Goal: Feedback & Contribution: Leave review/rating

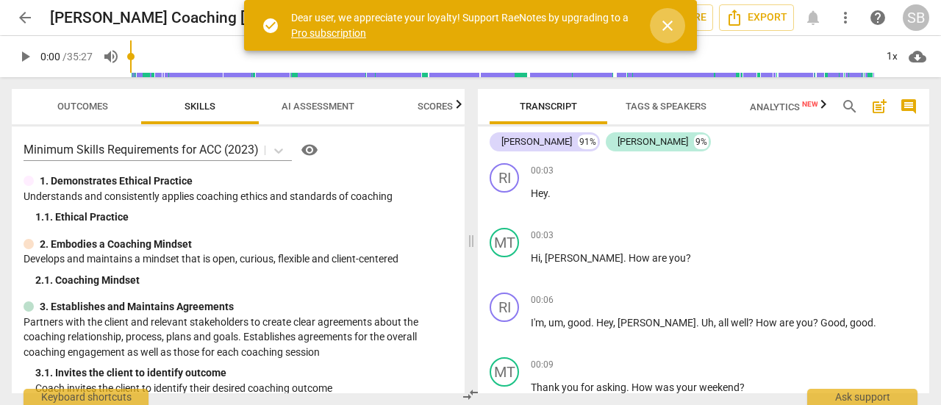
click at [671, 21] on span "close" at bounding box center [668, 26] width 18 height 18
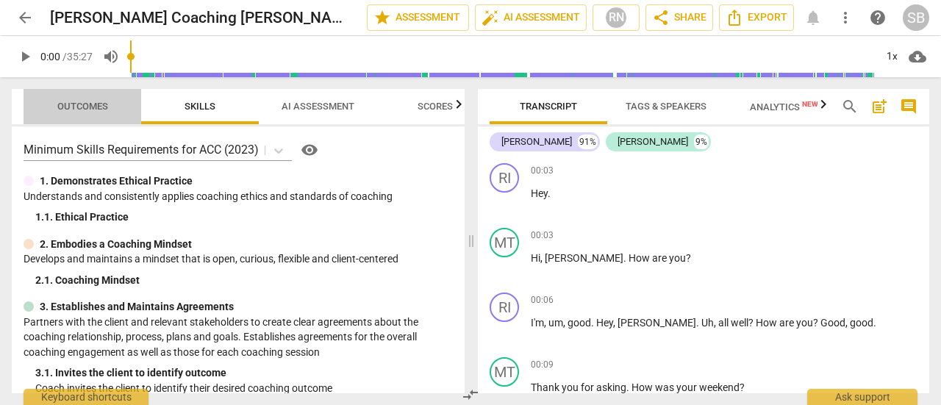
click at [72, 111] on span "Outcomes" at bounding box center [82, 106] width 51 height 11
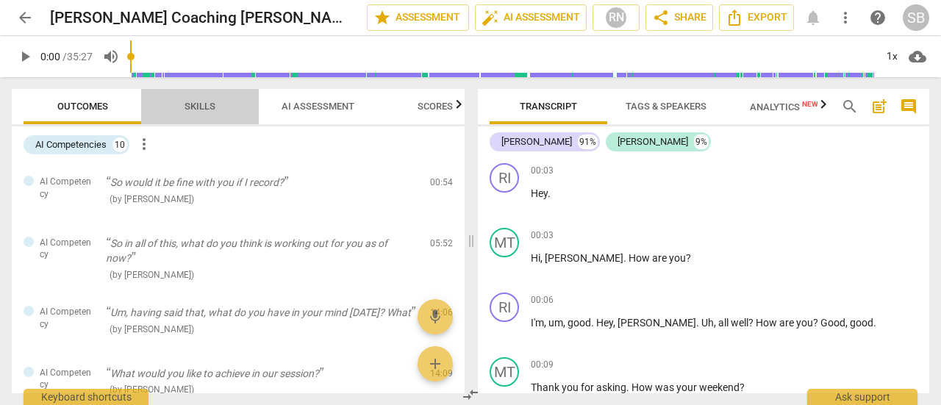
click at [207, 111] on span "Skills" at bounding box center [199, 106] width 31 height 11
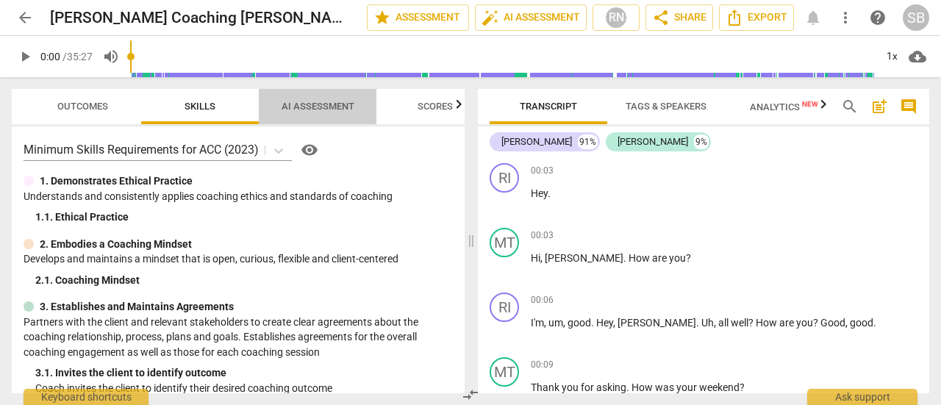
click at [332, 108] on span "AI Assessment" at bounding box center [318, 106] width 73 height 11
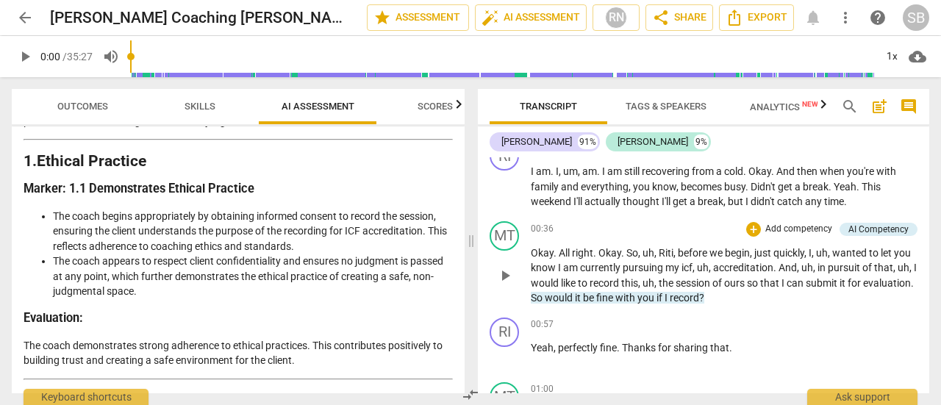
scroll to position [441, 0]
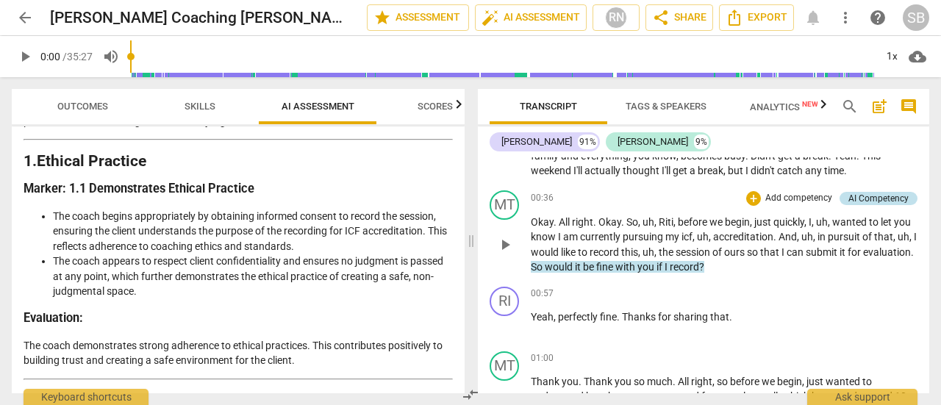
click at [867, 196] on div "AI Competency" at bounding box center [878, 198] width 60 height 13
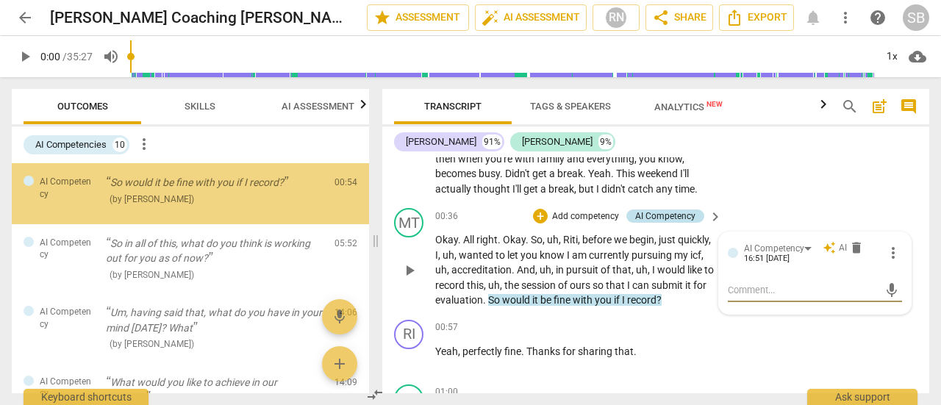
scroll to position [451, 0]
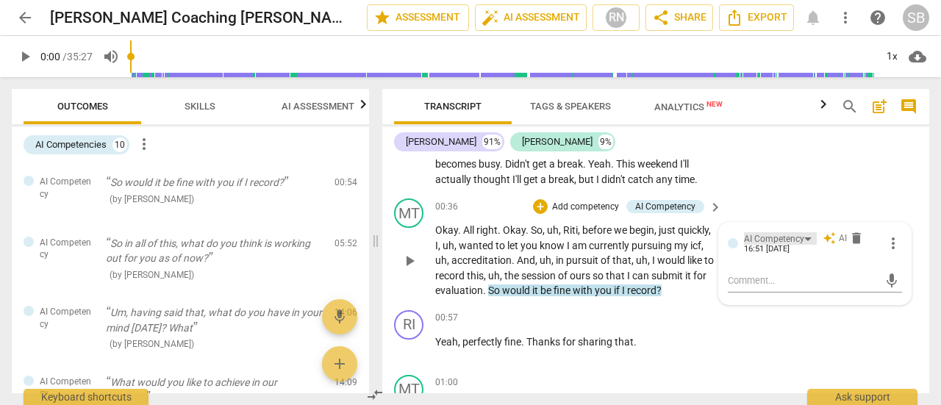
click at [806, 237] on div "AI Competency" at bounding box center [780, 238] width 73 height 12
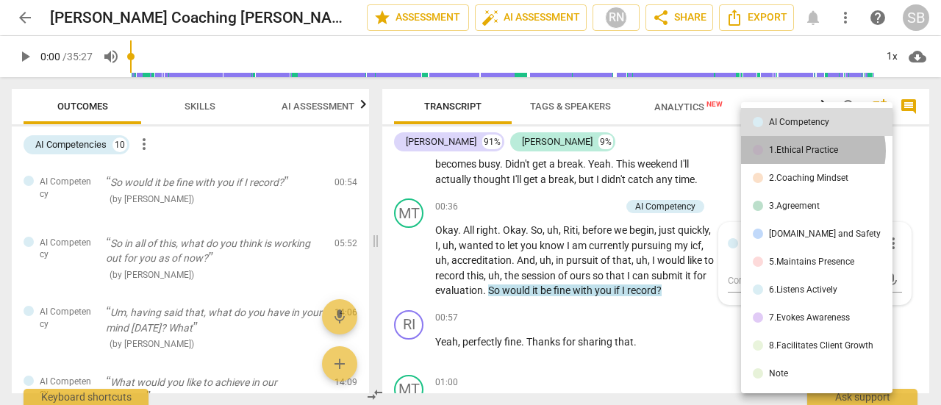
click at [804, 151] on div "1.Ethical Practice" at bounding box center [803, 150] width 69 height 9
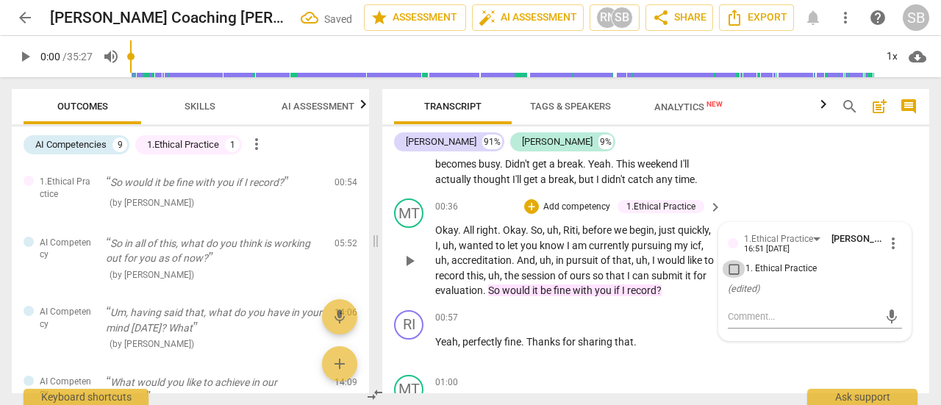
click at [724, 265] on input "1. Ethical Practice" at bounding box center [734, 269] width 24 height 18
checkbox input "true"
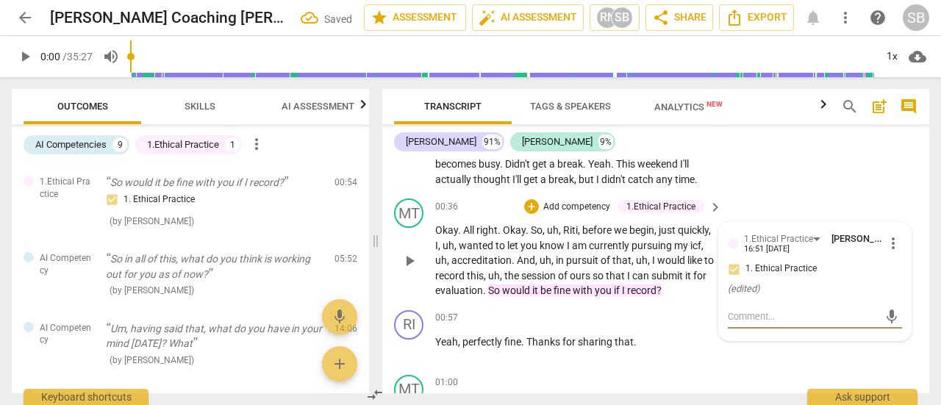
click at [761, 315] on textarea at bounding box center [803, 316] width 151 height 14
type textarea "O"
type textarea "Ob"
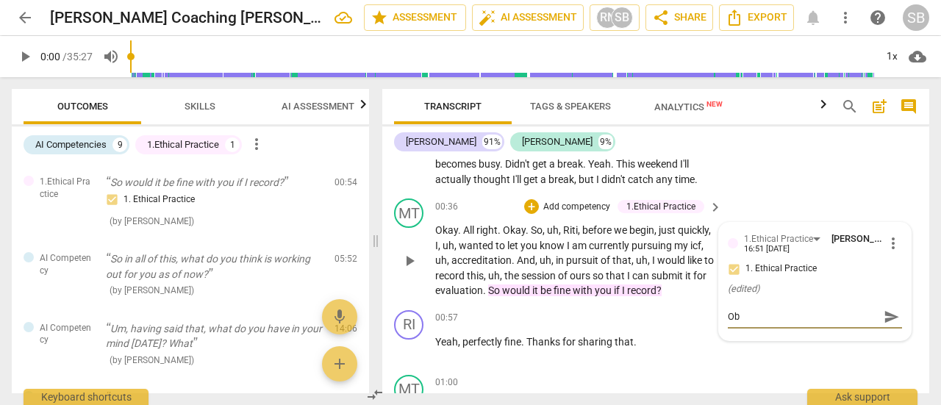
type textarea "Obs"
type textarea "Obse"
type textarea "Obser"
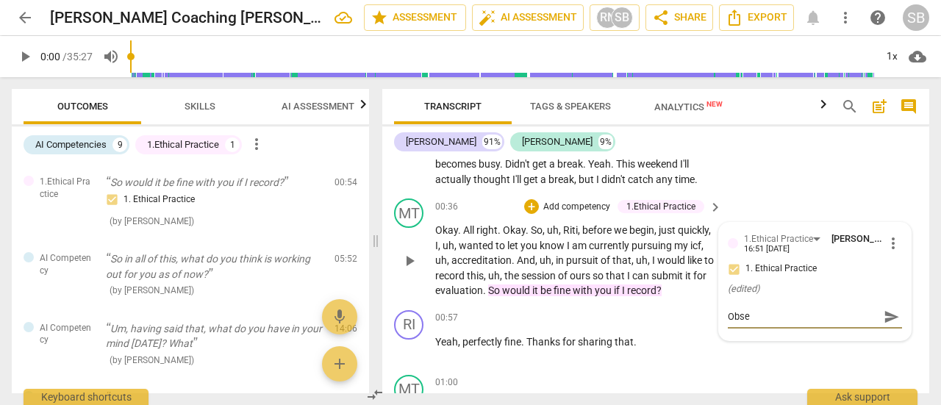
type textarea "Obser"
type textarea "Observ"
type textarea "Observe"
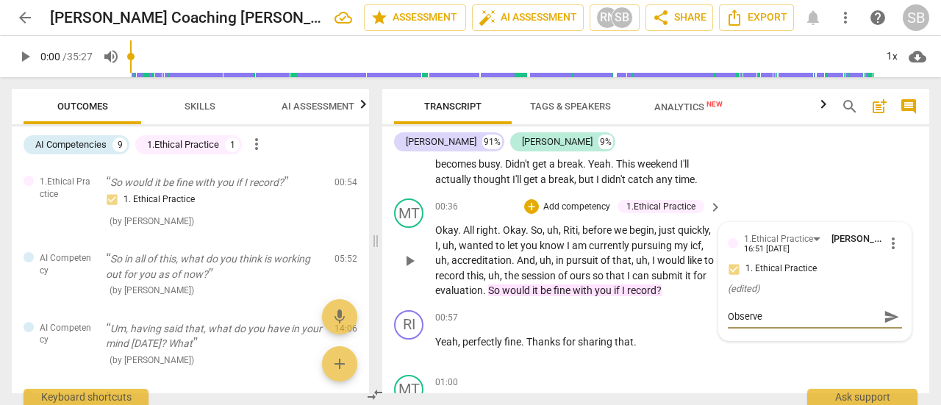
type textarea "Observed"
click at [883, 318] on span "send" at bounding box center [891, 317] width 16 height 16
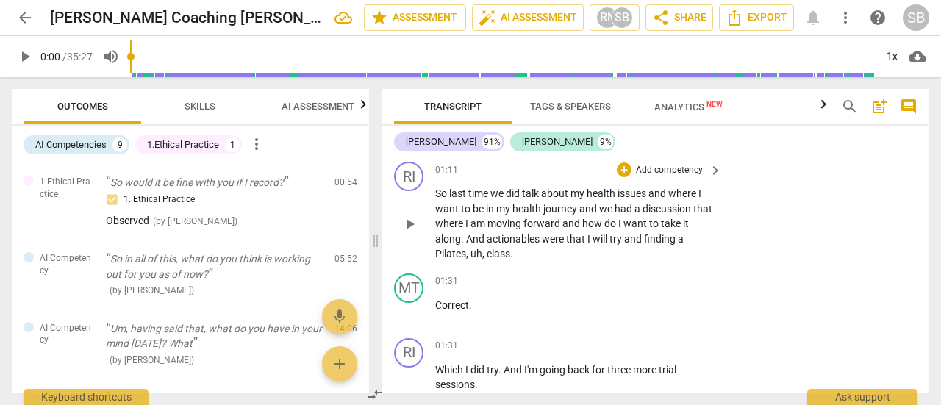
scroll to position [671, 0]
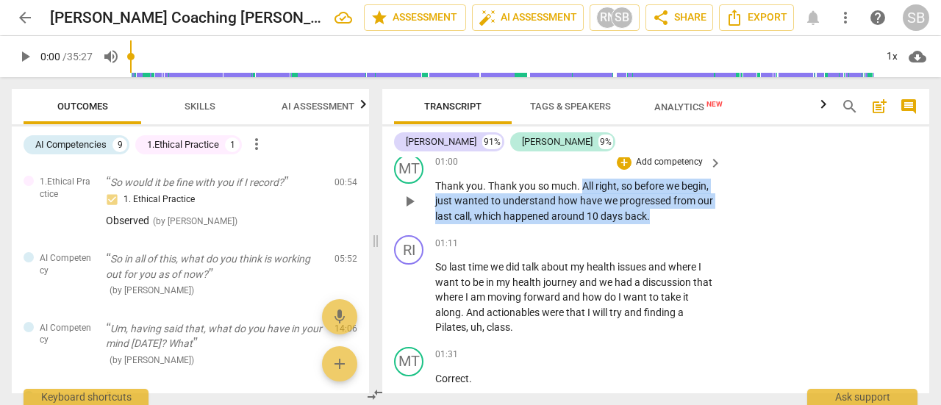
drag, startPoint x: 584, startPoint y: 198, endPoint x: 675, endPoint y: 226, distance: 95.1
click at [675, 224] on p "Thank you . Thank you so much . All right , so before we begin , just wanted to…" at bounding box center [574, 202] width 279 height 46
click at [706, 172] on span "keyboard_arrow_right" at bounding box center [715, 163] width 18 height 18
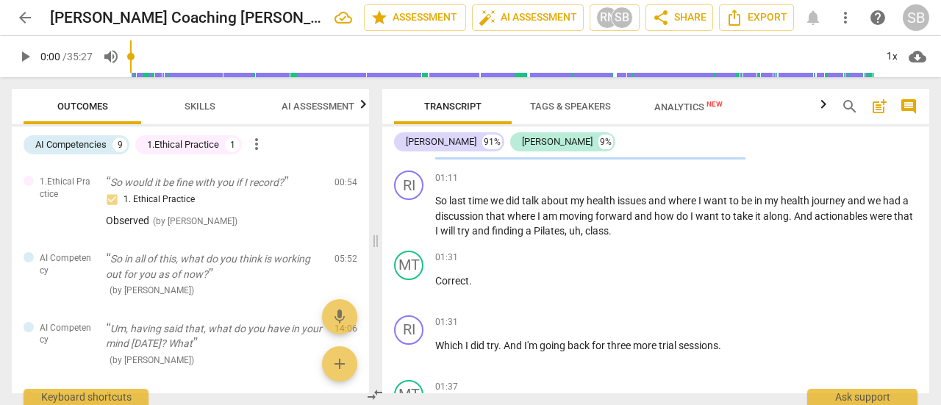
scroll to position [608, 0]
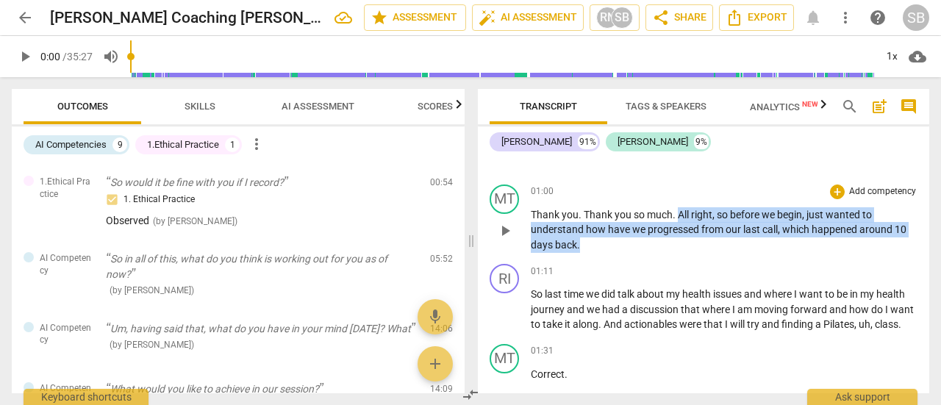
click at [853, 188] on p "Add competency" at bounding box center [882, 191] width 70 height 13
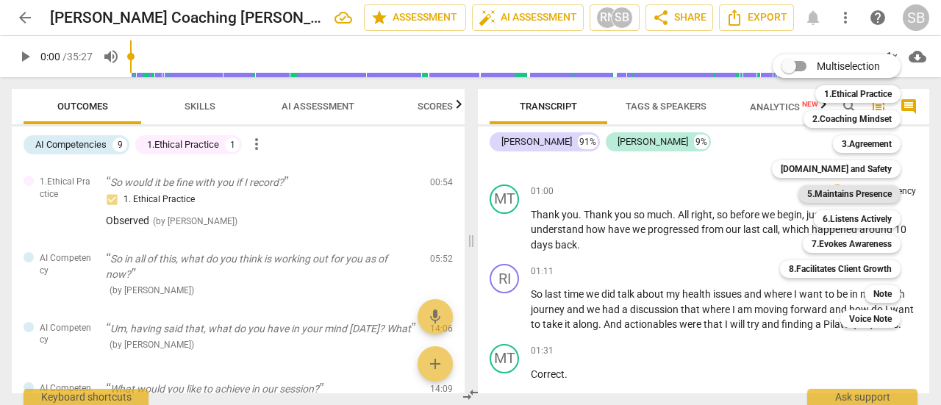
click at [861, 192] on b "5.Maintains Presence" at bounding box center [849, 194] width 85 height 18
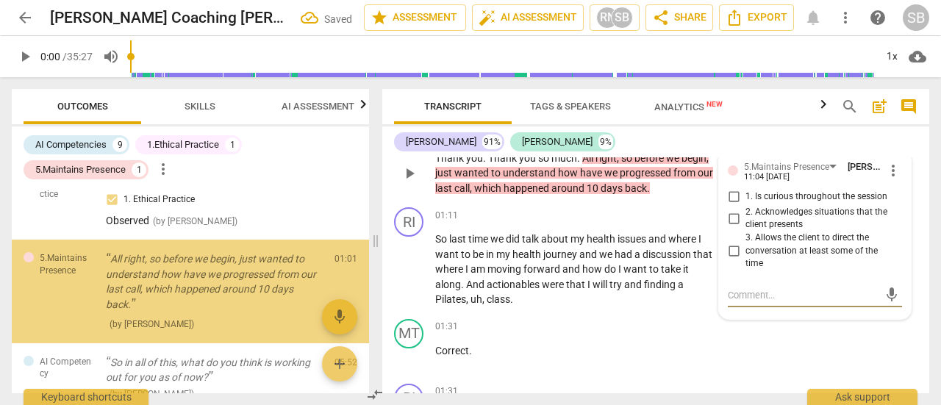
scroll to position [25, 0]
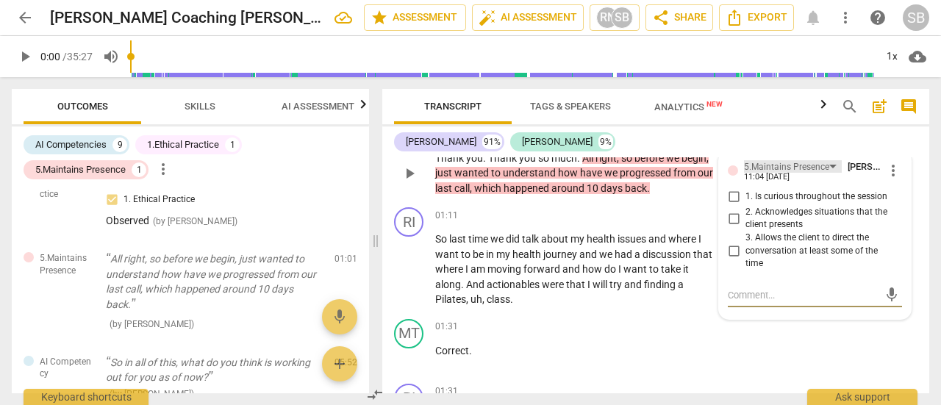
click at [829, 173] on div "5.Maintains Presence" at bounding box center [793, 166] width 98 height 12
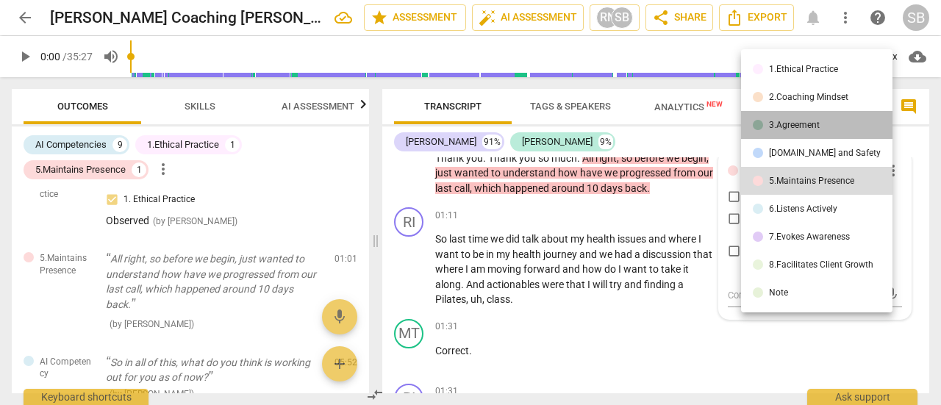
click at [828, 128] on li "3.Agreement" at bounding box center [816, 125] width 151 height 28
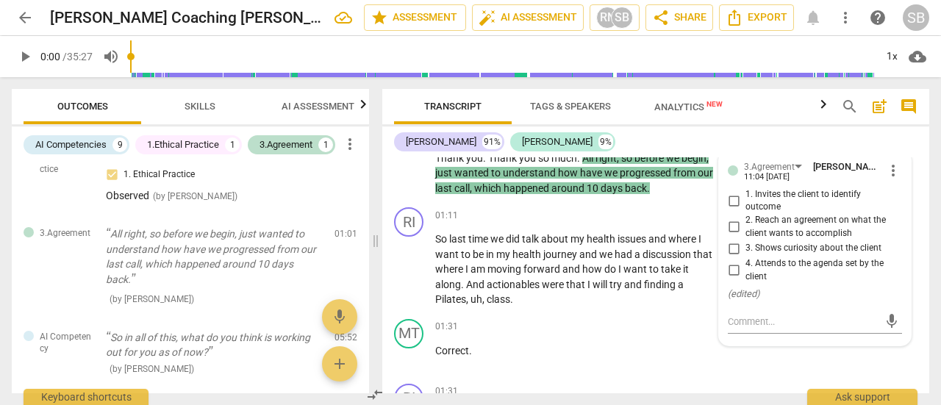
click at [215, 112] on span "Skills" at bounding box center [200, 107] width 66 height 20
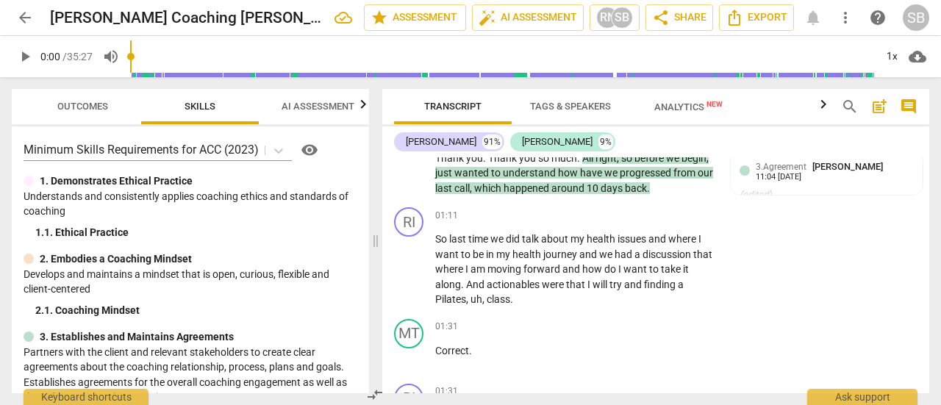
click at [287, 111] on span "AI Assessment" at bounding box center [318, 106] width 73 height 11
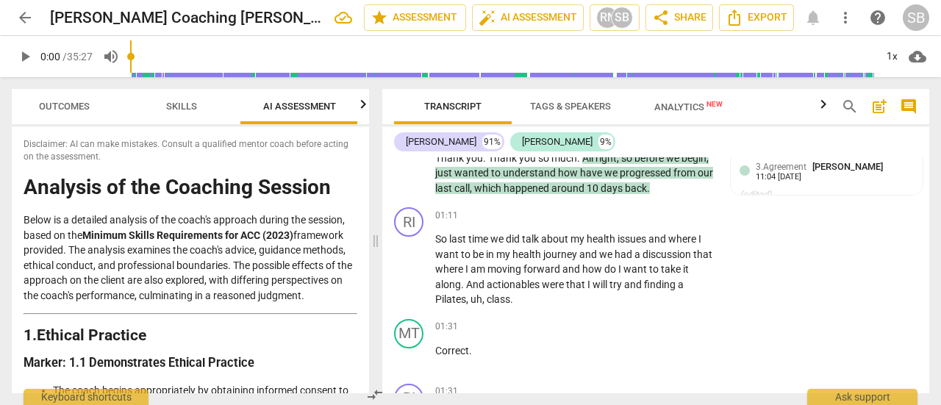
scroll to position [0, 19]
click at [221, 109] on span "Skills" at bounding box center [181, 107] width 118 height 20
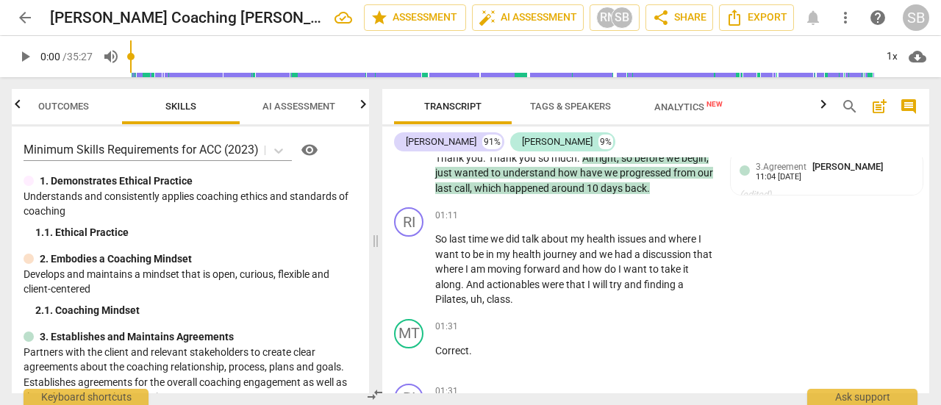
click at [60, 107] on span "Outcomes" at bounding box center [63, 106] width 51 height 11
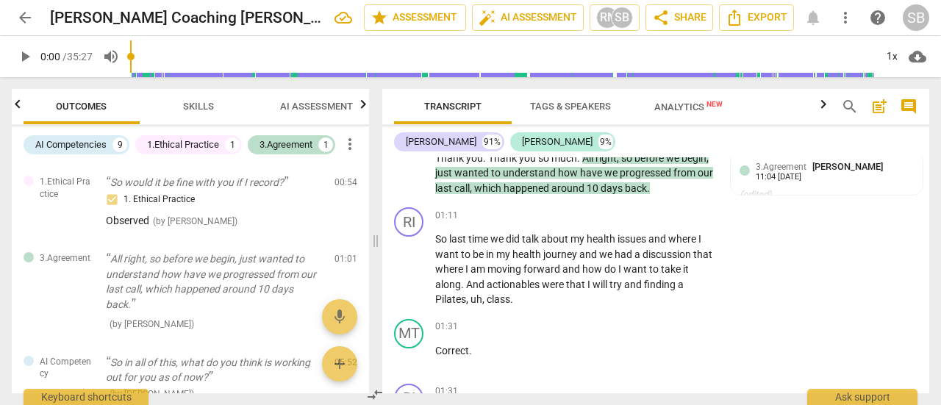
scroll to position [0, 0]
click at [883, 172] on span "[PERSON_NAME]" at bounding box center [847, 166] width 71 height 11
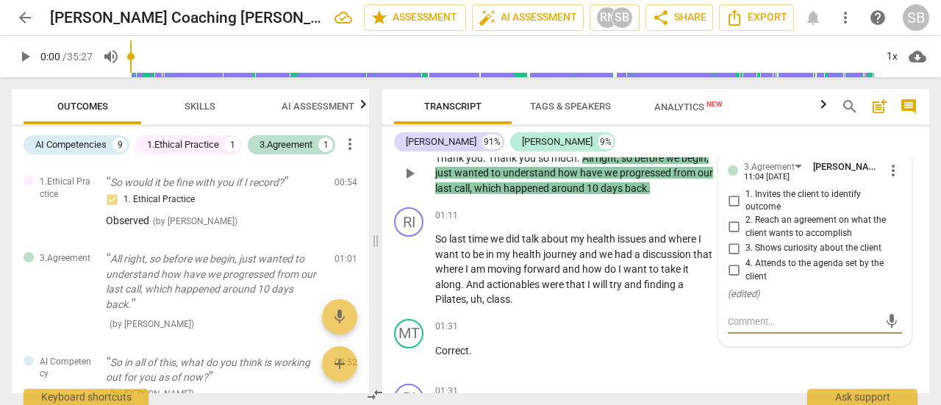
click at [731, 279] on input "4. Attends to the agenda set by the client" at bounding box center [734, 271] width 24 height 18
checkbox input "true"
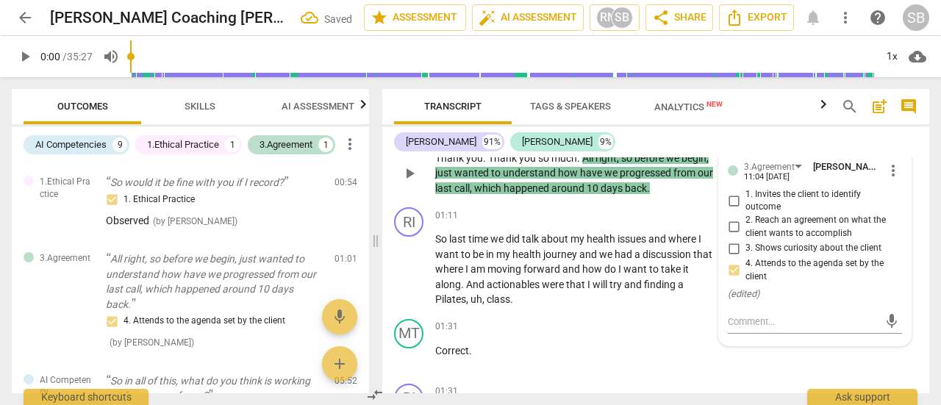
click at [732, 257] on input "3. Shows curiosity about the client" at bounding box center [734, 249] width 24 height 18
checkbox input "true"
click at [731, 279] on input "4. Attends to the agenda set by the client" at bounding box center [734, 271] width 24 height 18
checkbox input "false"
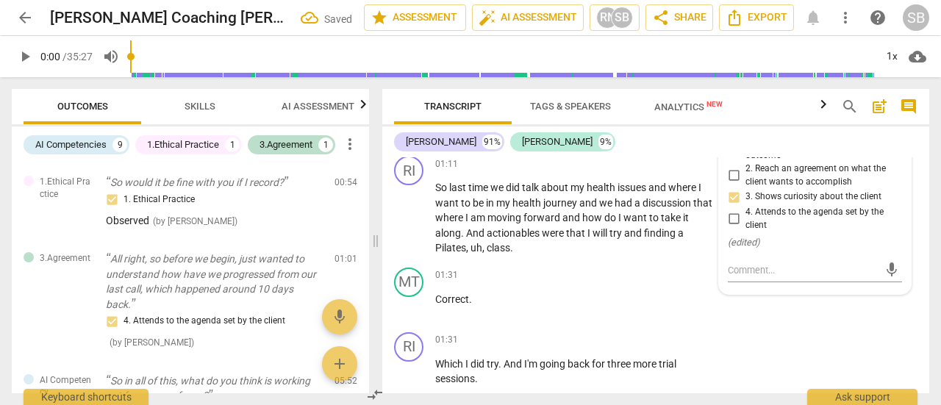
scroll to position [772, 0]
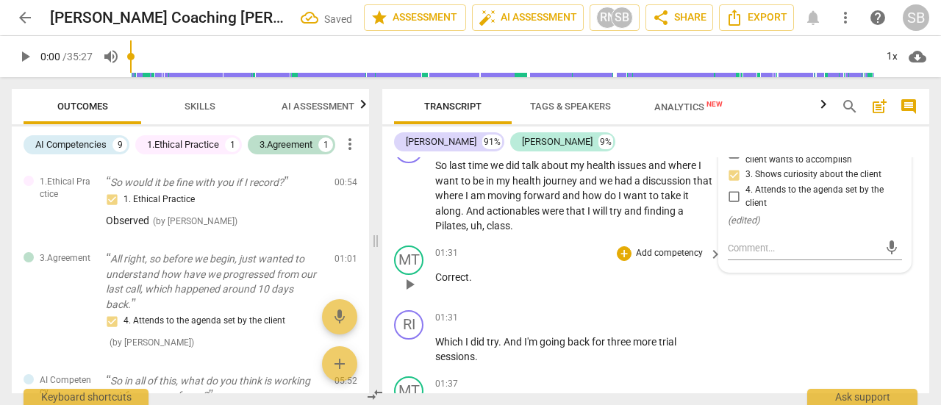
click at [718, 298] on div "01:31 + Add competency keyboard_arrow_right Correct ." at bounding box center [579, 271] width 288 height 53
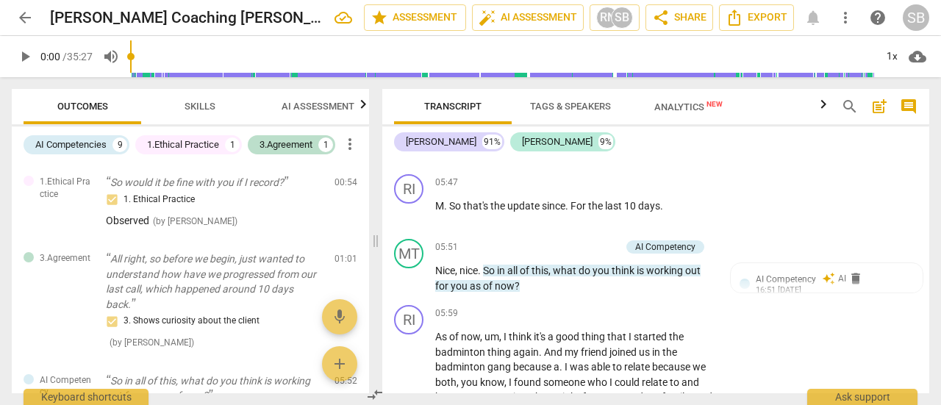
scroll to position [2389, 0]
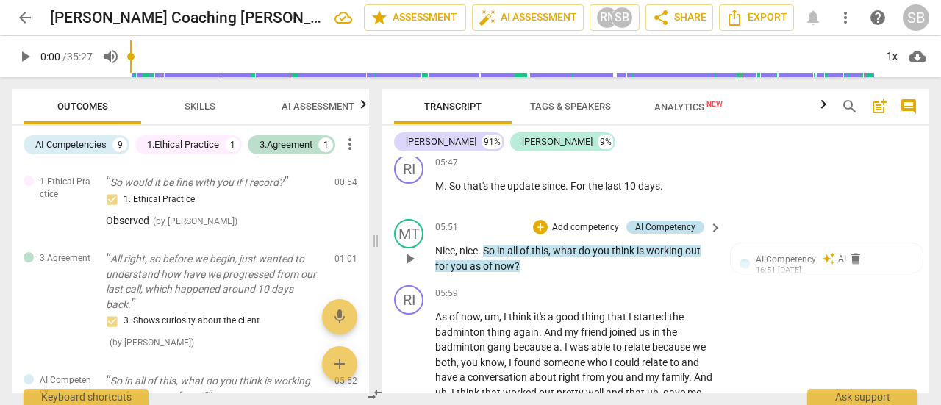
click at [663, 234] on div "AI Competency" at bounding box center [665, 227] width 60 height 13
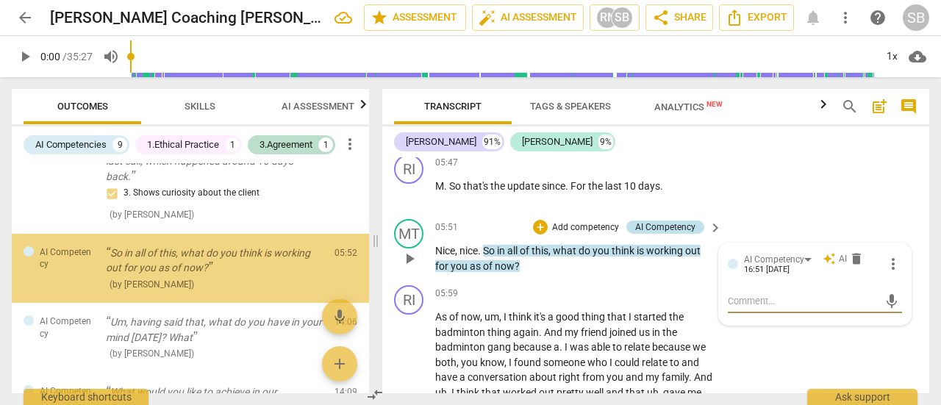
scroll to position [129, 0]
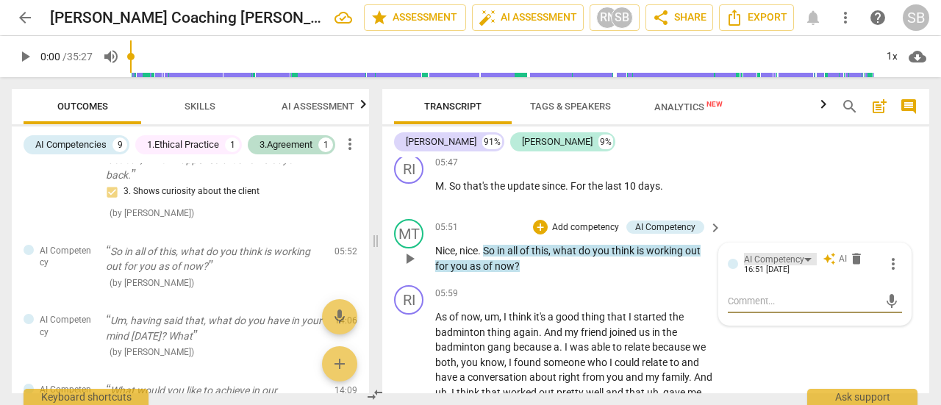
click at [801, 265] on div "AI Competency" at bounding box center [780, 259] width 73 height 12
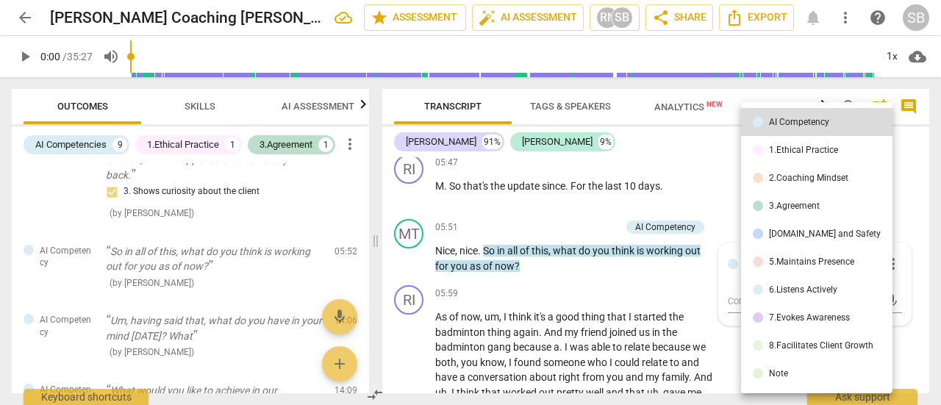
click at [800, 324] on li "7.Evokes Awareness" at bounding box center [816, 318] width 151 height 28
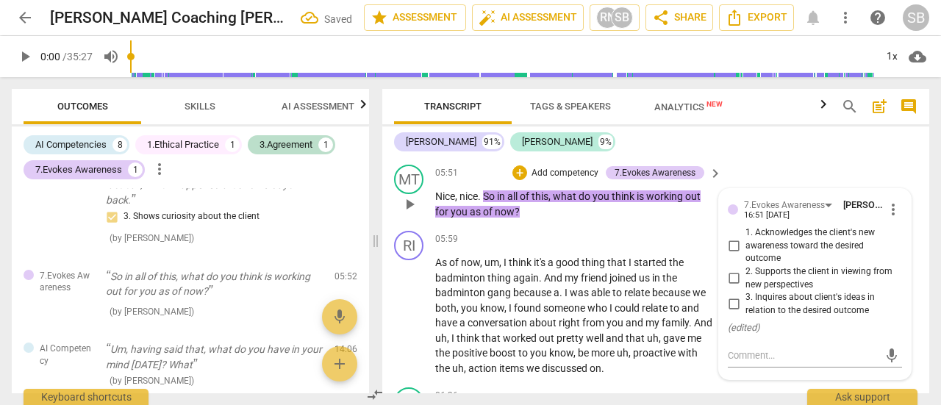
scroll to position [2463, 0]
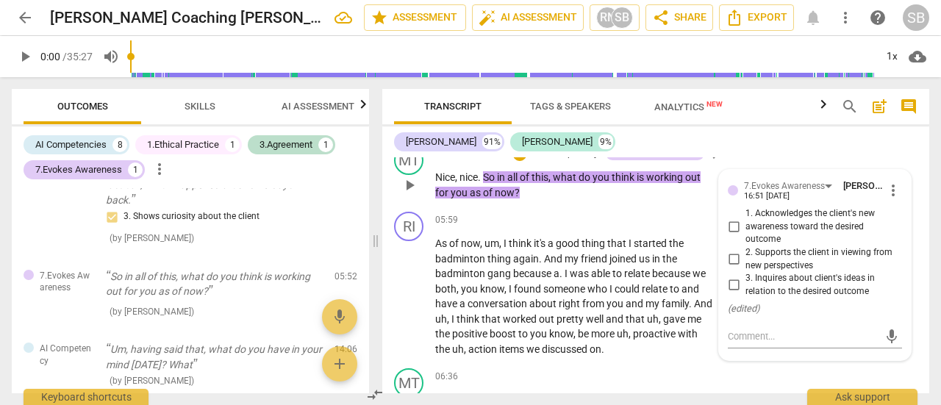
click at [734, 268] on input "2. Supports the client in viewing from new perspectives" at bounding box center [734, 260] width 24 height 18
checkbox input "true"
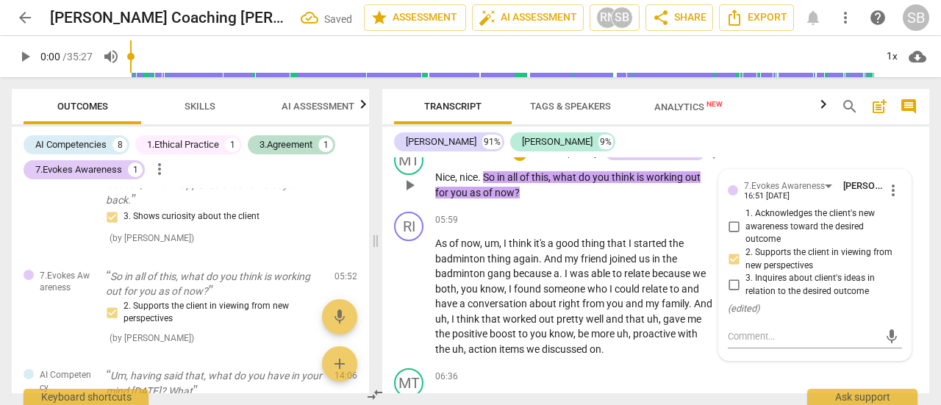
click at [730, 294] on input "3. Inquires about client's ideas in relation to the desired outcome" at bounding box center [734, 285] width 24 height 18
checkbox input "true"
click at [745, 343] on textarea at bounding box center [803, 336] width 151 height 14
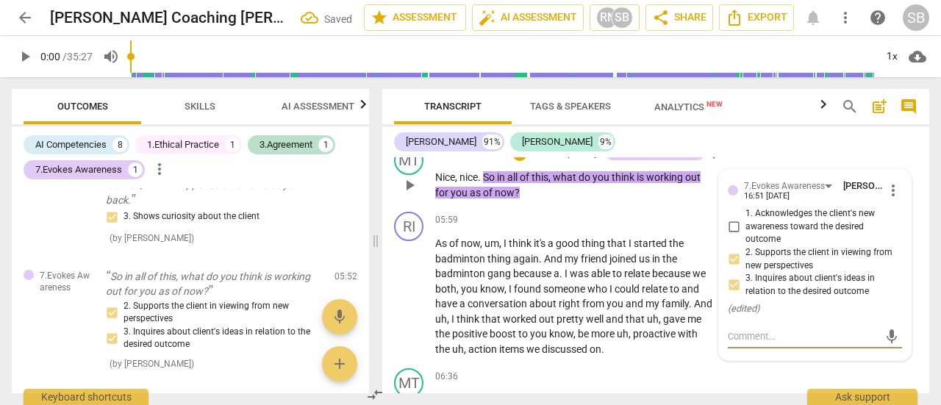
type textarea "G"
type textarea "Go"
type textarea "Goo"
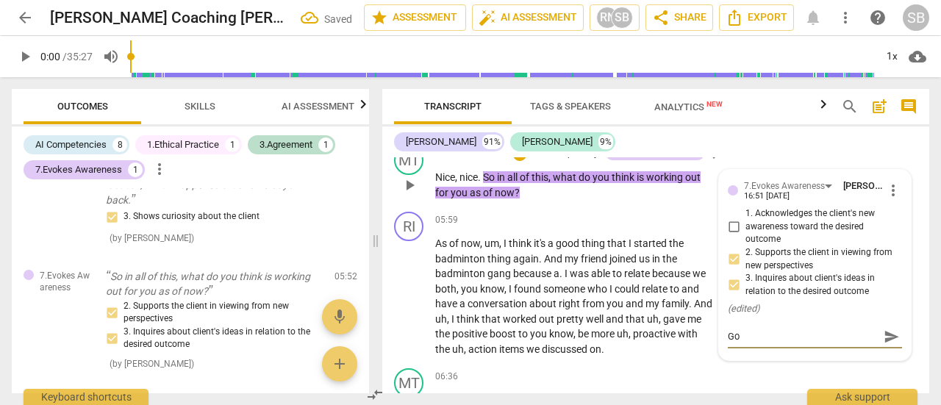
type textarea "Goo"
type textarea "Good"
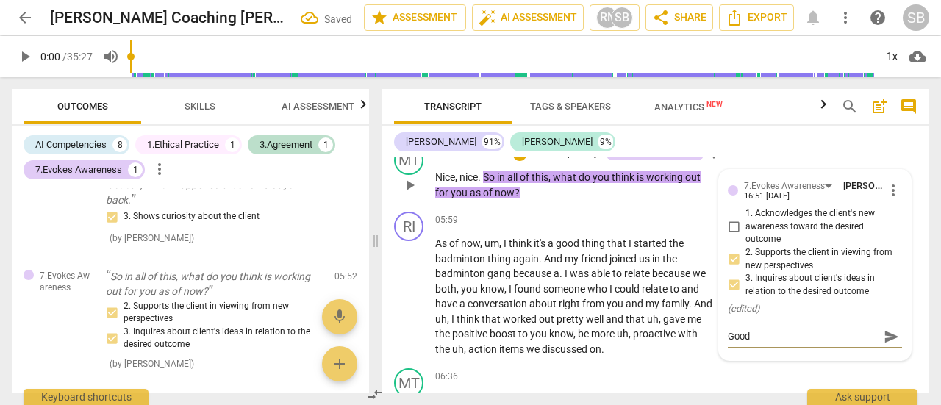
type textarea "Good w"
type textarea "Good wa"
type textarea "Good way"
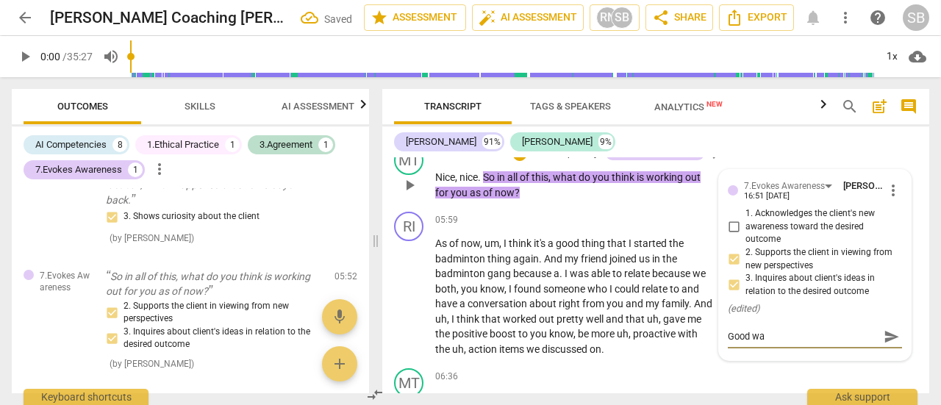
type textarea "Good way"
type textarea "Good way t"
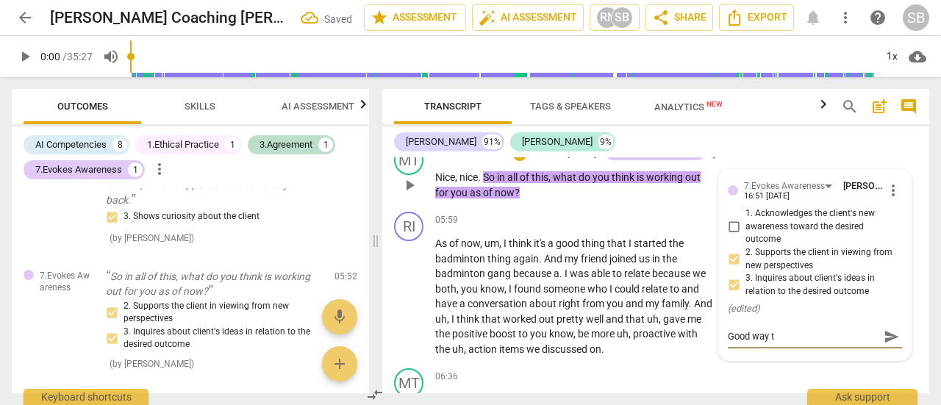
type textarea "Good way to"
type textarea "Good way to s"
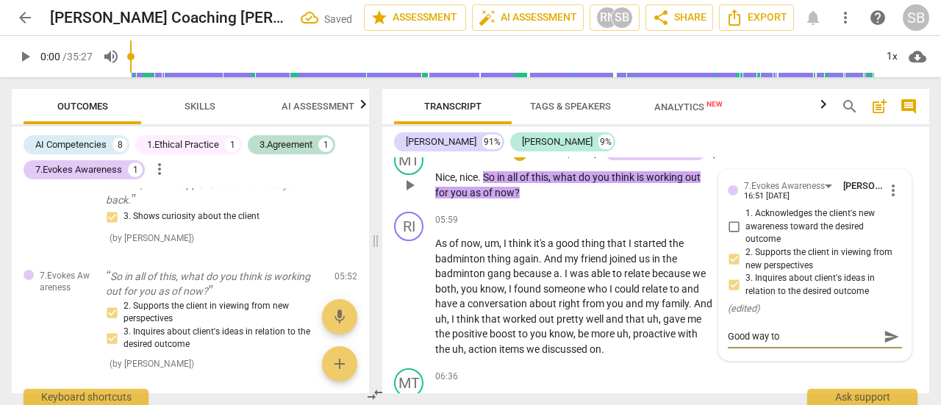
type textarea "Good way to s"
type textarea "Good way to sy"
type textarea "Good way to syn"
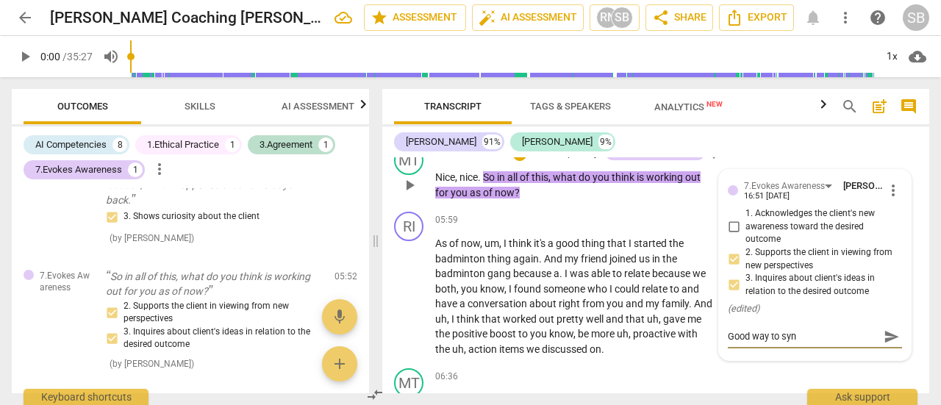
type textarea "Good way to synt"
type textarea "Good way to synth"
type textarea "Good way to synthe"
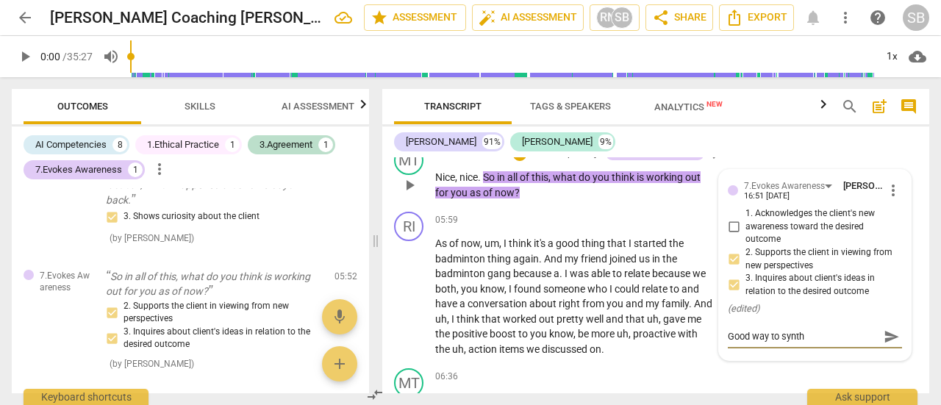
type textarea "Good way to synthe"
type textarea "Good way to synthes"
type textarea "Good way to synthesi"
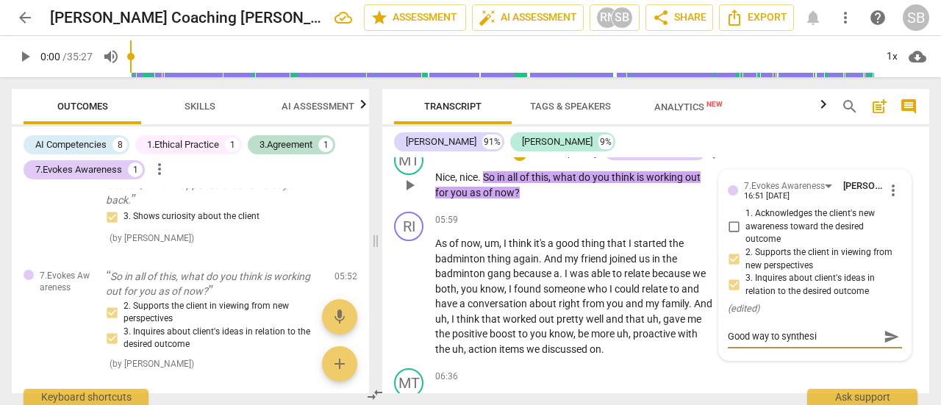
type textarea "Good way to synthesis"
type textarea "Good way to synthesise"
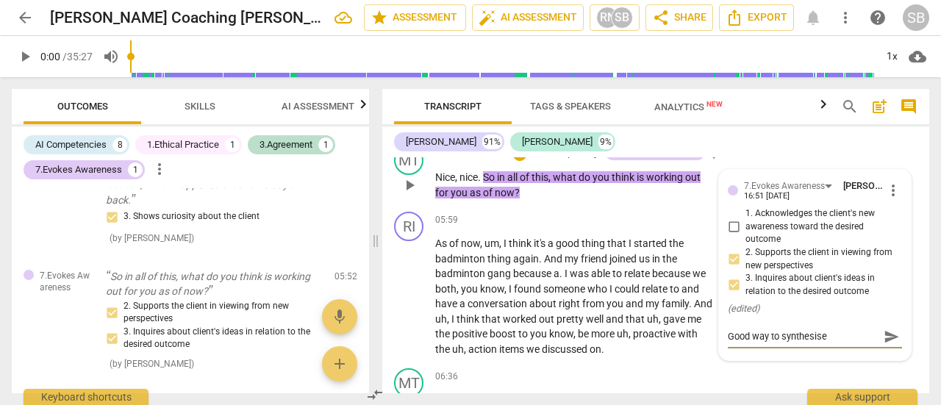
type textarea "Good way to synthesise"
type textarea "Good way to synthesise i"
type textarea "Good way to synthesise in"
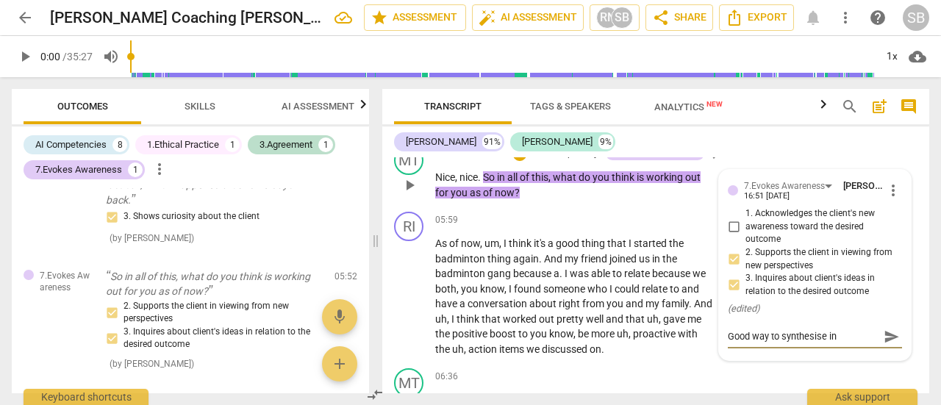
type textarea "Good way to synthesise ins"
type textarea "Good way to synthesise insi"
type textarea "Good way to synthesise insig"
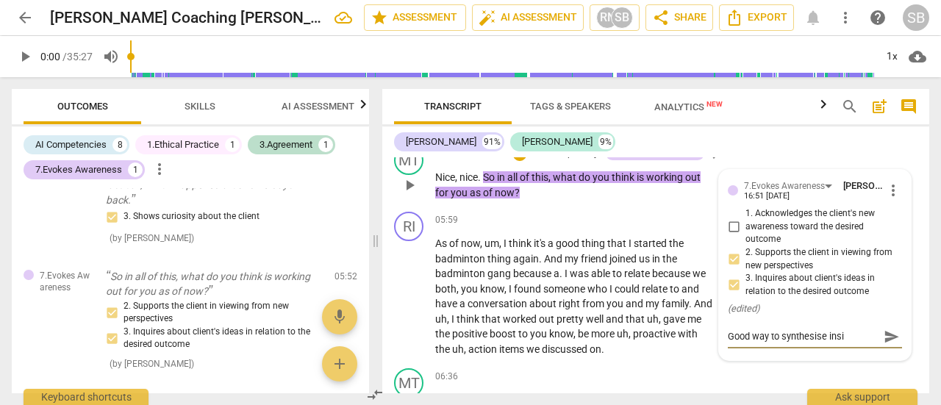
type textarea "Good way to synthesise insig"
type textarea "Good way to synthesise insigh"
type textarea "Good way to synthesise insight"
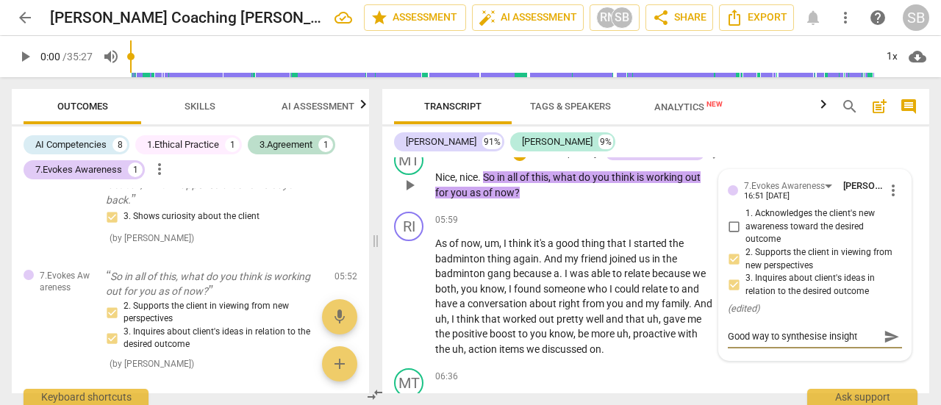
type textarea "Good way to synthesise insights"
type textarea "Good way to synthesize insights"
click at [884, 345] on span "send" at bounding box center [891, 337] width 16 height 16
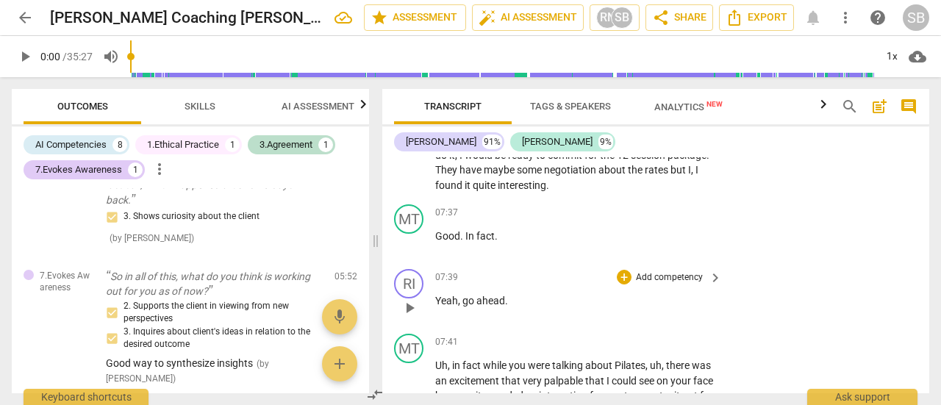
scroll to position [2904, 0]
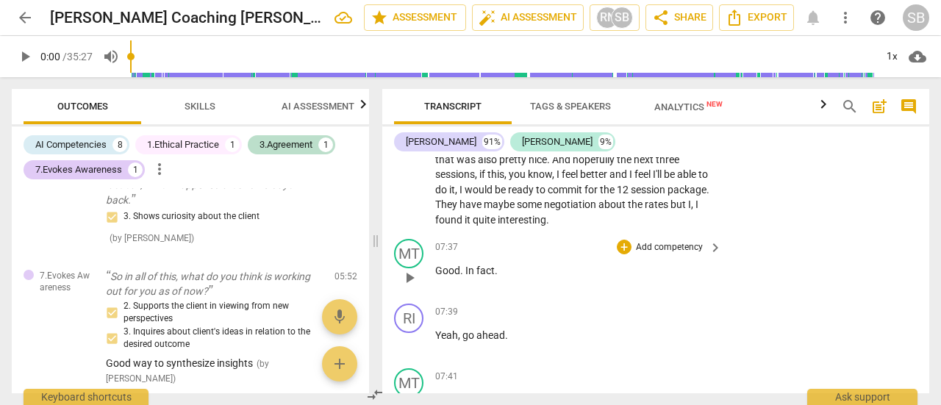
click at [407, 287] on span "play_arrow" at bounding box center [410, 278] width 18 height 18
click at [407, 287] on span "pause" at bounding box center [410, 278] width 18 height 18
type input "461"
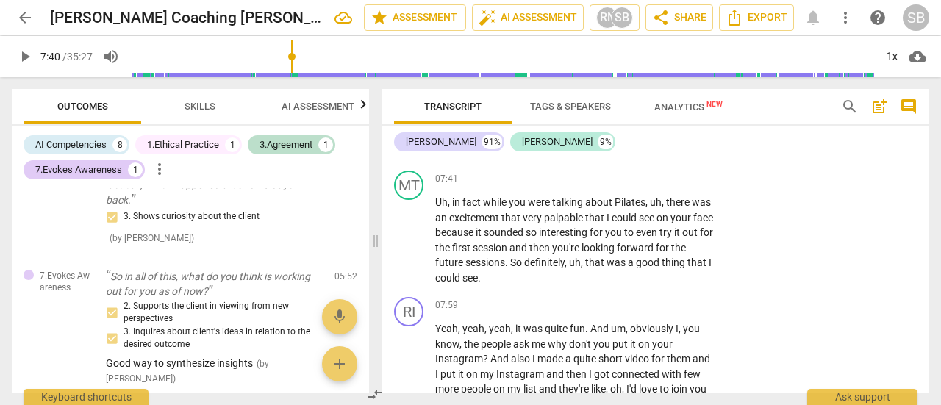
scroll to position [3124, 0]
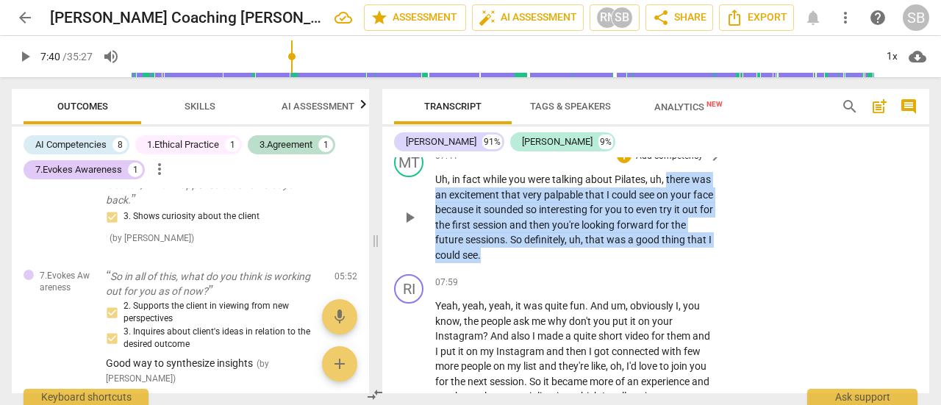
drag, startPoint x: 667, startPoint y: 207, endPoint x: 551, endPoint y: 282, distance: 137.6
click at [551, 262] on p "Uh , in fact while you were talking about Pilates , uh , there was an excitemen…" at bounding box center [574, 217] width 279 height 90
click at [676, 163] on p "Add competency" at bounding box center [669, 156] width 70 height 13
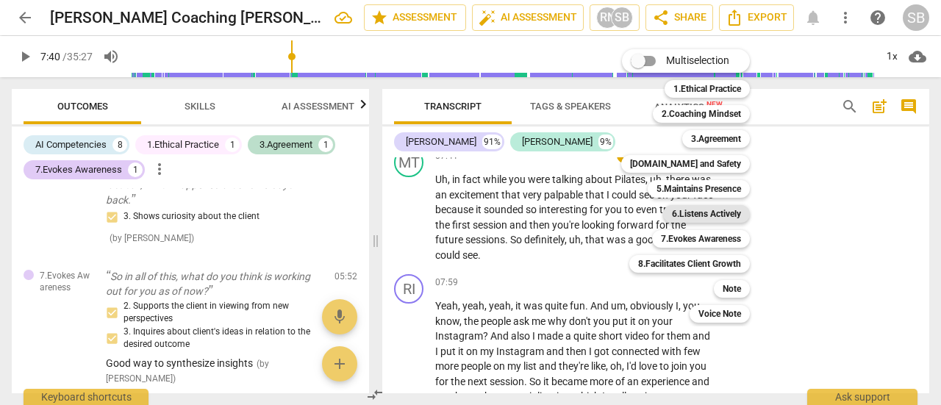
click at [697, 219] on b "6.Listens Actively" at bounding box center [706, 214] width 69 height 18
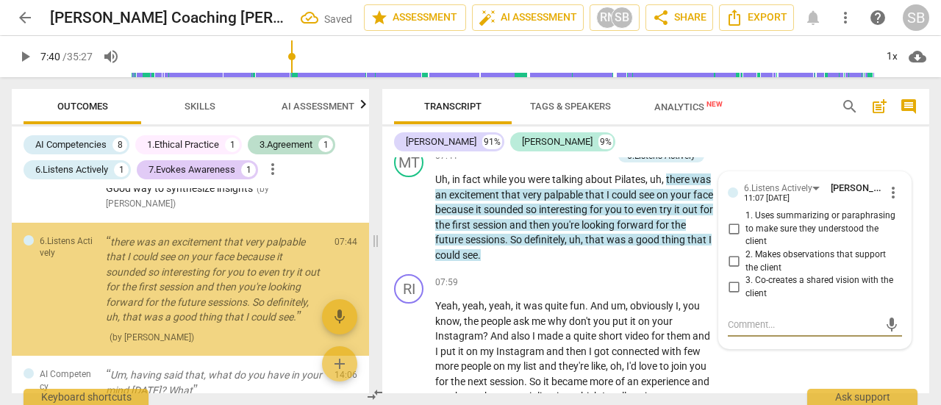
scroll to position [310, 0]
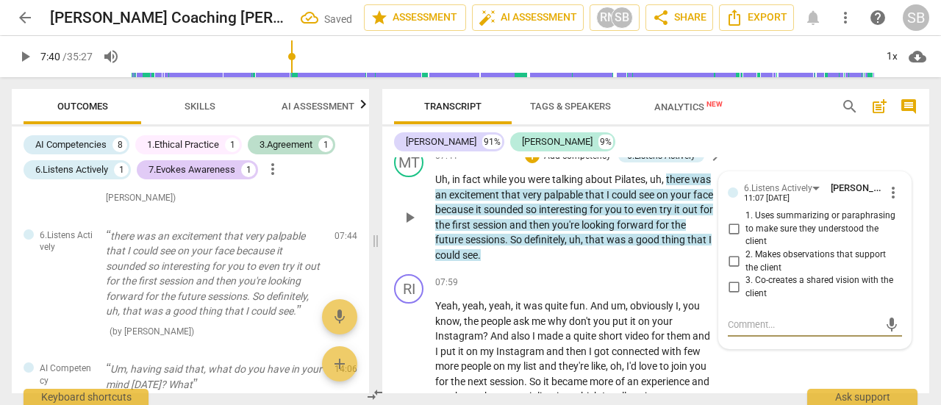
click at [732, 270] on input "2. Makes observations that support the client" at bounding box center [734, 262] width 24 height 18
checkbox input "true"
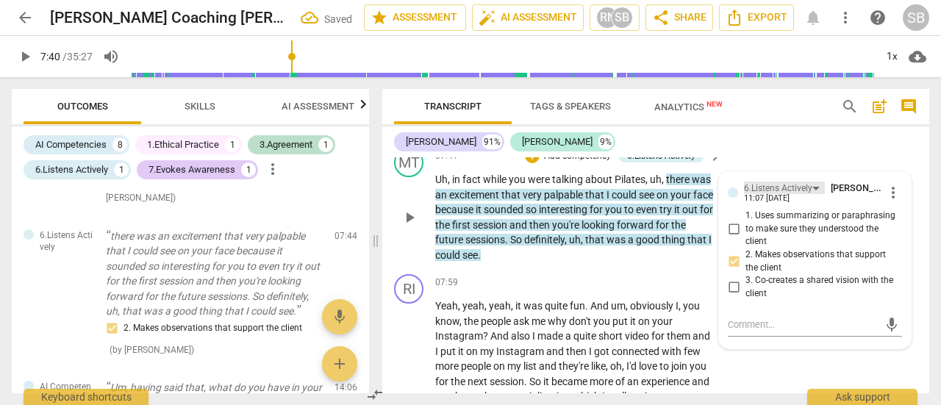
click at [816, 194] on div "6.Listens Actively" at bounding box center [784, 188] width 81 height 12
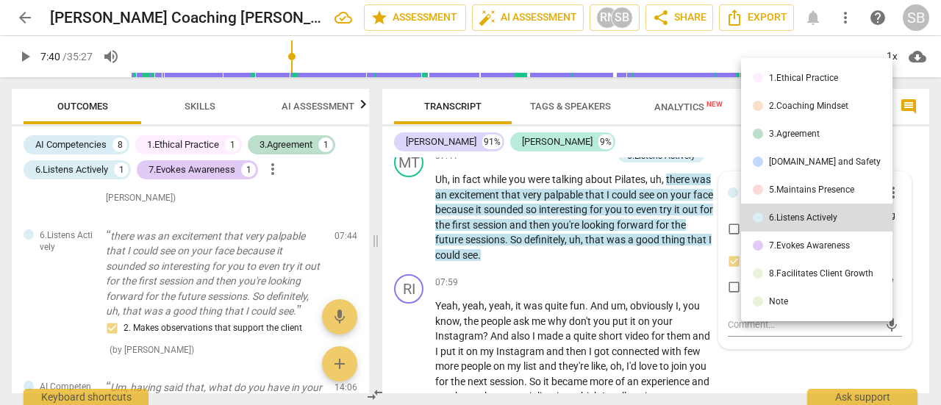
click at [810, 167] on li "[DOMAIN_NAME] and Safety" at bounding box center [816, 162] width 151 height 28
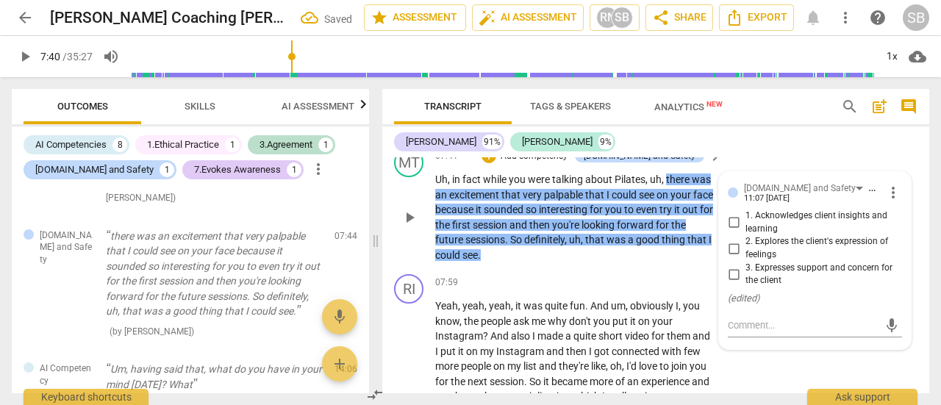
click at [734, 257] on input "2. Explores the client's expression of feelings" at bounding box center [734, 249] width 24 height 18
checkbox input "true"
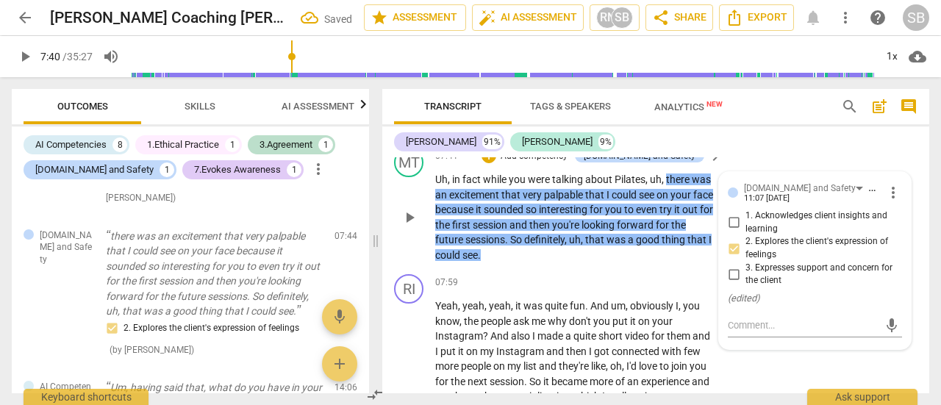
click at [569, 163] on p "Add competency" at bounding box center [534, 156] width 70 height 13
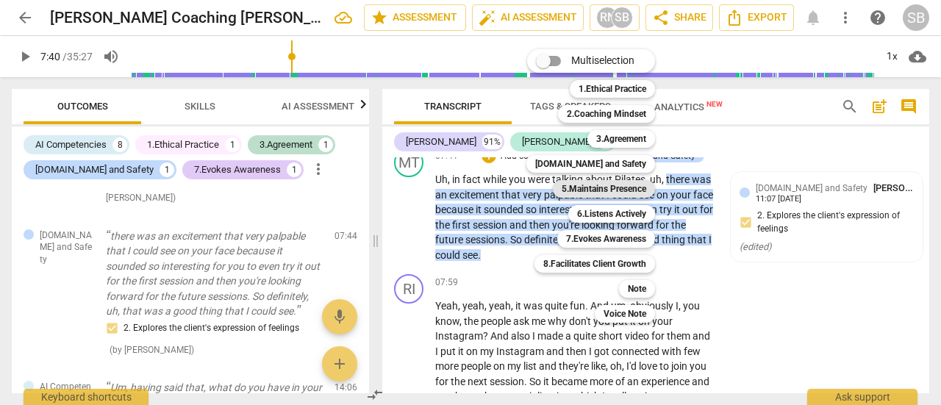
click at [628, 191] on b "5.Maintains Presence" at bounding box center [604, 189] width 85 height 18
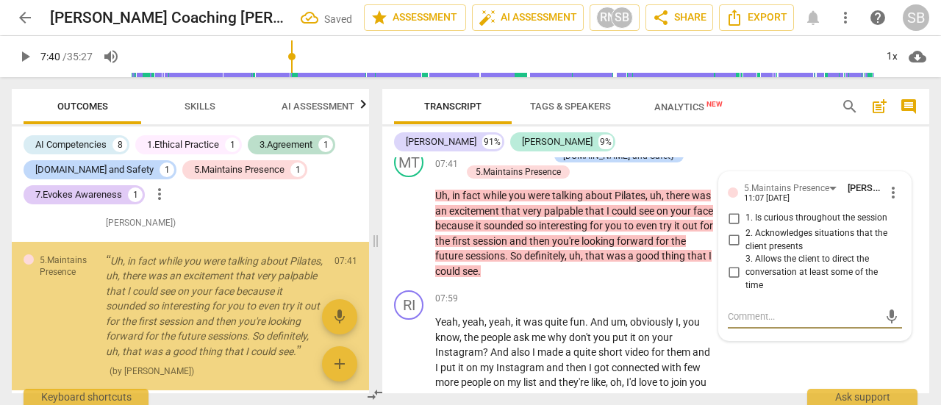
scroll to position [330, 0]
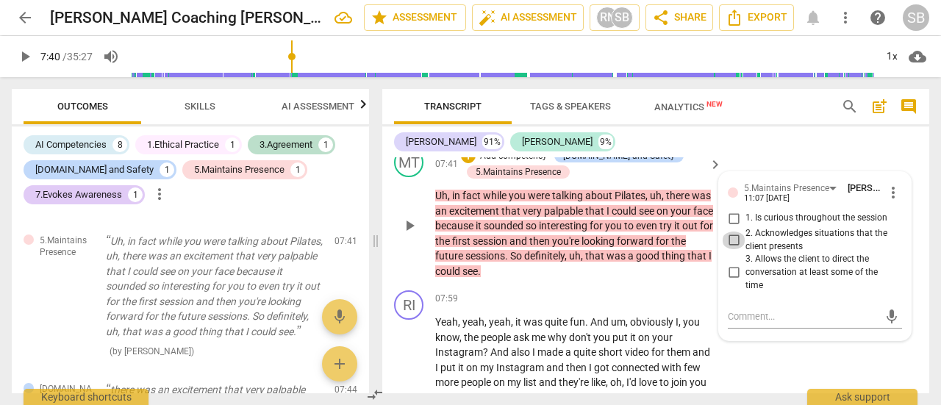
click at [733, 249] on input "2. Acknowledges situations that the client presents" at bounding box center [734, 241] width 24 height 18
checkbox input "true"
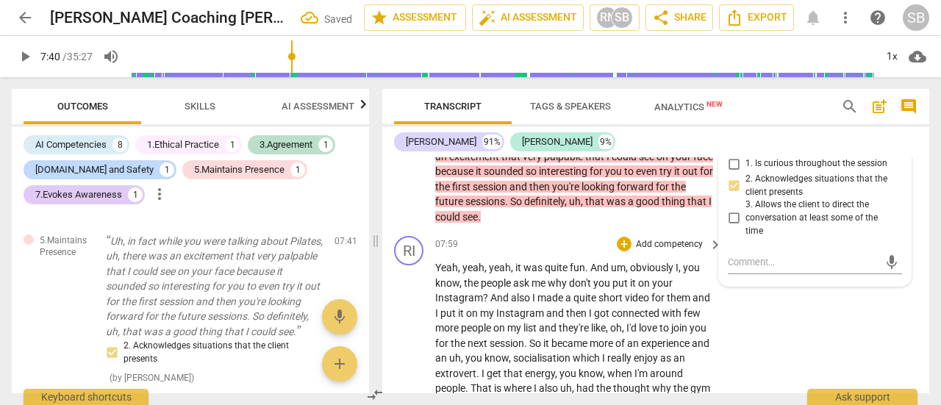
scroll to position [3198, 0]
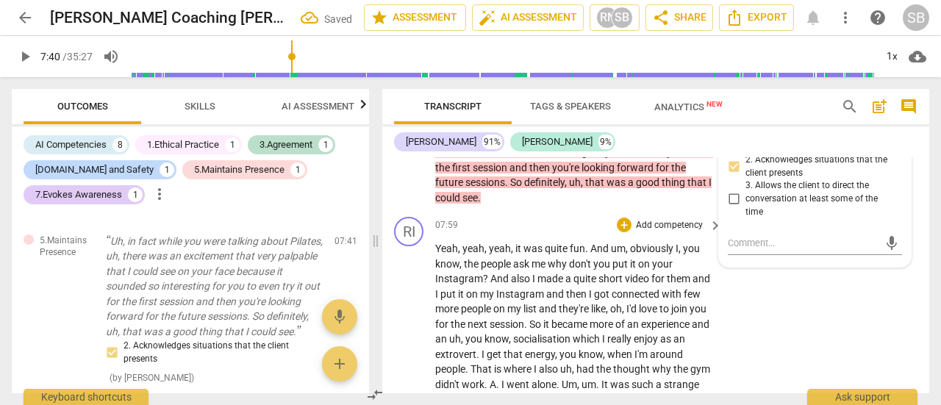
click at [637, 315] on span "I'd" at bounding box center [632, 309] width 12 height 12
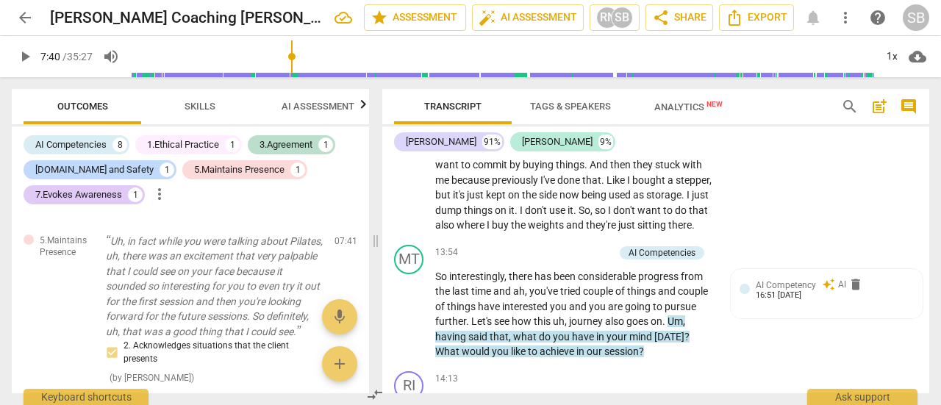
scroll to position [4521, 0]
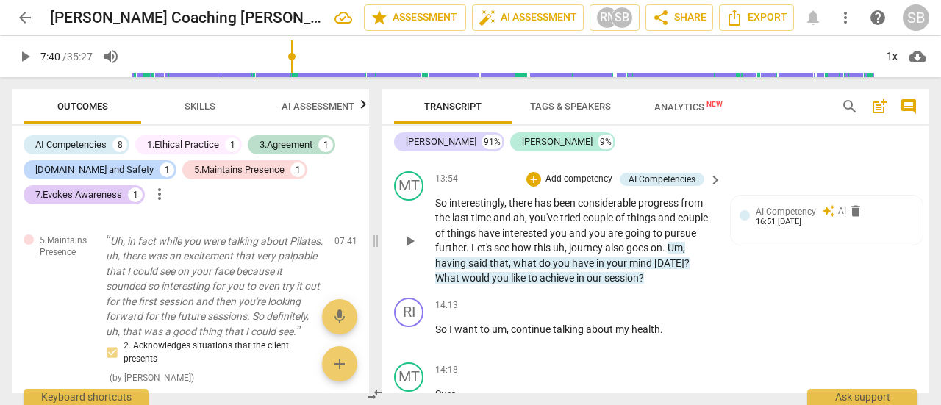
click at [629, 269] on span "mind" at bounding box center [641, 263] width 25 height 12
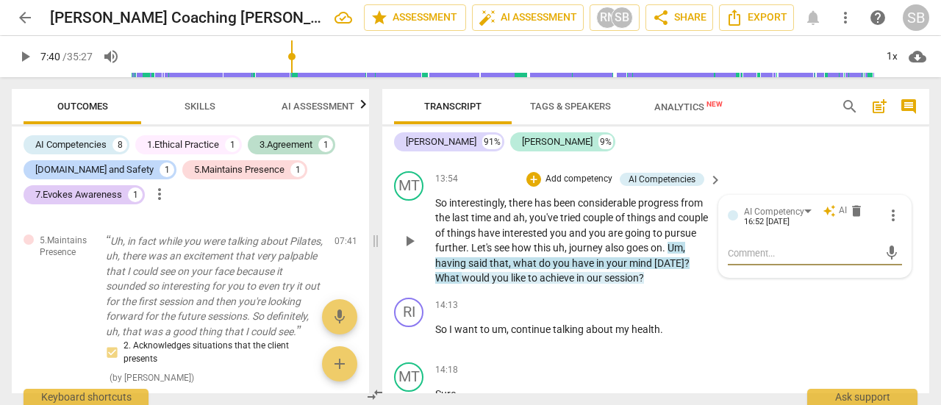
click at [828, 218] on span "auto_awesome" at bounding box center [828, 210] width 13 height 13
click at [804, 218] on div "AI Competency" at bounding box center [780, 211] width 73 height 12
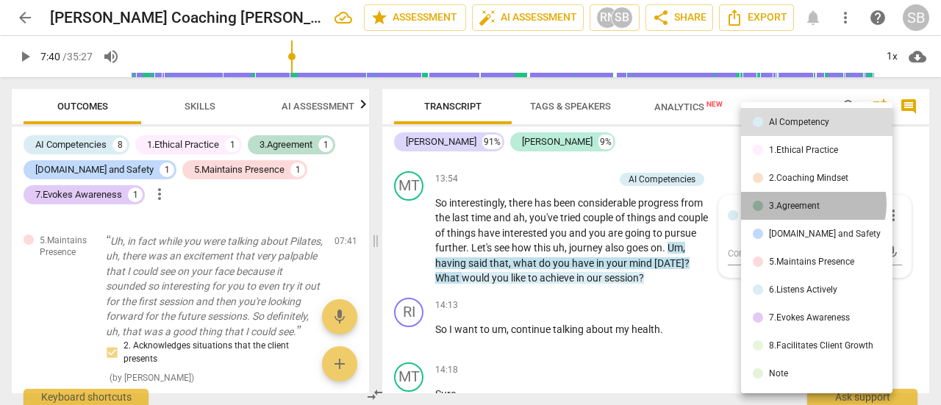
click at [806, 204] on div "3.Agreement" at bounding box center [794, 205] width 51 height 9
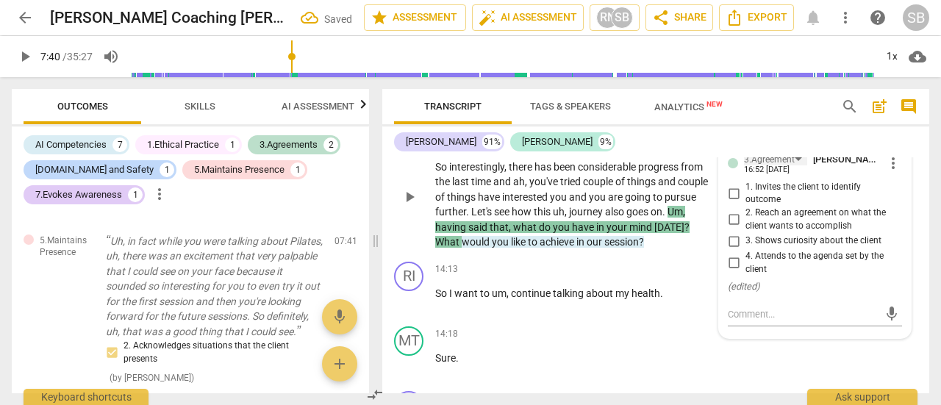
scroll to position [4594, 0]
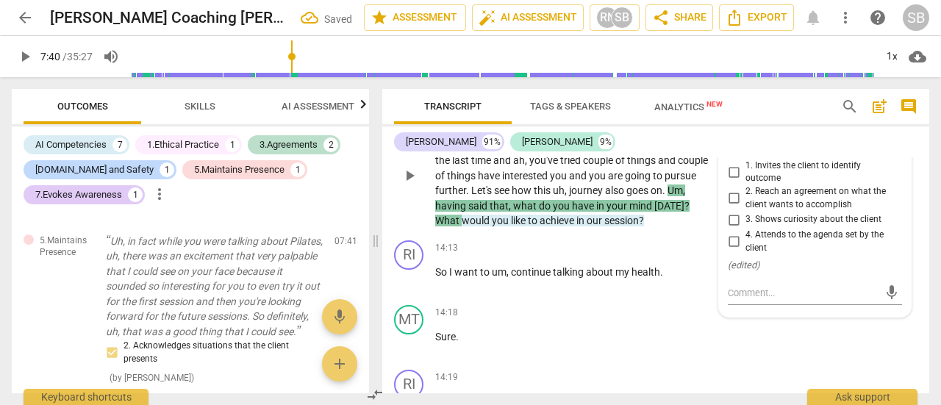
click at [733, 181] on input "1. Invites the client to identify outcome" at bounding box center [734, 172] width 24 height 18
checkbox input "true"
click at [588, 234] on div "MT play_arrow pause 13:54 + Add competency AI Competency 3.Agreement keyboard_a…" at bounding box center [655, 163] width 547 height 143
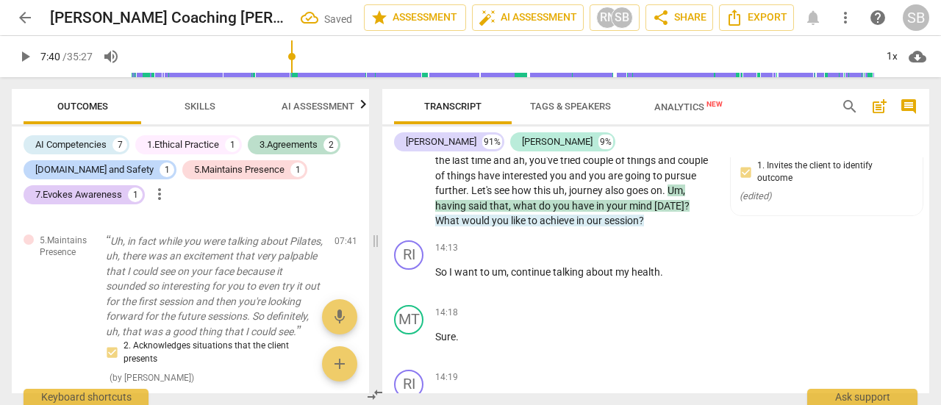
click at [604, 226] on span "session" at bounding box center [621, 221] width 35 height 12
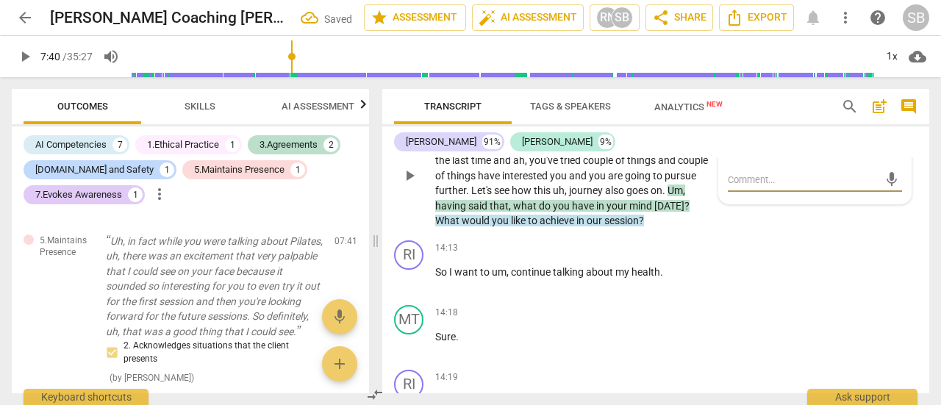
click at [803, 144] on div "AI Competency" at bounding box center [780, 138] width 73 height 12
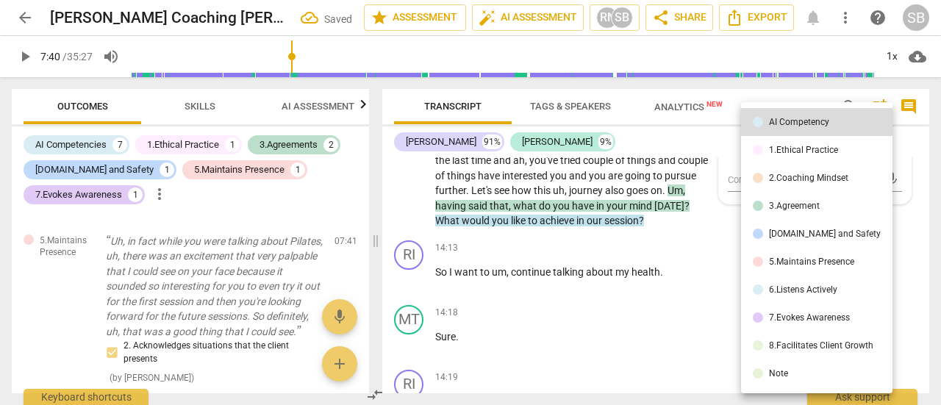
click at [806, 208] on div "3.Agreement" at bounding box center [794, 205] width 51 height 9
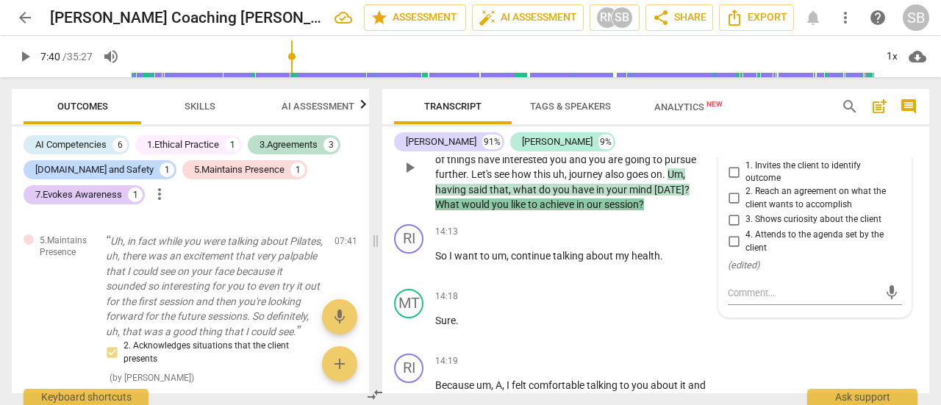
drag, startPoint x: 732, startPoint y: 300, endPoint x: 731, endPoint y: 236, distance: 64.0
click at [731, 236] on div "1. Invites the client to identify outcome 2. Reach an agreement on what the cli…" at bounding box center [815, 206] width 174 height 95
click at [731, 181] on input "1. Invites the client to identify outcome" at bounding box center [734, 172] width 24 height 18
checkbox input "true"
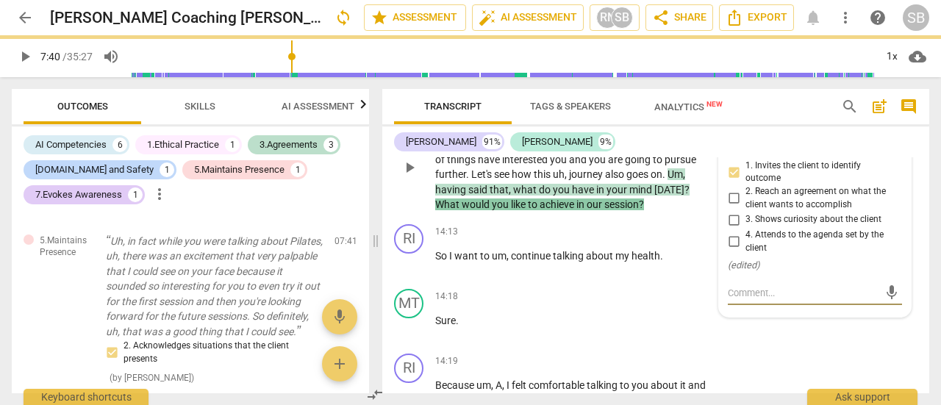
click at [744, 300] on textarea at bounding box center [803, 293] width 151 height 14
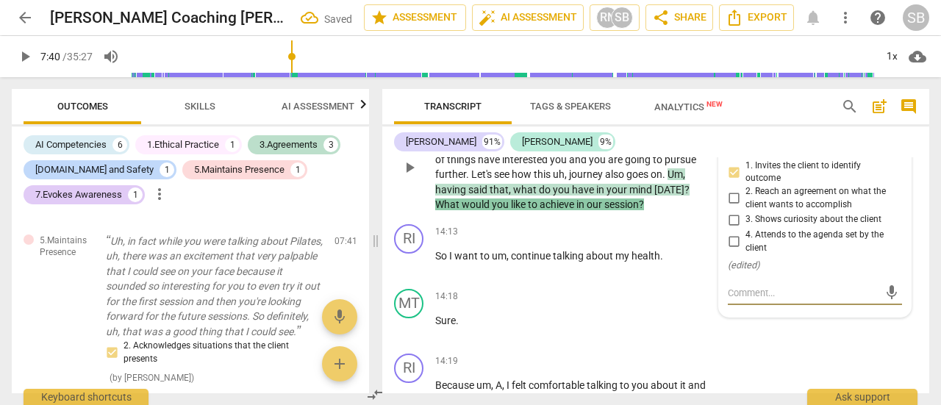
type textarea "G"
type textarea "Go"
type textarea "Goo"
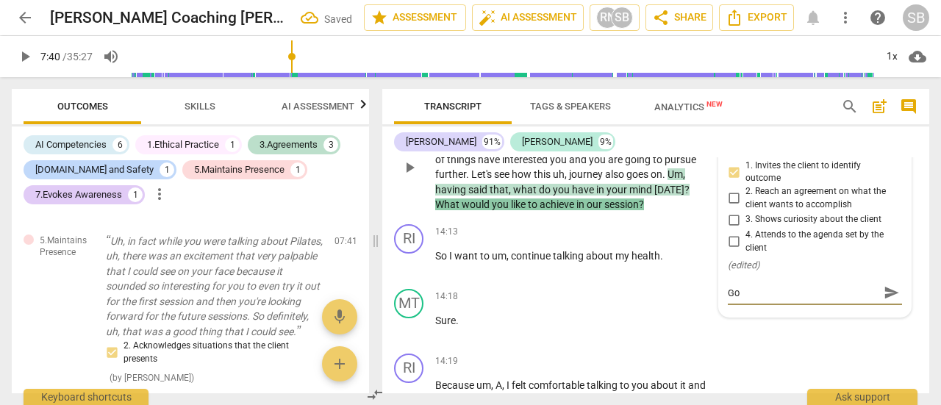
type textarea "Goo"
type textarea "Good"
type textarea "Good C"
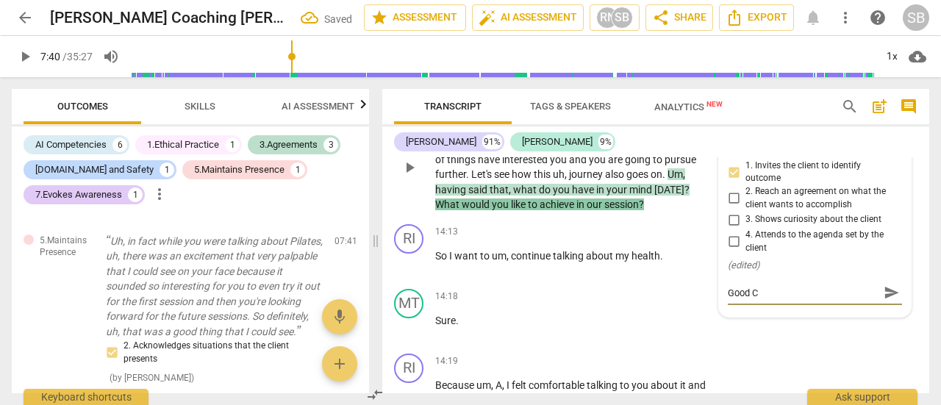
type textarea "Good Co"
type textarea "Good Con"
type textarea "Good Conn"
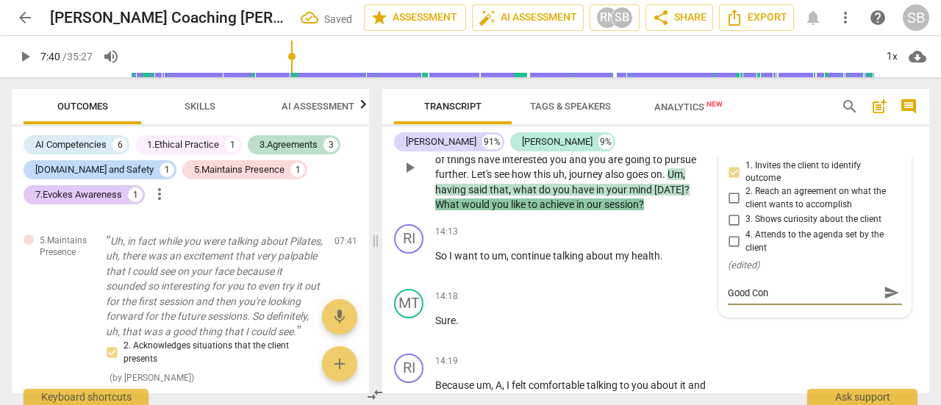
type textarea "Good Conn"
type textarea "Good Conne"
type textarea "Good Connec"
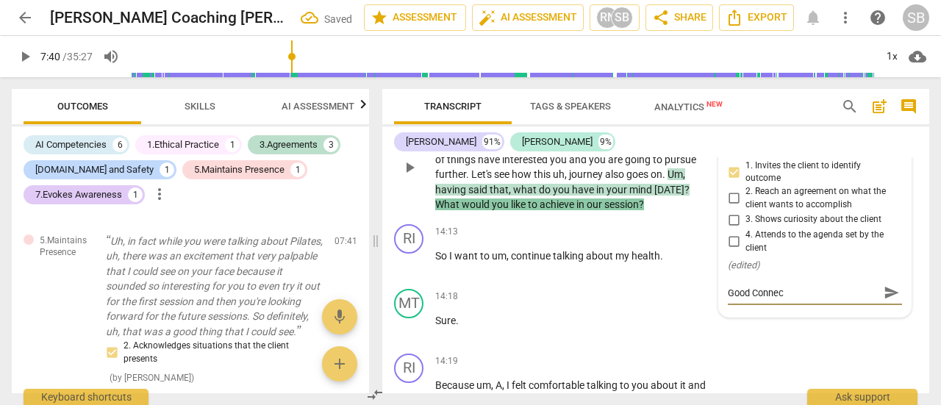
type textarea "Good Connect"
type textarea "Good Connect f"
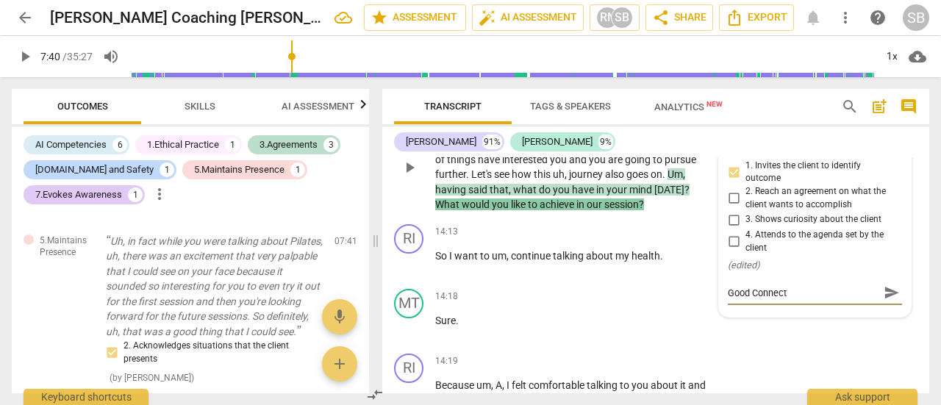
type textarea "Good Connect f"
type textarea "Good Connect fr"
type textarea "Good Connect fro"
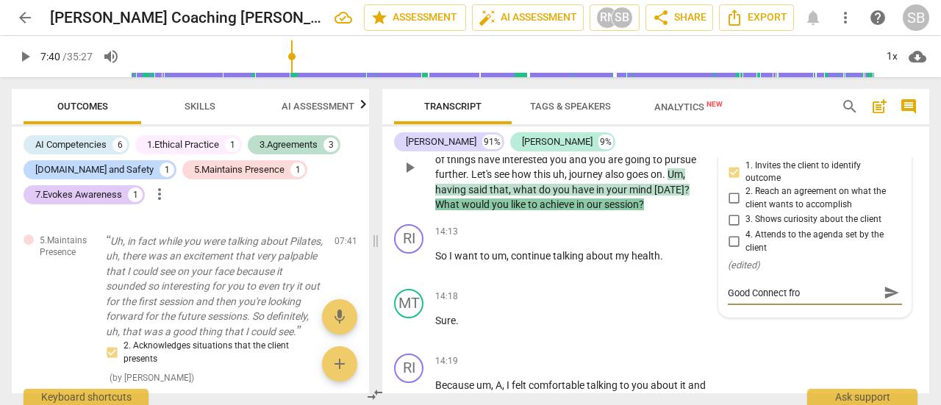
type textarea "Good Connect from"
type textarea "Good Connect from O"
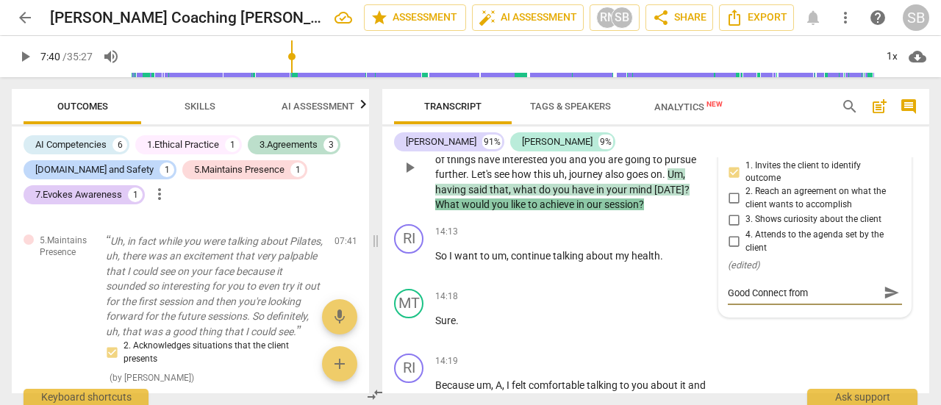
type textarea "Good Connect from O"
type textarea "Good Connect from Ov"
type textarea "Good Connect from Ove"
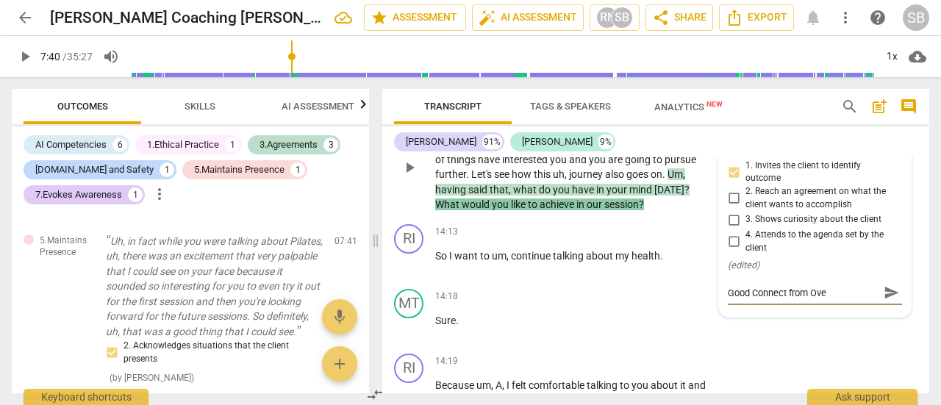
type textarea "Good Connect from Over"
type textarea "Good Connect from Overa"
type textarea "Good Connect from Overal"
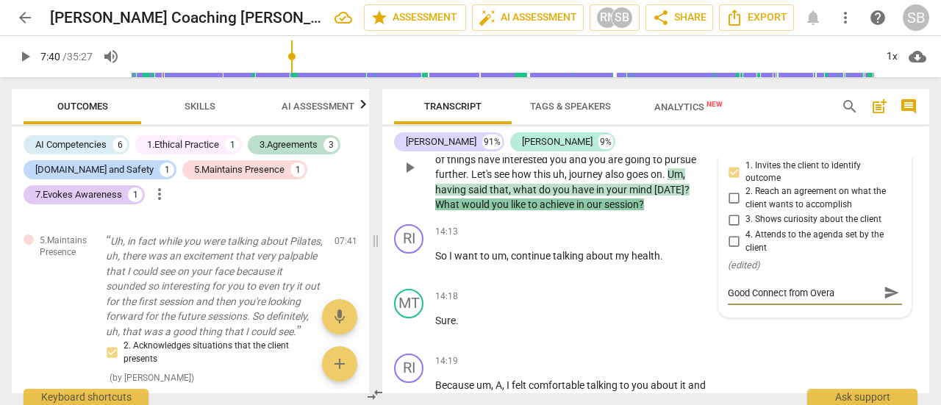
type textarea "Good Connect from Overal"
type textarea "Good Connect from Overall"
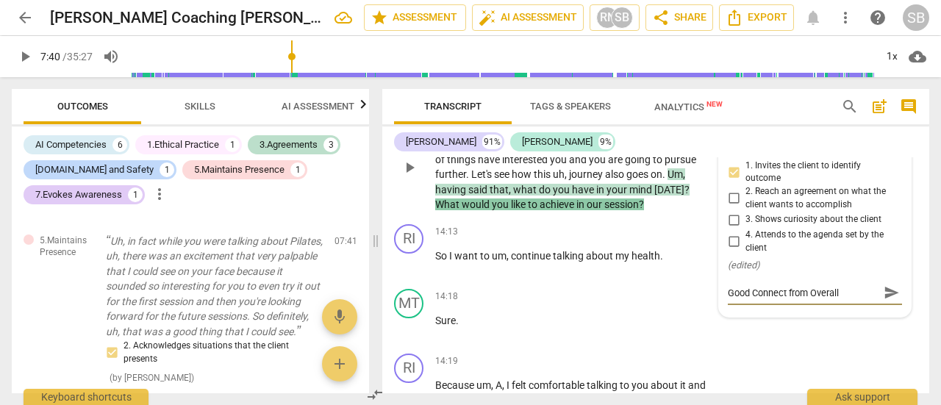
type textarea "Good Connect from Overall G"
type textarea "Good Connect from Overall Go"
type textarea "Good Connect from Overall [GEOGRAPHIC_DATA]"
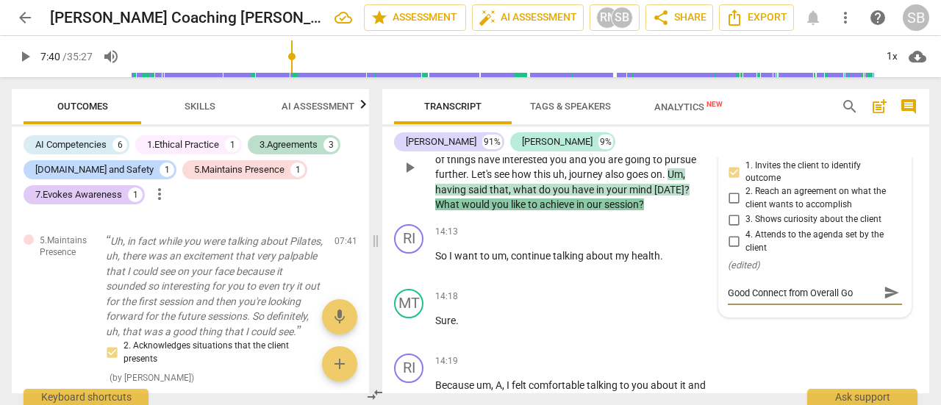
type textarea "Good Connect from Overall [GEOGRAPHIC_DATA]"
type textarea "Good Connect from Overall Goal"
type textarea "Good Connect from Overall Goalm"
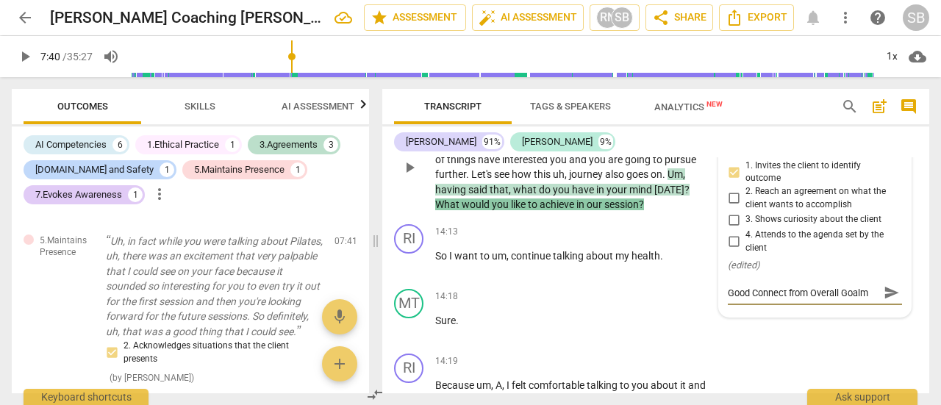
type textarea "Good Connect from Overall Goalm"
type textarea "Good Connect from Overall Goal"
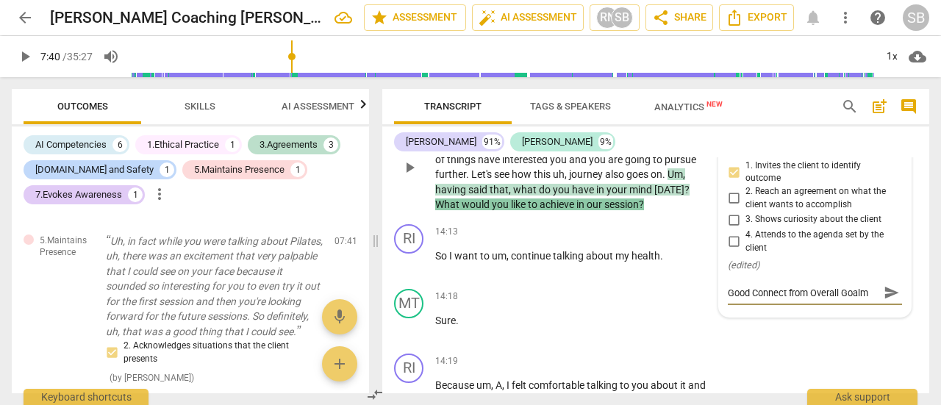
type textarea "Good Connect from Overall Goal"
type textarea "Good Connect from Overall Goal,"
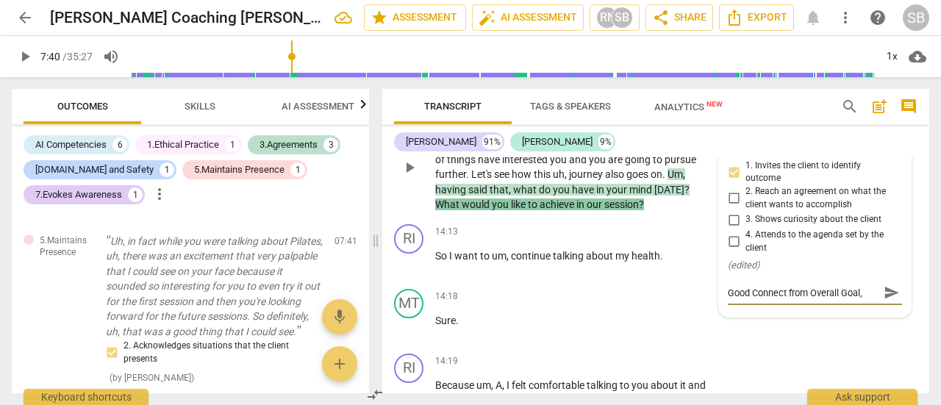
type textarea "Good Connect from Overall Goal, t"
type textarea "Good Connect from Overall Goal, to"
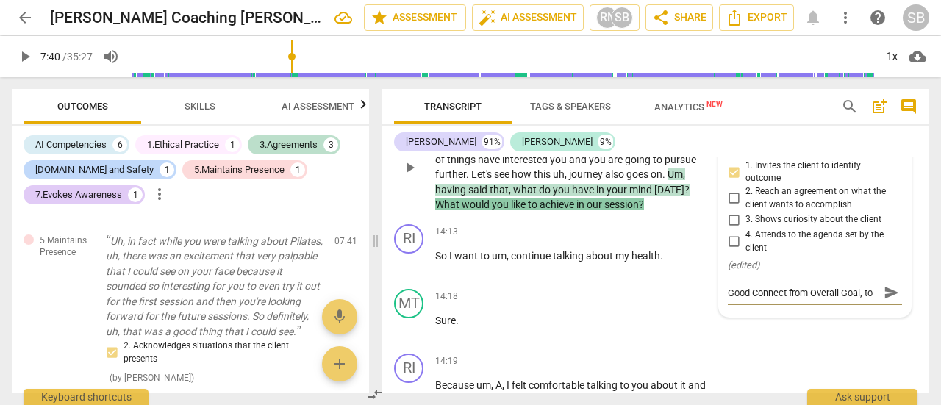
type textarea "Good Connect from Overall Goal, to P"
type textarea "Good Connect from Overall Goal, to Pt"
type textarea "Good Connect from Overall Goal, to P"
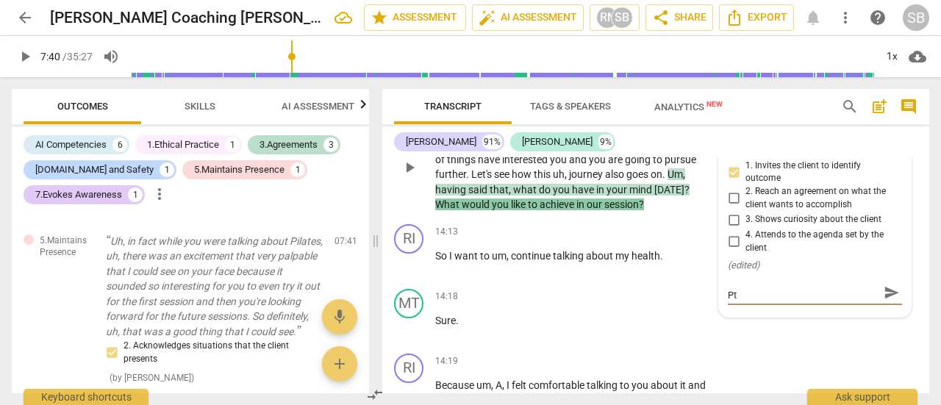
type textarea "Good Connect from Overall Goal, to P"
type textarea "Good Connect from Overall Goal, to Pr"
type textarea "Good Connect from Overall Goal, to Pro"
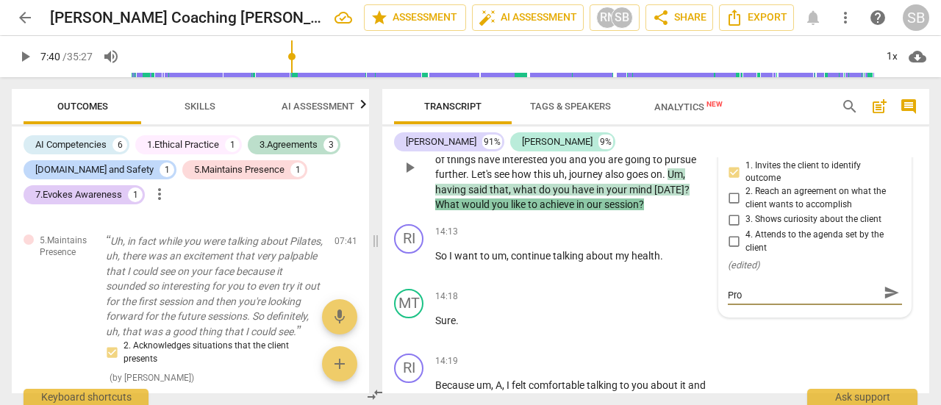
type textarea "Good Connect from Overall Goal, to Prog"
type textarea "Good Connect from Overall Goal, to Progr"
type textarea "Good Connect from Overall Goal, to Progre"
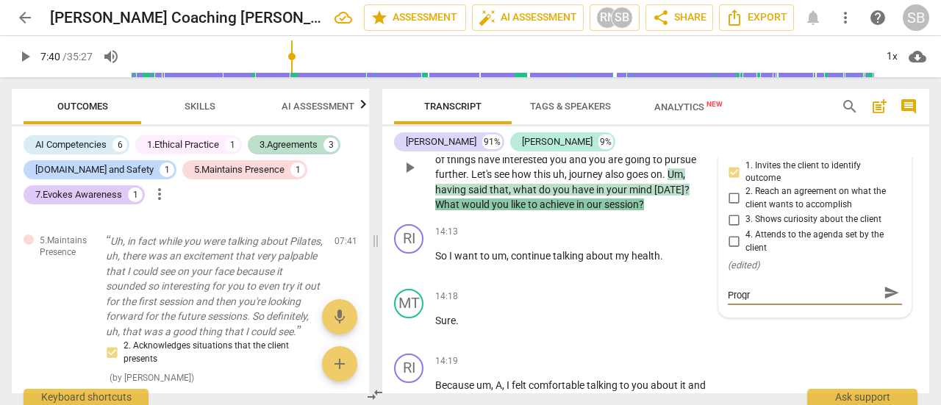
type textarea "Good Connect from Overall Goal, to Progre"
type textarea "Good Connect from Overall Goal, to Progres"
type textarea "Good Connect from Overall Goal, to Progress"
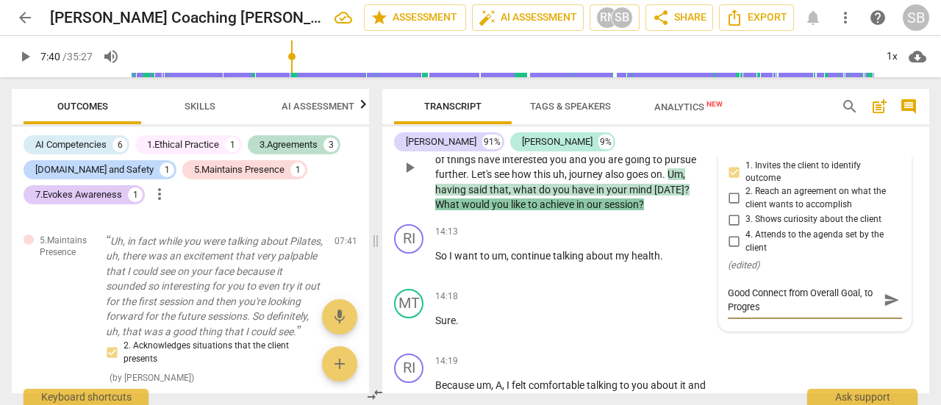
type textarea "Good Connect from Overall Goal, to Progress"
type textarea "Good Connect from Overall Goal, to Progressa"
type textarea "Good Connect from Overall Goal, to Progress"
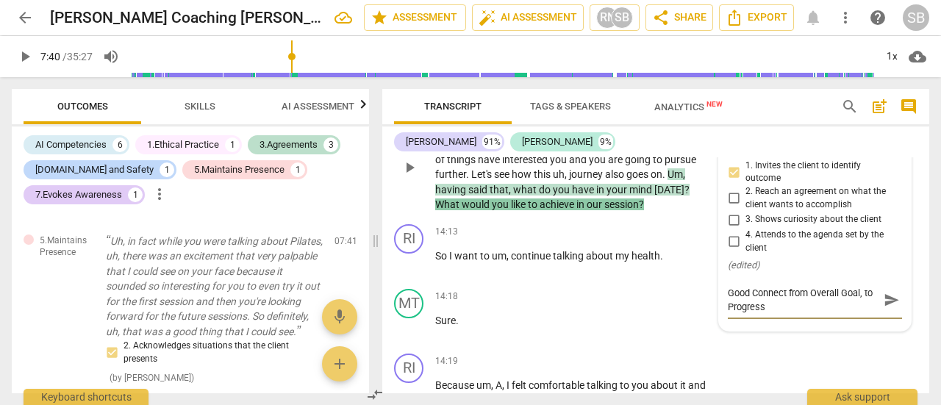
type textarea "Good Connect from Overall Goal, to Progress"
type textarea "Good Connect from Overall Goal, to Progress a"
type textarea "Good Connect from Overall Goal, to Progress an"
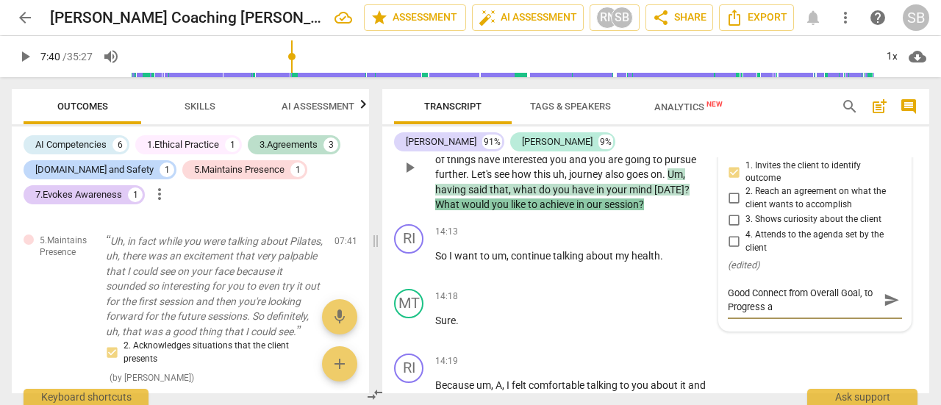
type textarea "Good Connect from Overall Goal, to Progress an"
click at [889, 315] on span "send" at bounding box center [891, 307] width 16 height 16
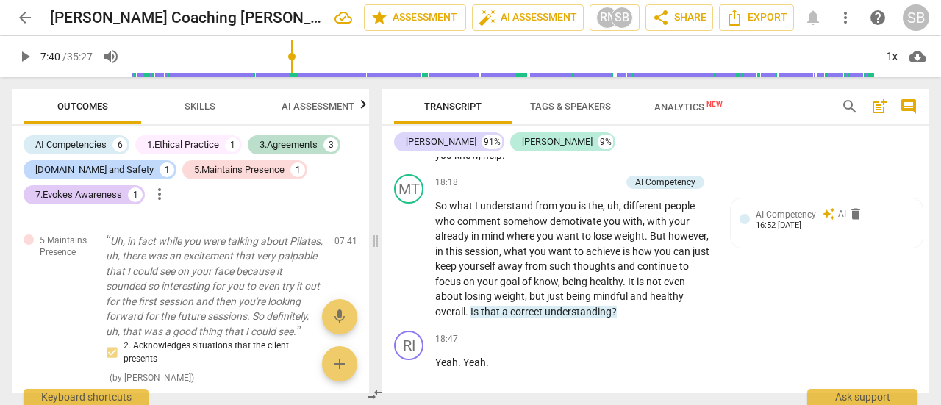
scroll to position [5550, 0]
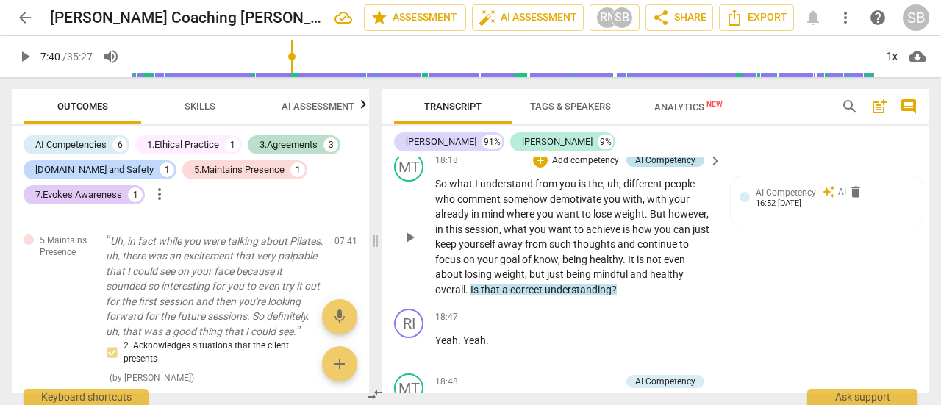
click at [668, 167] on div "AI Competency" at bounding box center [665, 160] width 60 height 13
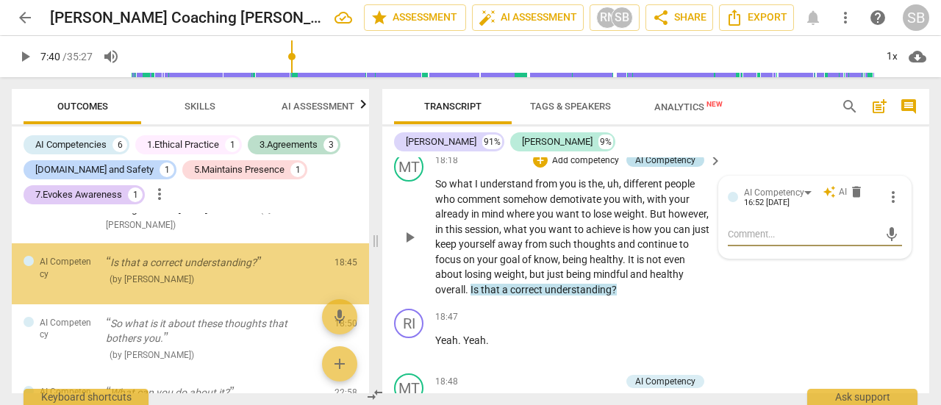
scroll to position [849, 0]
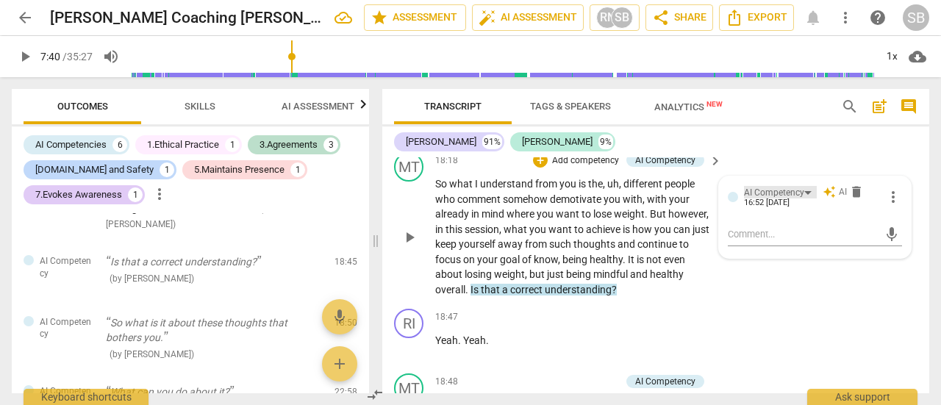
click at [803, 198] on div "AI Competency" at bounding box center [780, 192] width 73 height 12
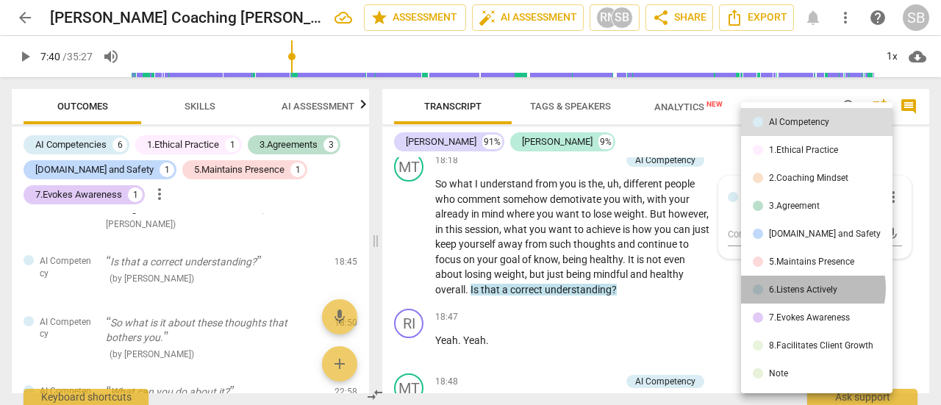
click at [804, 288] on div "6.Listens Actively" at bounding box center [803, 289] width 68 height 9
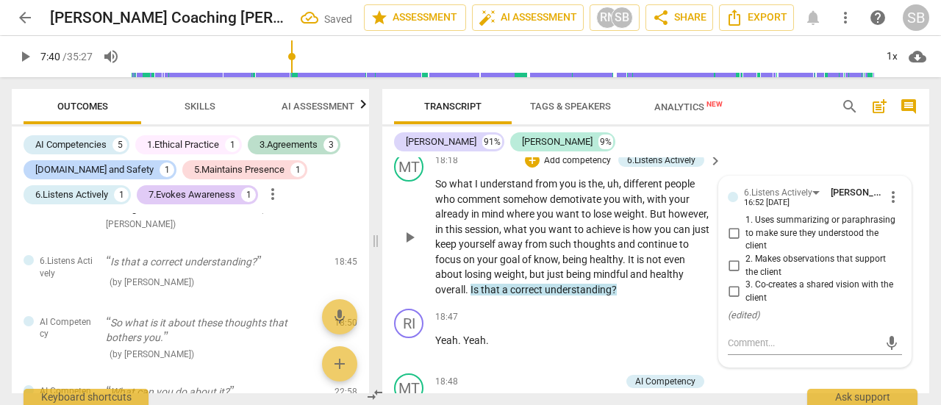
scroll to position [5623, 0]
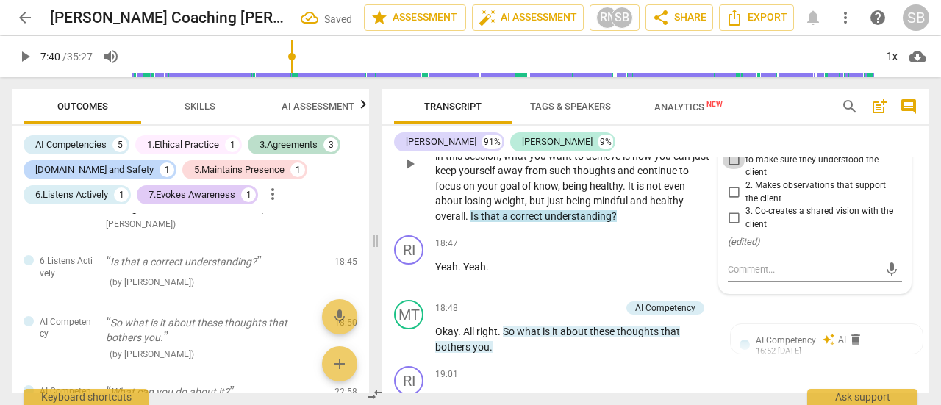
click at [733, 169] on input "1. Uses summarizing or paraphrasing to make sure they understood the client" at bounding box center [734, 160] width 24 height 18
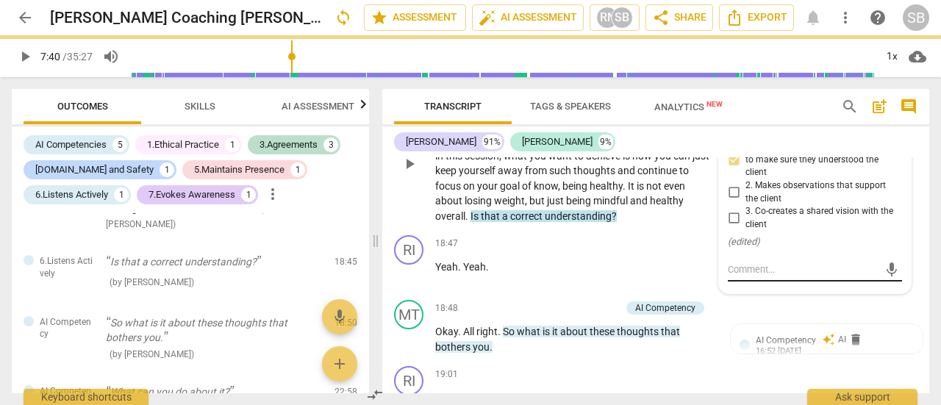
click at [753, 276] on textarea at bounding box center [803, 269] width 151 height 14
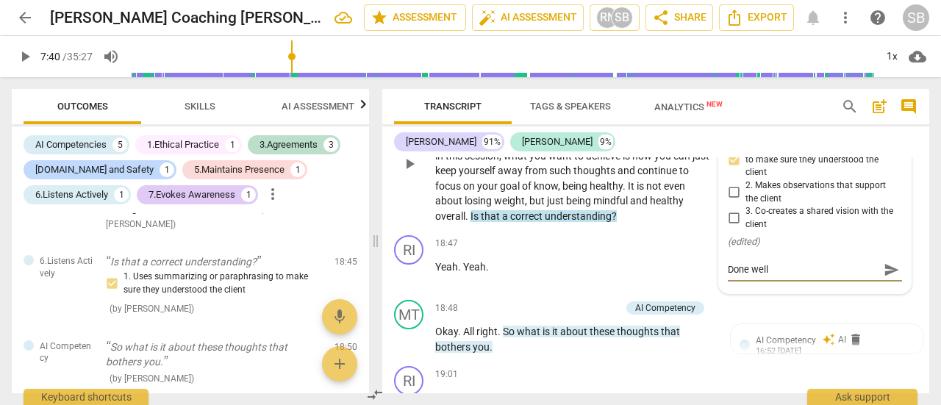
click at [797, 276] on textarea "Done well" at bounding box center [803, 269] width 151 height 14
click at [839, 290] on textarea "Done well to maintain focus on client insights by summarising" at bounding box center [803, 276] width 151 height 28
click at [890, 284] on span "send" at bounding box center [891, 276] width 16 height 16
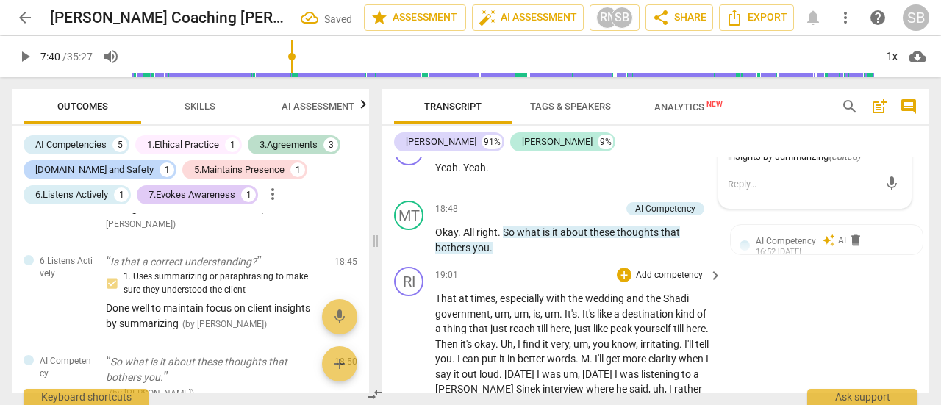
scroll to position [5770, 0]
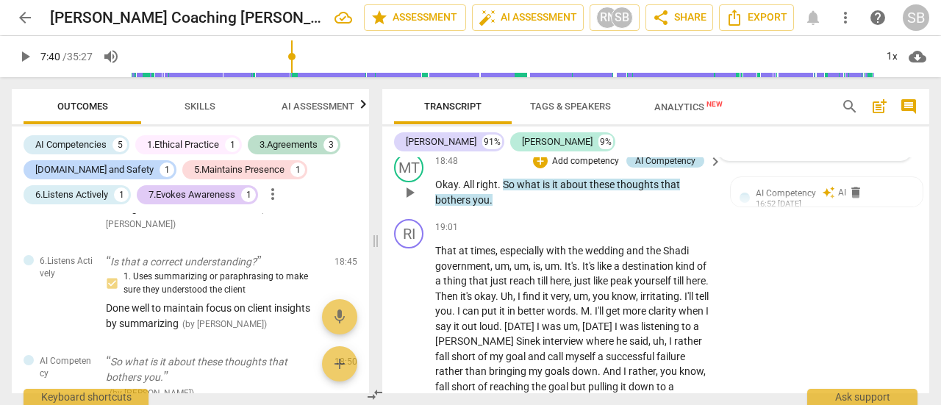
click at [660, 168] on div "AI Competency" at bounding box center [665, 160] width 60 height 13
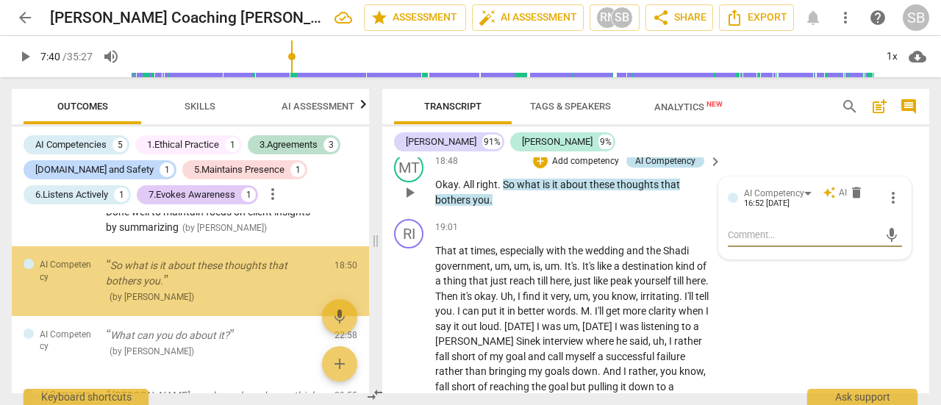
scroll to position [953, 0]
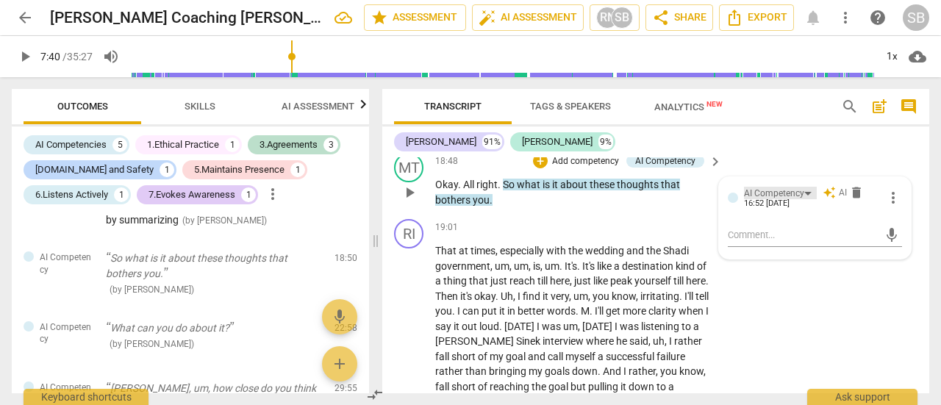
click at [801, 199] on div "AI Competency" at bounding box center [780, 193] width 73 height 12
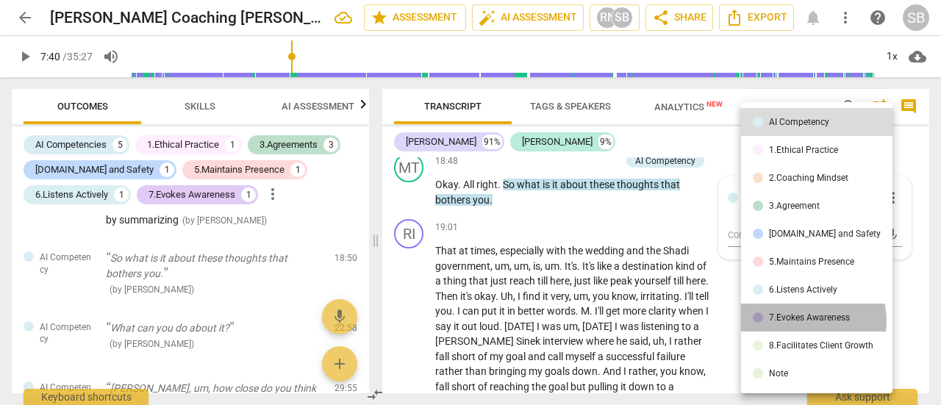
click at [804, 321] on div "7.Evokes Awareness" at bounding box center [809, 317] width 81 height 9
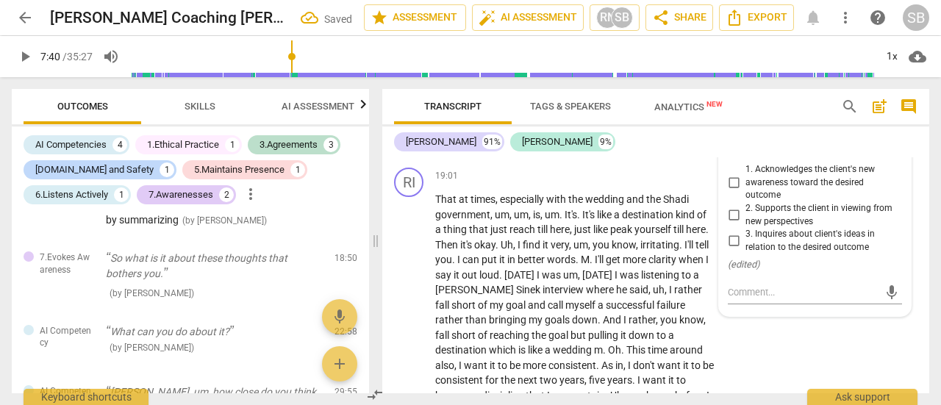
scroll to position [5844, 0]
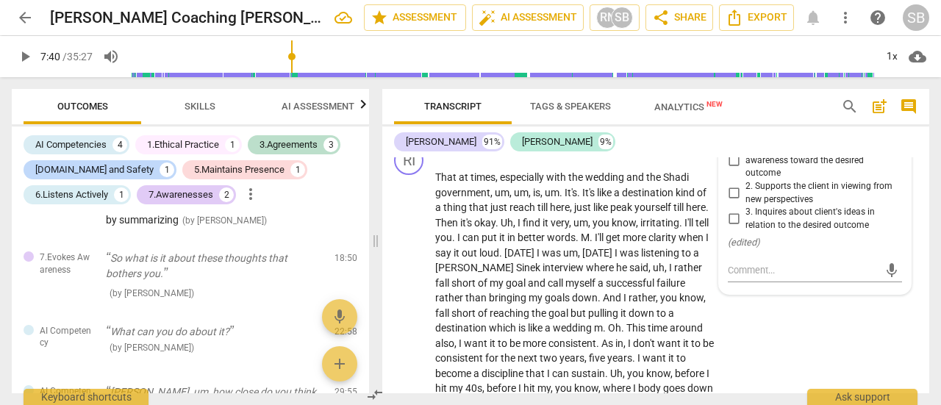
click at [729, 228] on input "3. Inquires about client's ideas in relation to the desired outcome" at bounding box center [734, 219] width 24 height 18
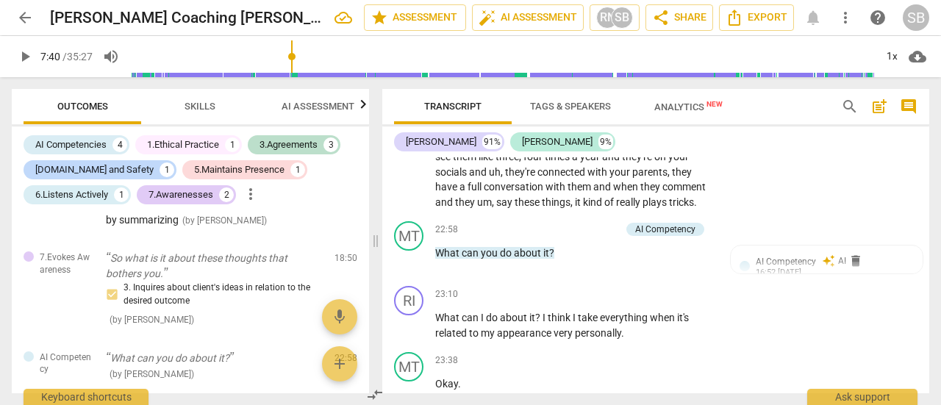
scroll to position [6505, 0]
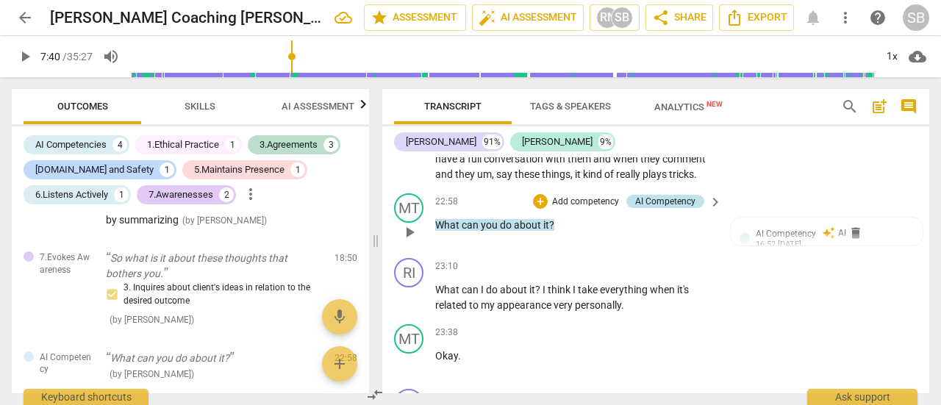
click at [670, 208] on div "AI Competency" at bounding box center [665, 201] width 60 height 13
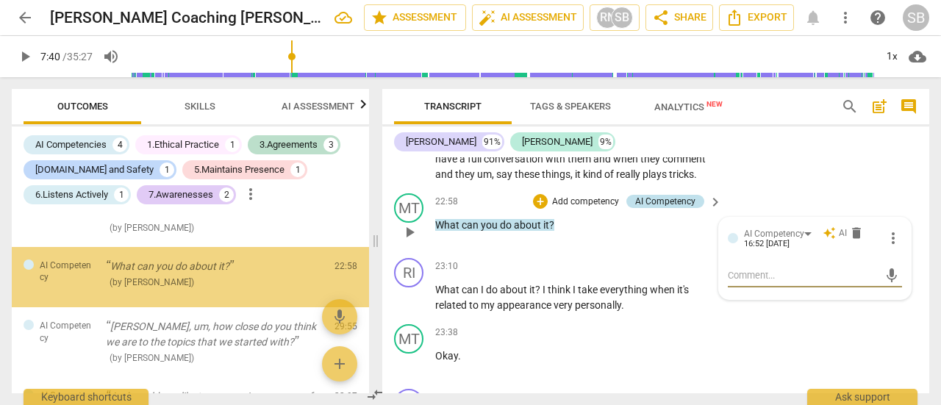
scroll to position [1048, 0]
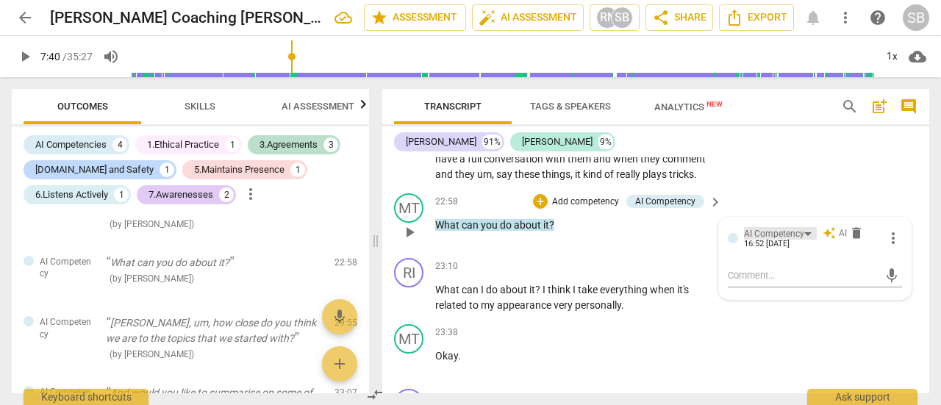
click at [796, 241] on div "AI Competency" at bounding box center [774, 234] width 60 height 14
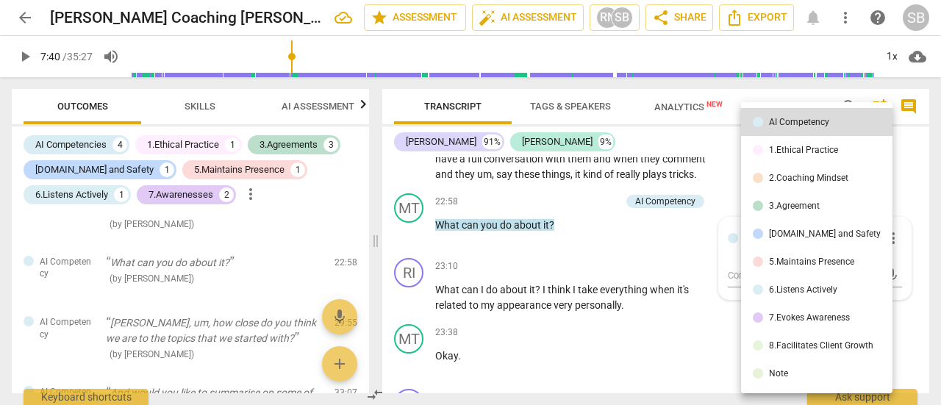
click at [797, 322] on div "7.Evokes Awareness" at bounding box center [809, 317] width 81 height 9
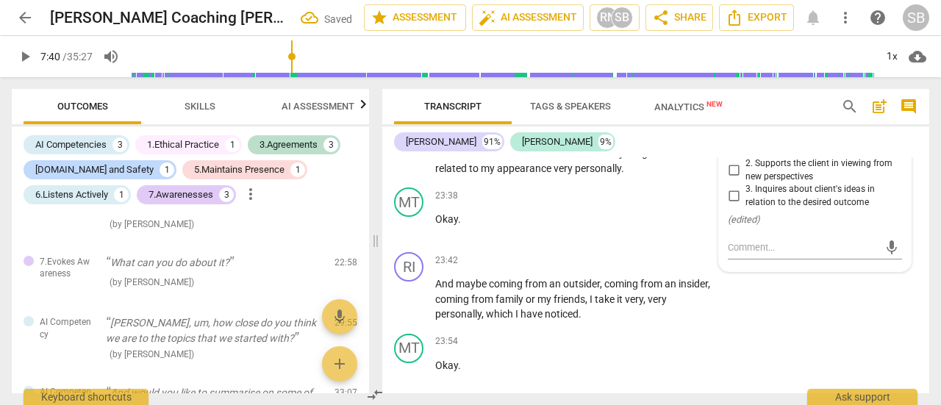
scroll to position [6652, 0]
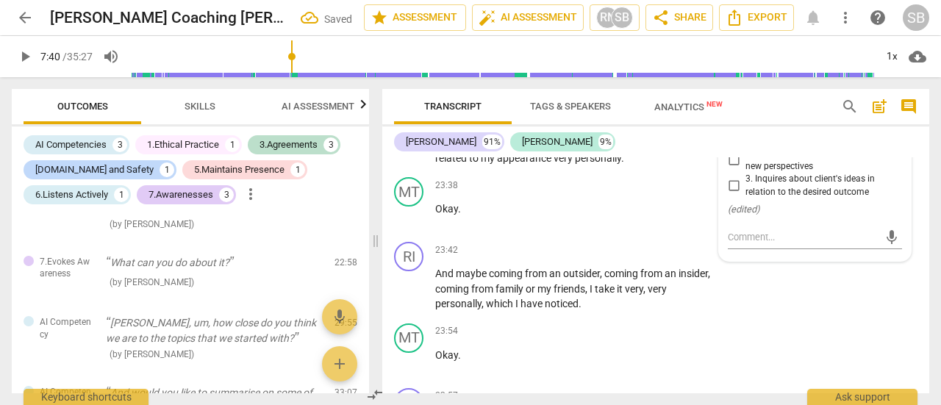
click at [731, 195] on input "3. Inquires about client's ideas in relation to the desired outcome" at bounding box center [734, 186] width 24 height 18
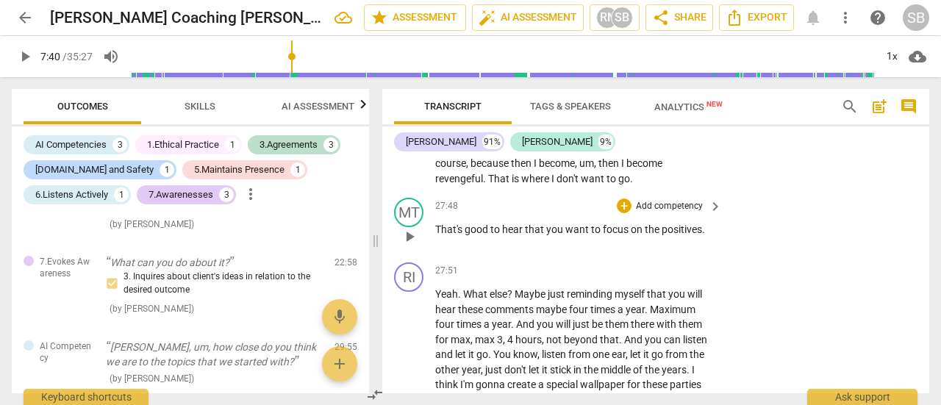
scroll to position [7314, 0]
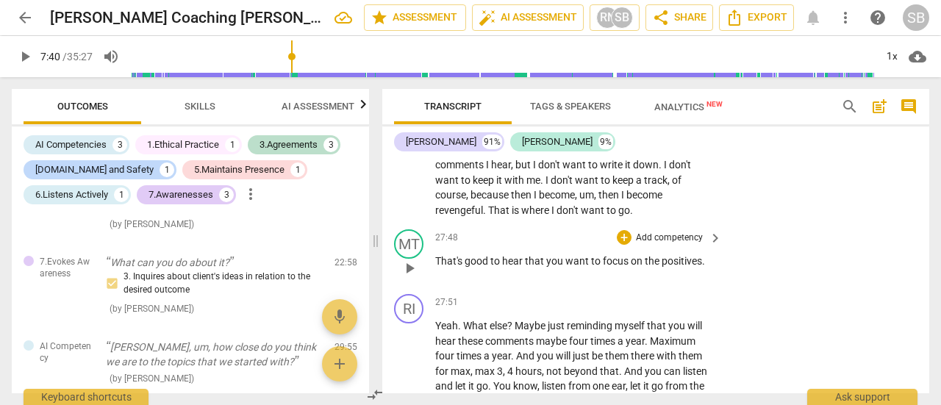
click at [642, 245] on p "Add competency" at bounding box center [669, 238] width 70 height 13
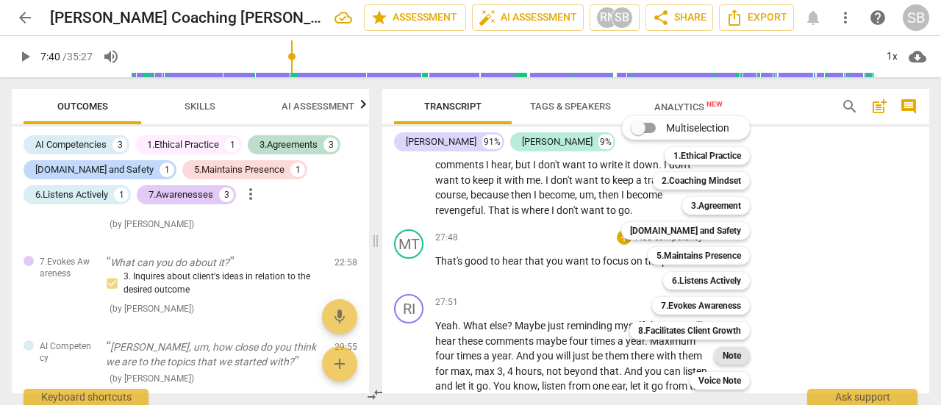
click at [725, 356] on b "Note" at bounding box center [732, 356] width 18 height 18
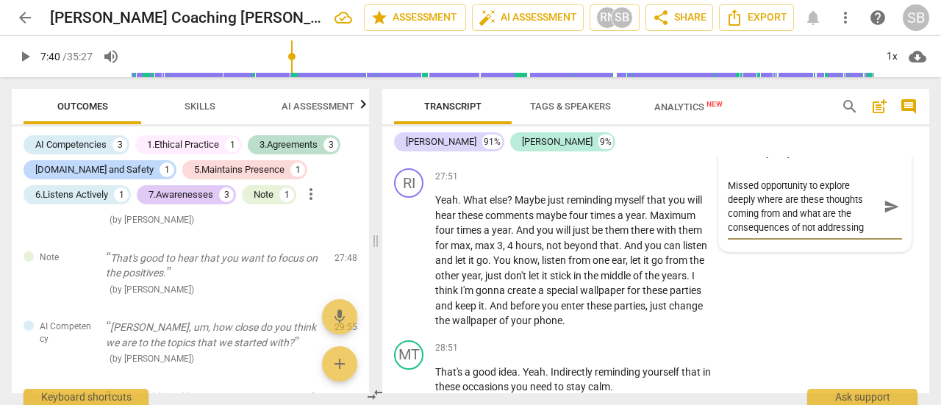
scroll to position [12, 0]
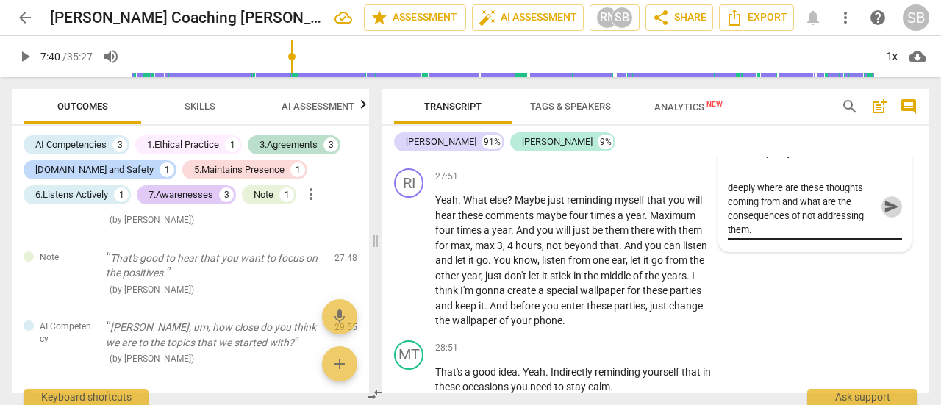
click at [888, 215] on span "send" at bounding box center [891, 206] width 16 height 16
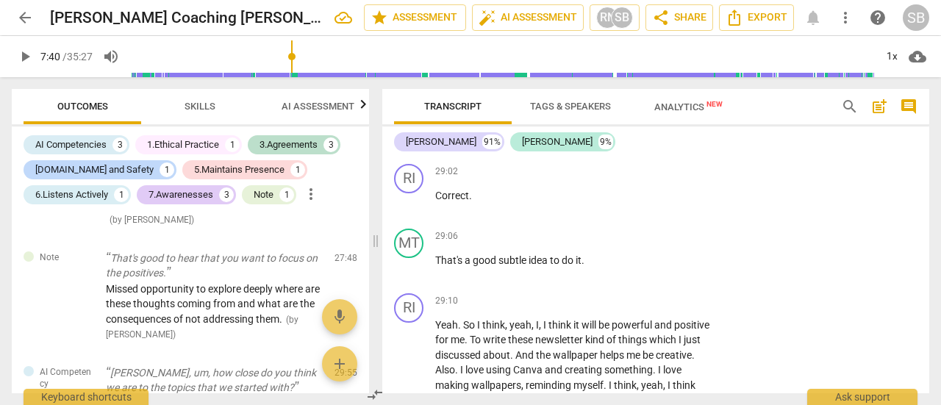
scroll to position [7660, 0]
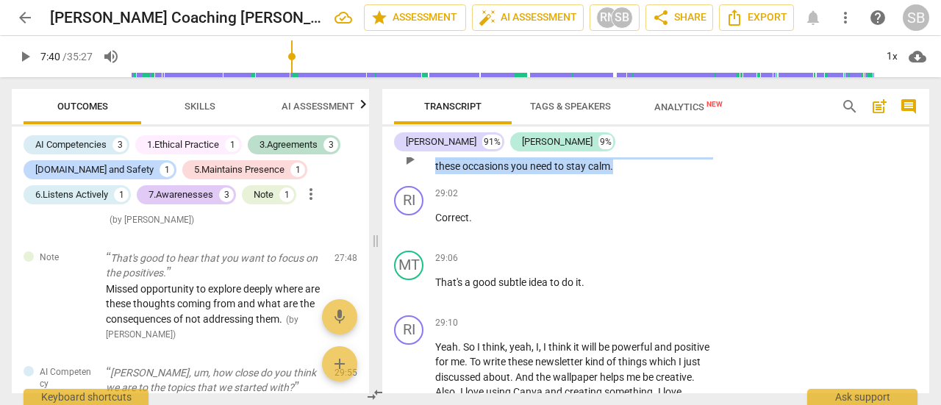
drag, startPoint x: 435, startPoint y: 242, endPoint x: 637, endPoint y: 257, distance: 202.7
click at [637, 174] on p "That's a good idea . Yeah . Indirectly reminding yourself that in these occasio…" at bounding box center [574, 159] width 279 height 30
click at [669, 135] on p "Add competency" at bounding box center [669, 127] width 70 height 13
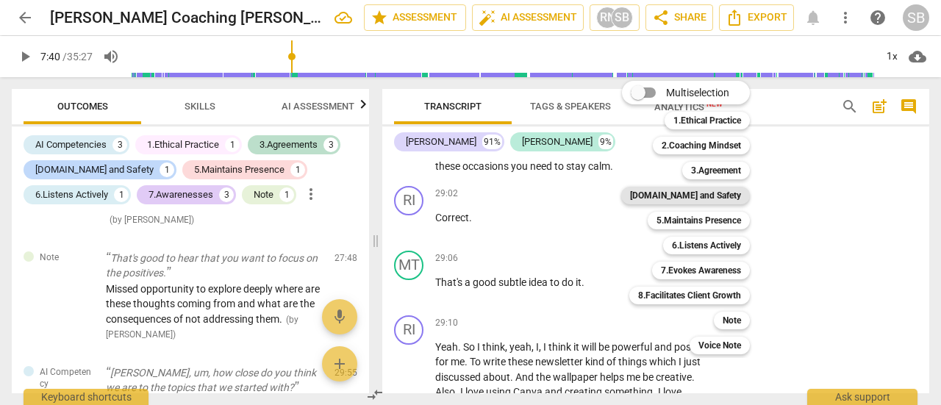
click at [711, 197] on b "[DOMAIN_NAME] and Safety" at bounding box center [685, 196] width 111 height 18
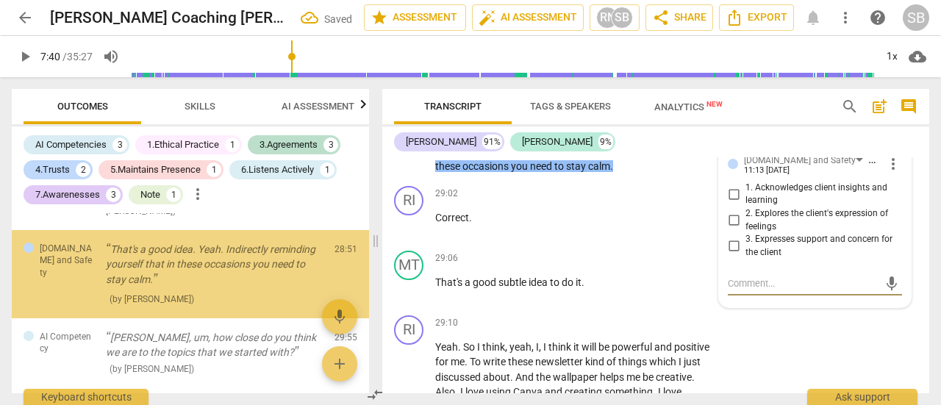
scroll to position [1261, 0]
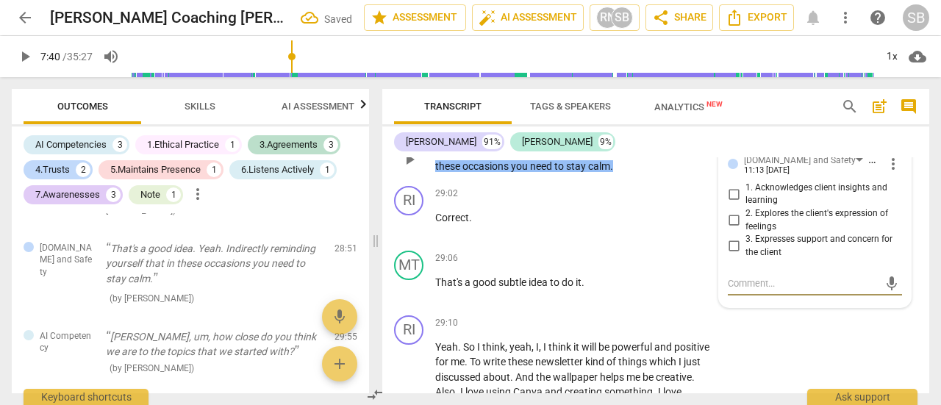
click at [732, 203] on input "1. Acknowledges client insights and learning" at bounding box center [734, 194] width 24 height 18
click at [755, 290] on textarea at bounding box center [803, 283] width 151 height 14
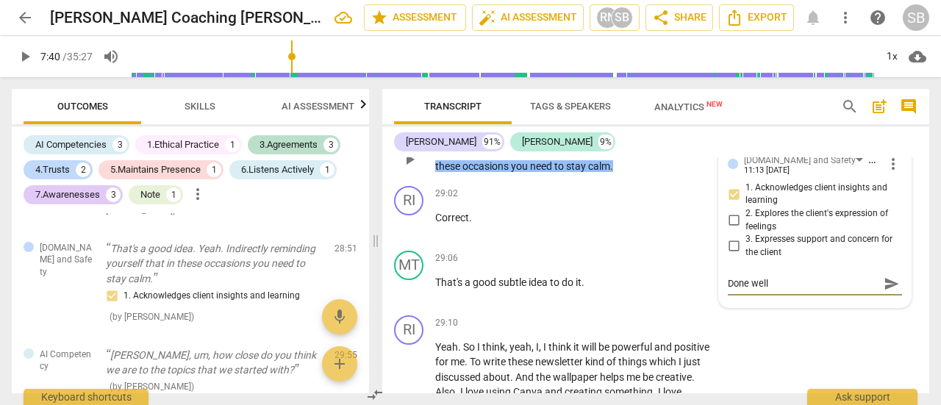
click at [891, 292] on span "send" at bounding box center [891, 284] width 16 height 16
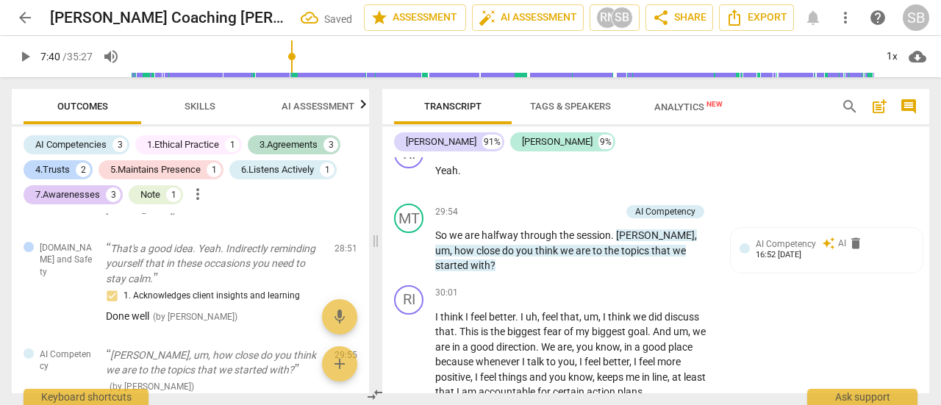
scroll to position [8101, 0]
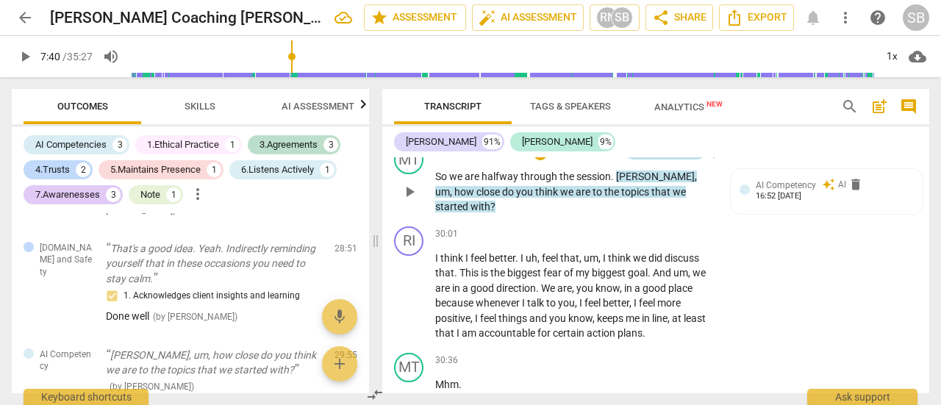
click at [671, 159] on div "AI Competency" at bounding box center [665, 152] width 60 height 13
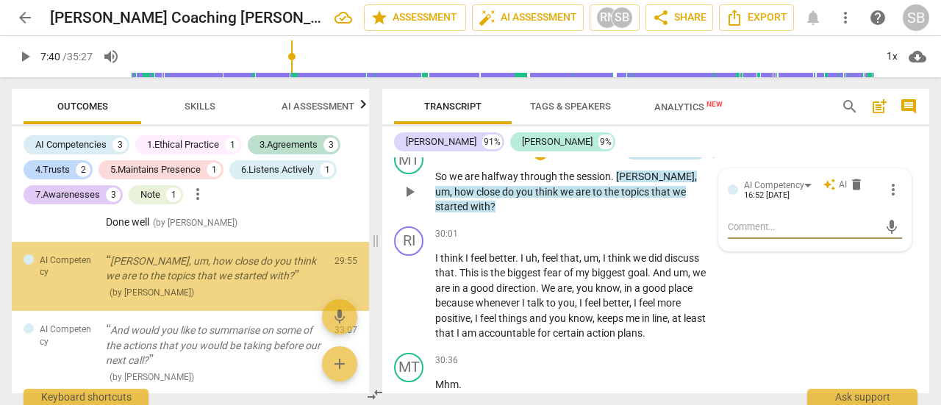
scroll to position [1358, 0]
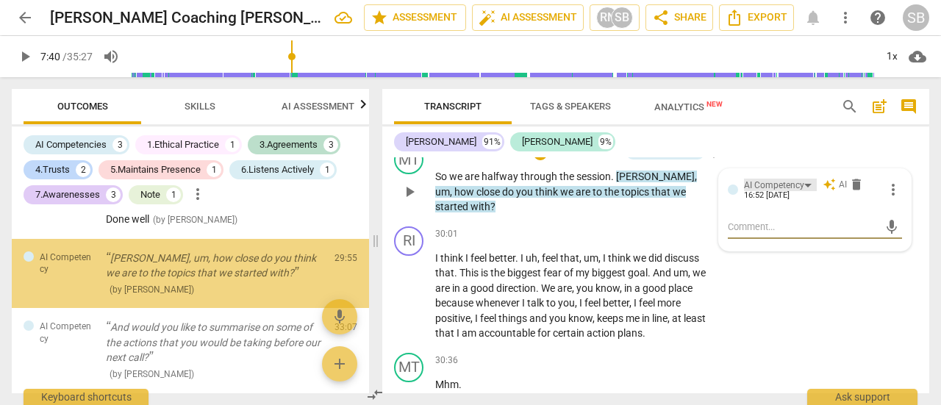
click at [803, 191] on div "AI Competency" at bounding box center [780, 185] width 73 height 12
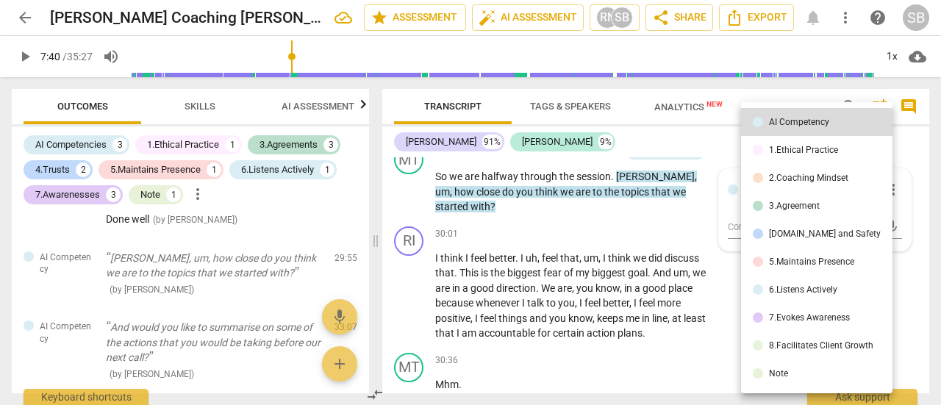
click at [796, 201] on div "3.Agreement" at bounding box center [794, 205] width 51 height 9
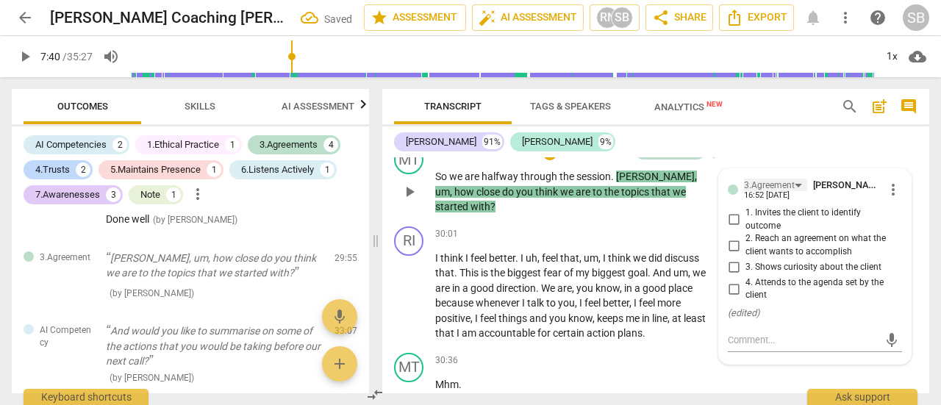
scroll to position [8175, 0]
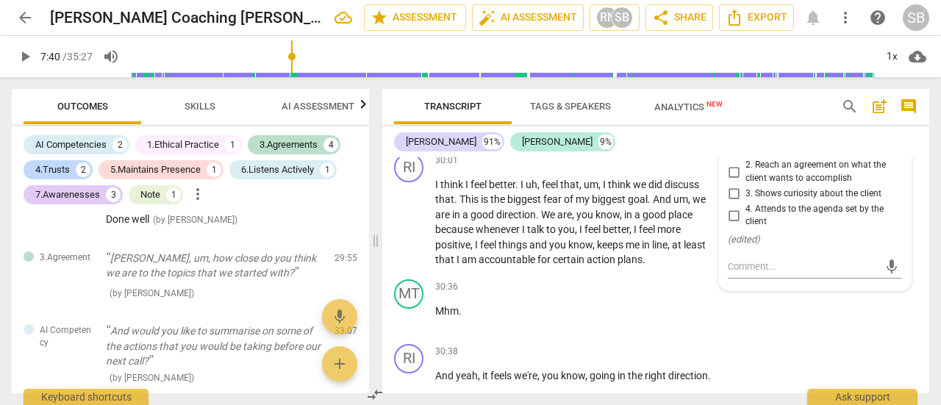
click at [734, 224] on input "4. Attends to the agenda set by the client" at bounding box center [734, 216] width 24 height 18
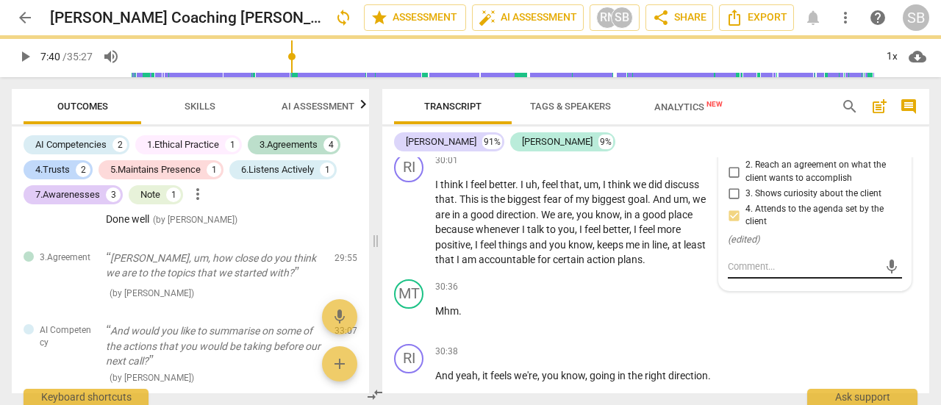
click at [743, 279] on div "mic" at bounding box center [815, 267] width 174 height 24
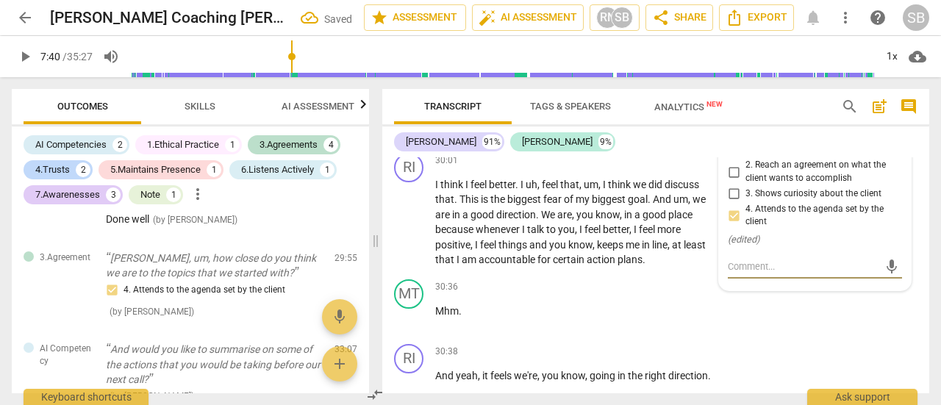
click at [753, 273] on textarea at bounding box center [803, 266] width 151 height 14
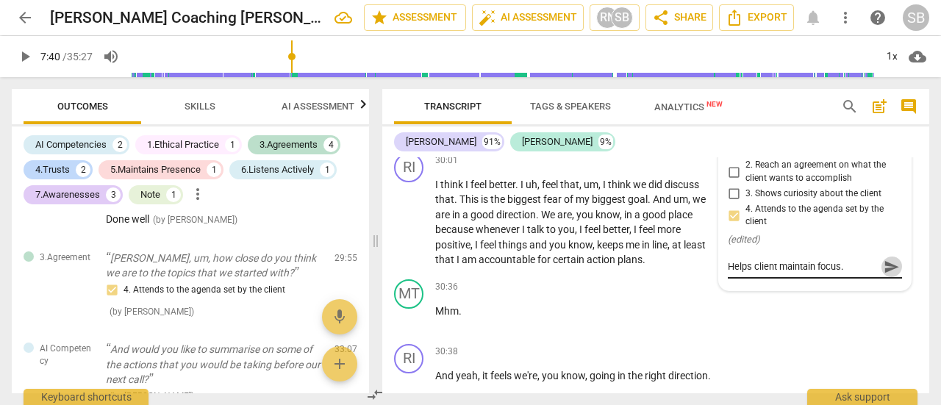
click at [888, 275] on span "send" at bounding box center [891, 267] width 16 height 16
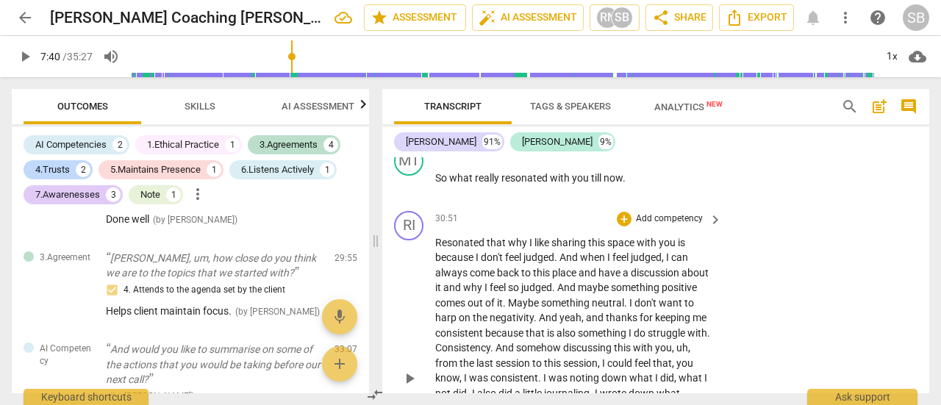
scroll to position [8469, 0]
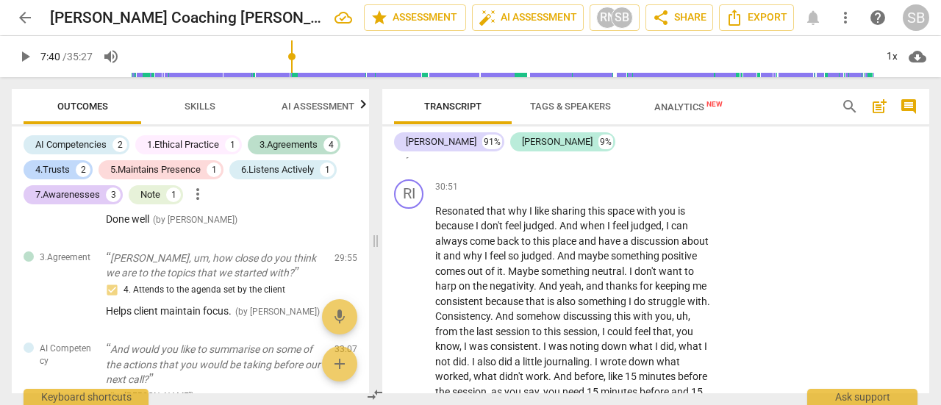
click at [639, 154] on p "So what really resonated with you till now ." at bounding box center [574, 146] width 279 height 15
drag, startPoint x: 452, startPoint y: 221, endPoint x: 631, endPoint y: 218, distance: 179.4
click at [631, 154] on p "So what really resonated with you till now?" at bounding box center [574, 146] width 279 height 15
click at [643, 205] on div "+" at bounding box center [641, 203] width 15 height 15
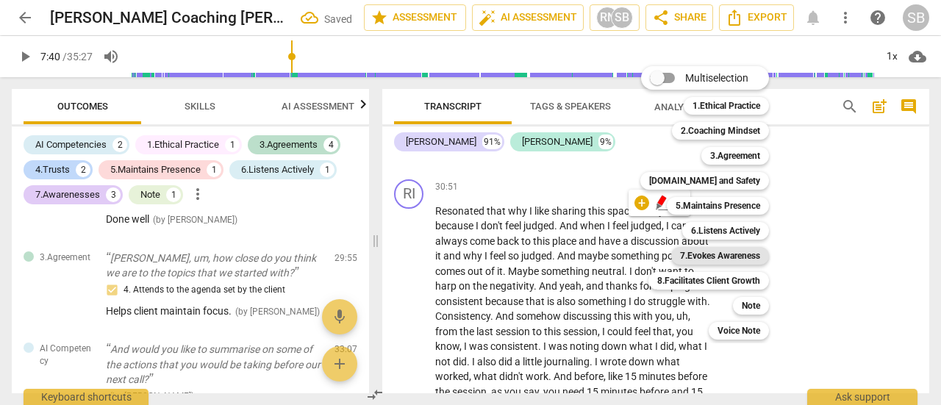
click at [735, 257] on b "7.Evokes Awareness" at bounding box center [720, 256] width 80 height 18
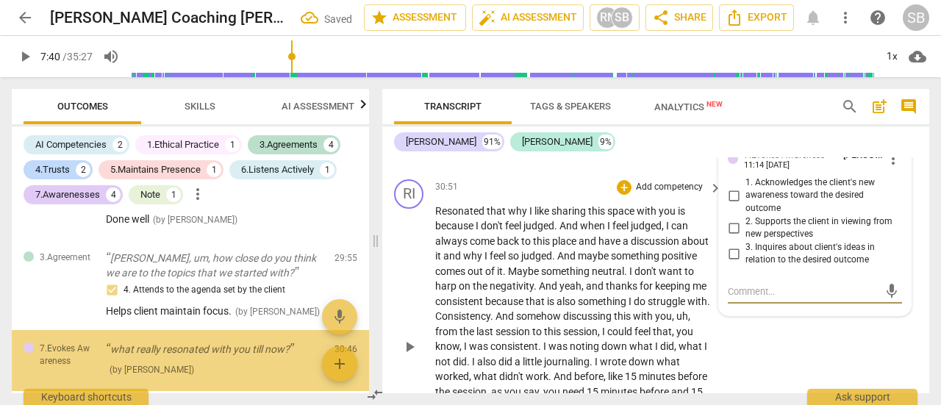
scroll to position [1460, 0]
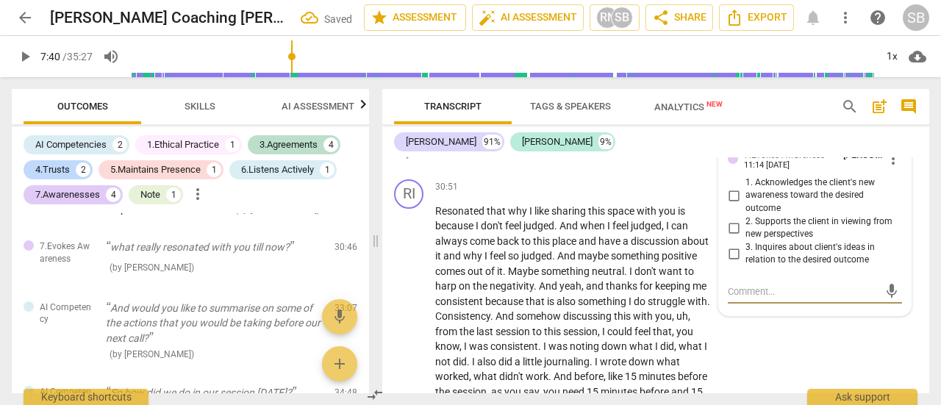
click at [734, 204] on input "1. Acknowledges the client's new awareness toward the desired outcome" at bounding box center [734, 196] width 24 height 18
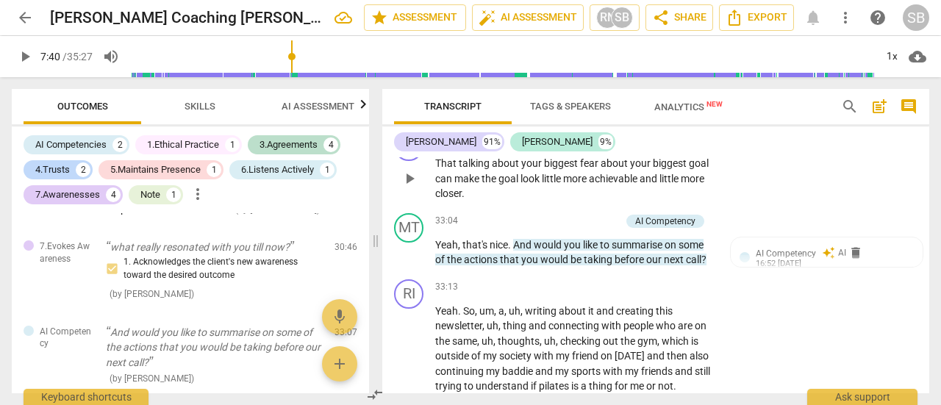
scroll to position [9057, 0]
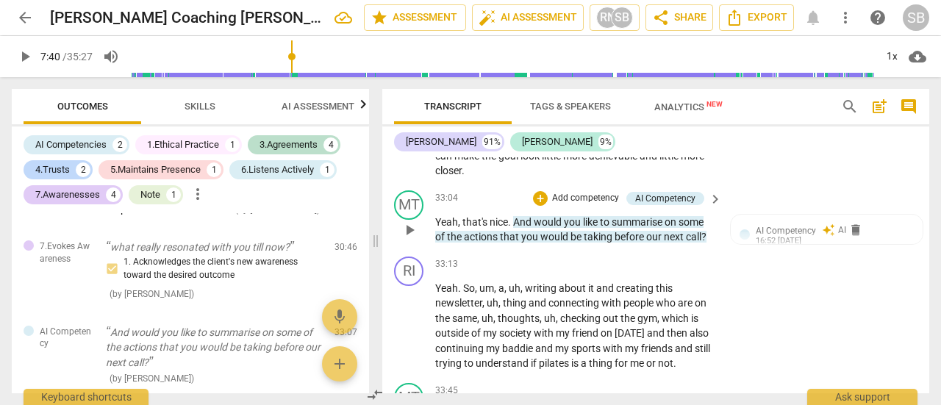
click at [600, 228] on span "like" at bounding box center [591, 222] width 17 height 12
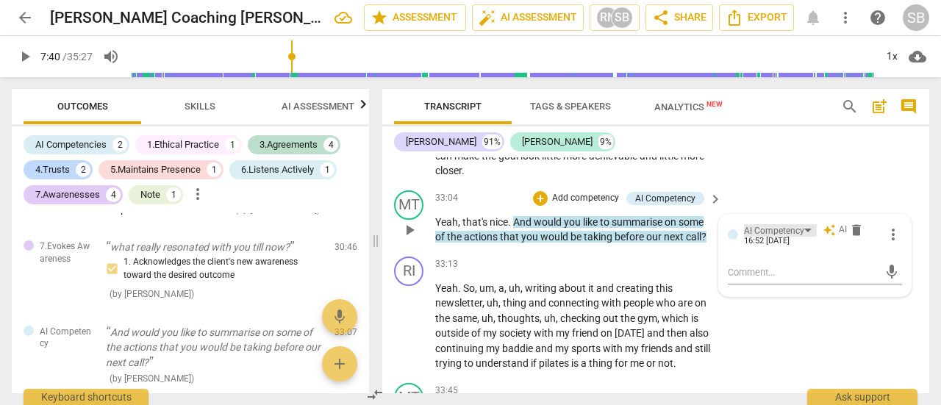
click at [806, 237] on div "AI Competency" at bounding box center [780, 230] width 73 height 12
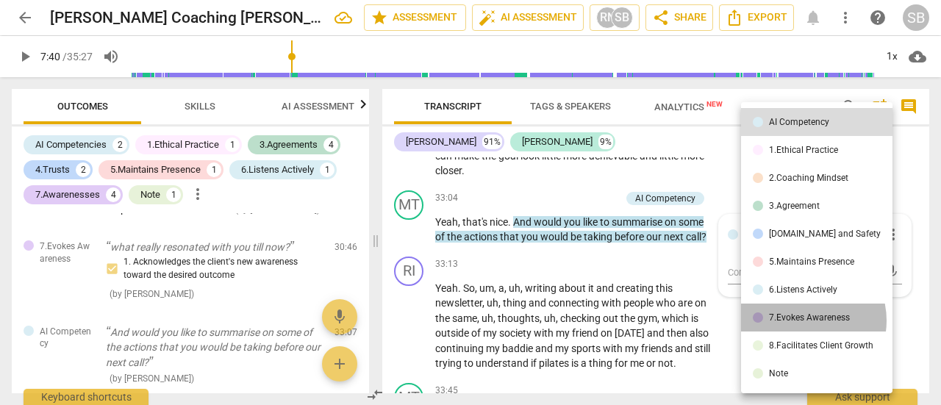
click at [806, 320] on div "7.Evokes Awareness" at bounding box center [809, 317] width 81 height 9
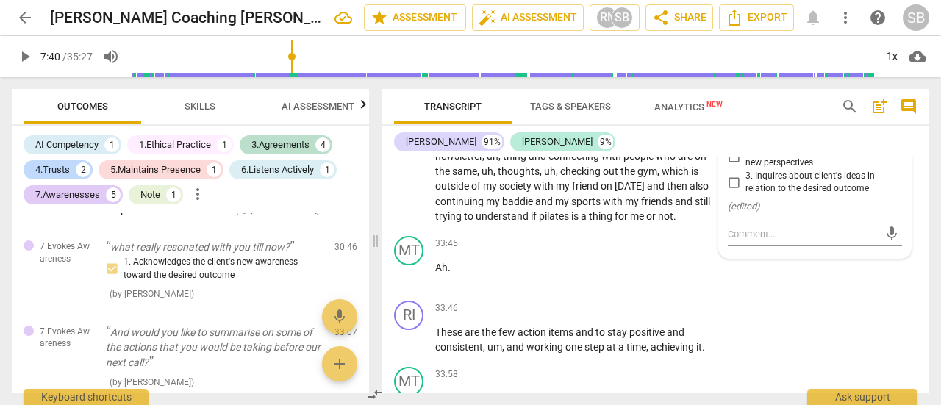
scroll to position [9130, 0]
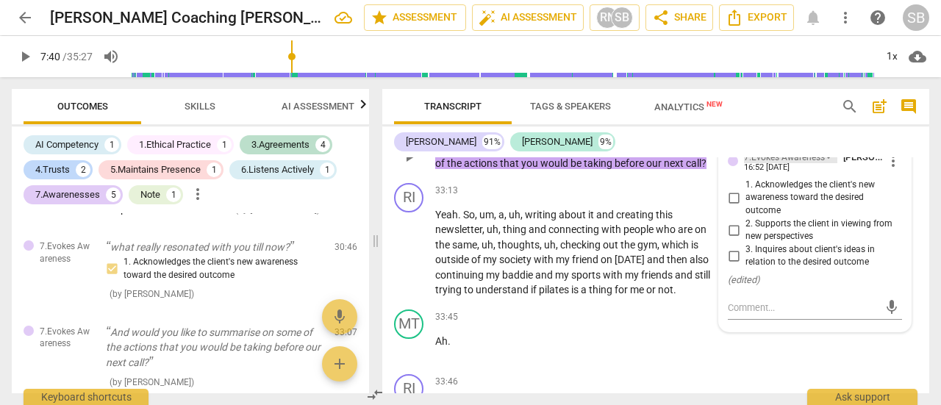
click at [827, 163] on div "7.Evokes Awareness" at bounding box center [790, 157] width 93 height 12
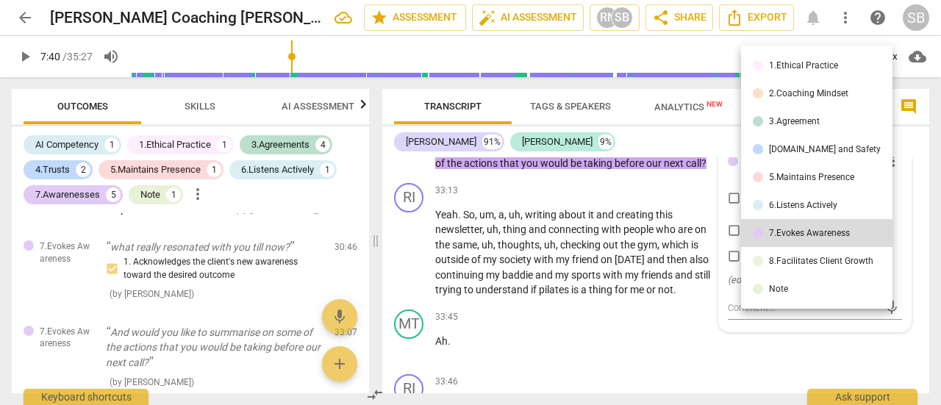
click at [822, 261] on div "8.Facilitates Client Growth" at bounding box center [821, 261] width 104 height 9
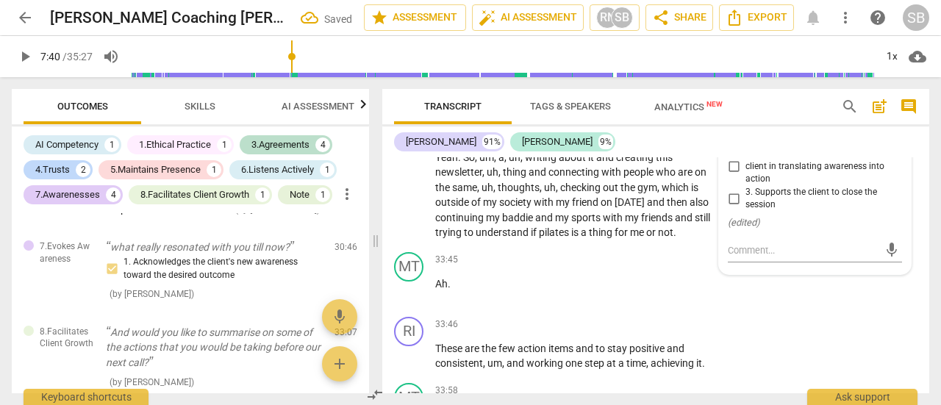
scroll to position [9204, 0]
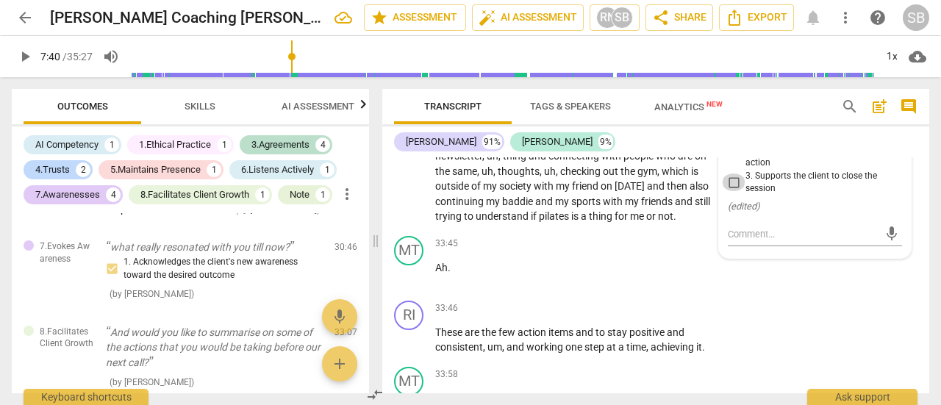
click at [728, 191] on input "3. Supports the client to close the session" at bounding box center [734, 182] width 24 height 18
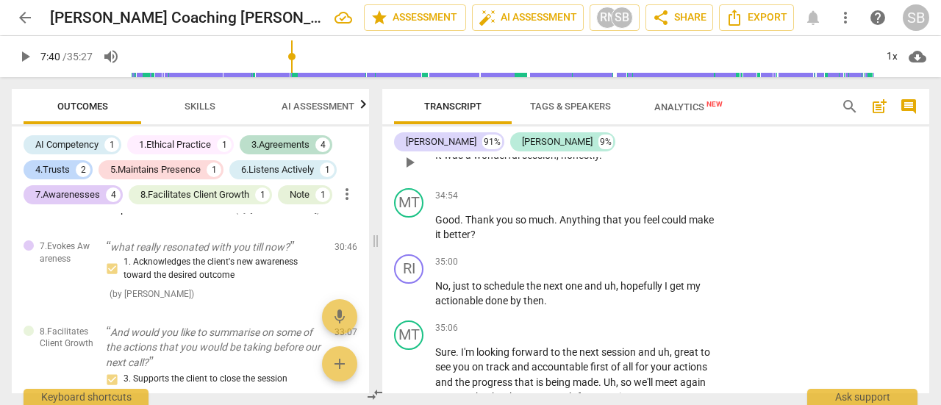
scroll to position [9792, 0]
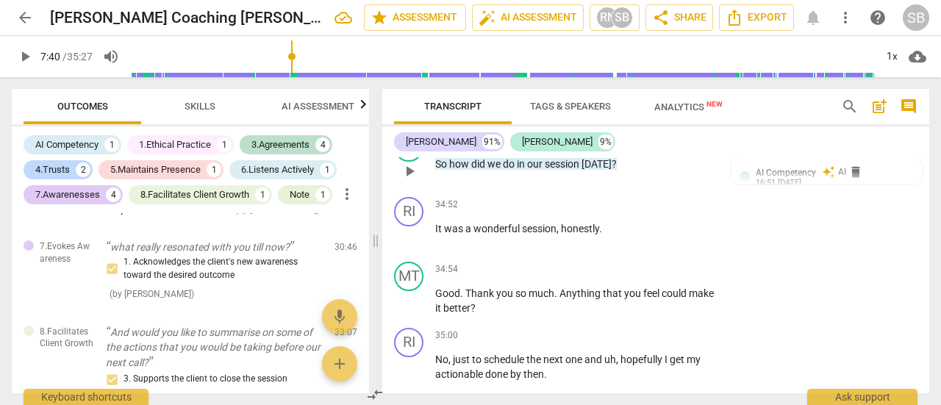
click at [594, 170] on span "[DATE]" at bounding box center [596, 164] width 30 height 12
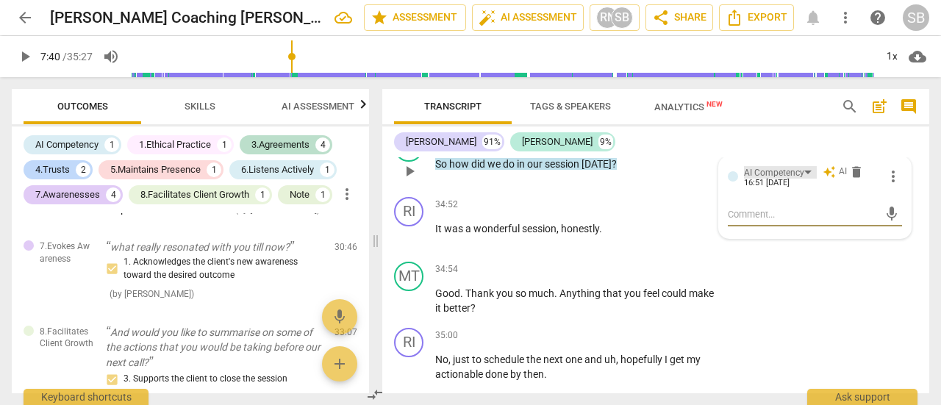
click at [803, 179] on div "AI Competency" at bounding box center [780, 172] width 73 height 12
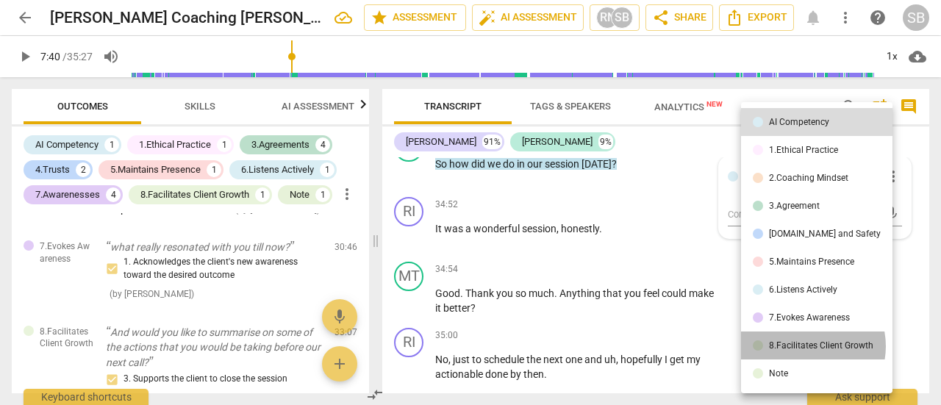
click at [806, 346] on div "8.Facilitates Client Growth" at bounding box center [821, 345] width 104 height 9
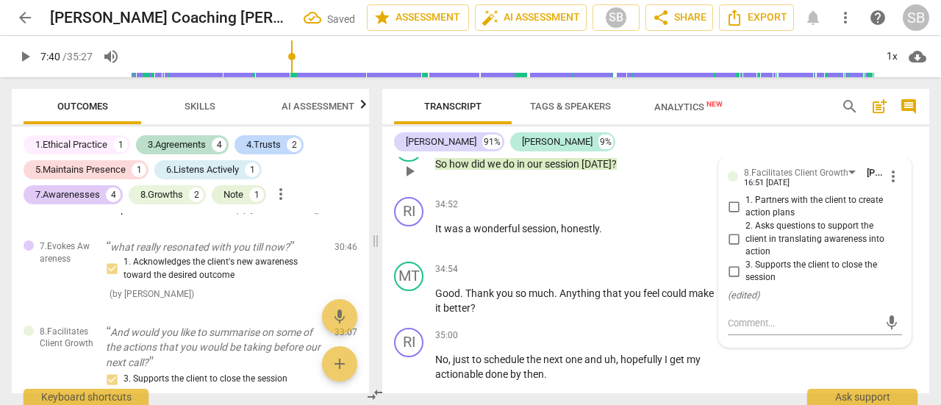
scroll to position [9865, 0]
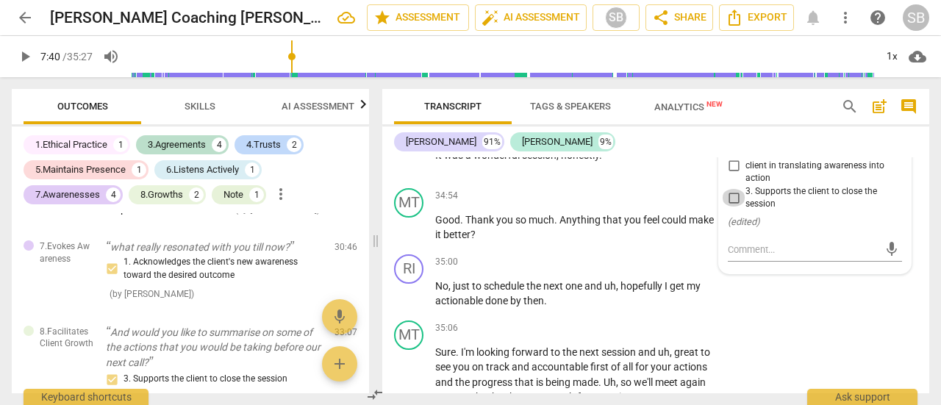
click at [733, 207] on input "3. Supports the client to close the session" at bounding box center [734, 198] width 24 height 18
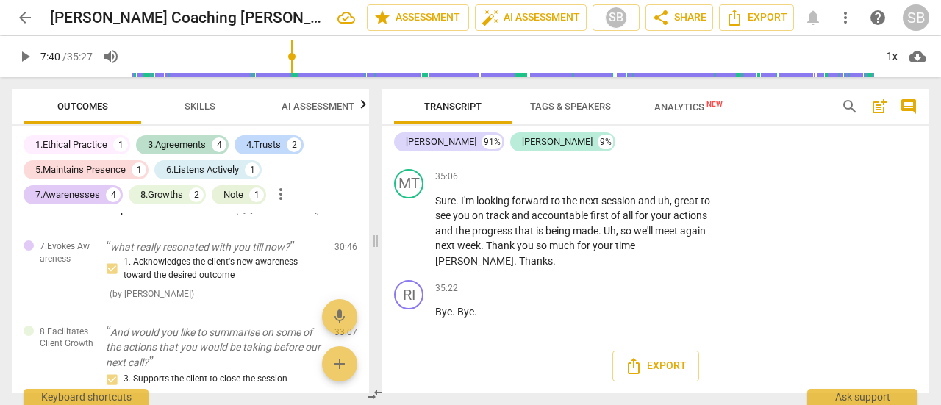
scroll to position [10108, 0]
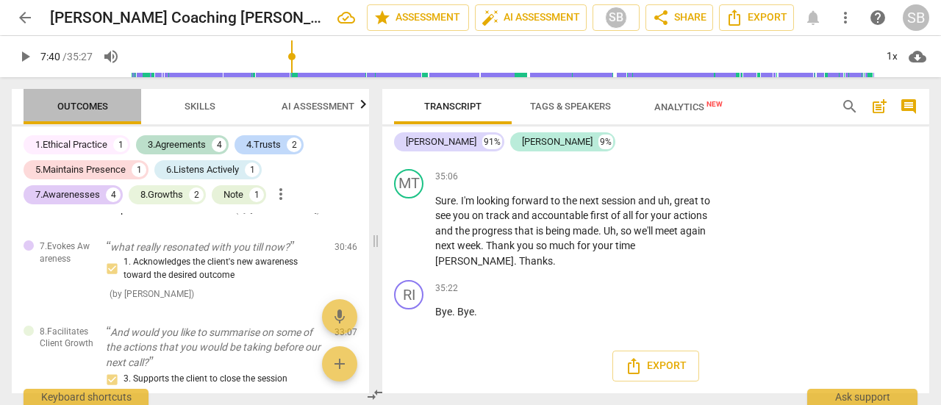
click at [83, 111] on span "Outcomes" at bounding box center [82, 106] width 51 height 11
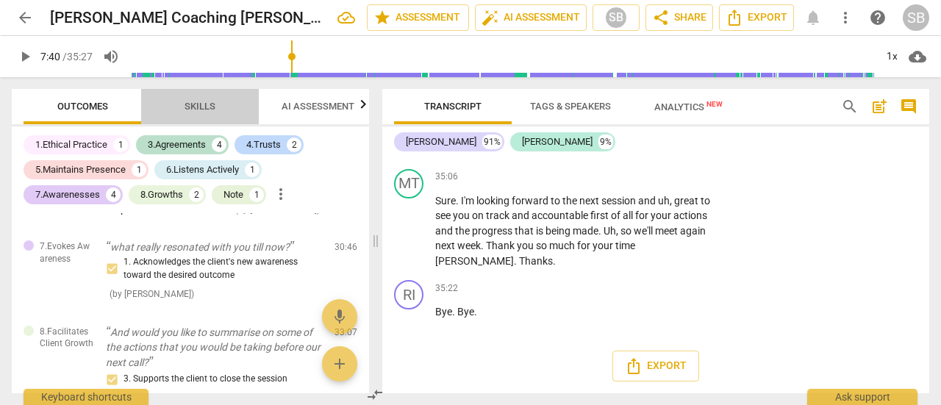
click at [182, 110] on span "Skills" at bounding box center [200, 107] width 66 height 20
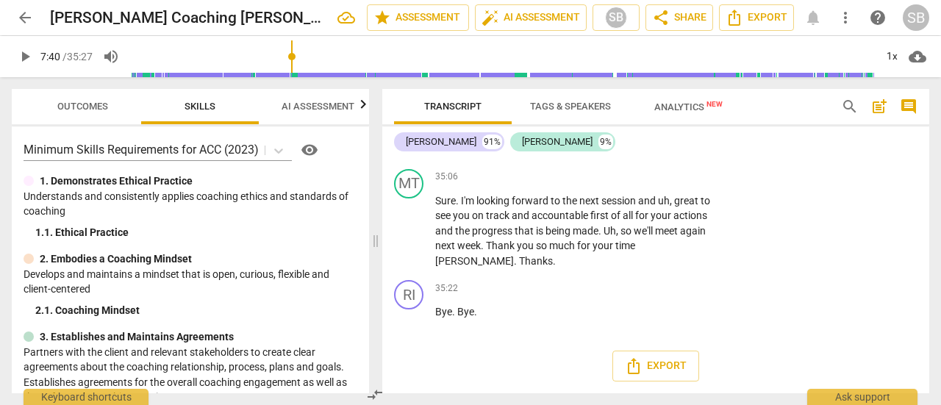
click at [343, 103] on span "AI Assessment" at bounding box center [318, 106] width 73 height 11
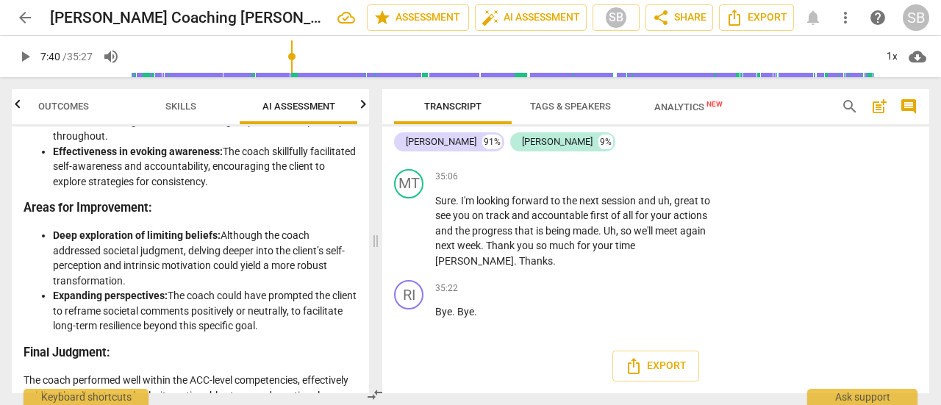
scroll to position [3291, 0]
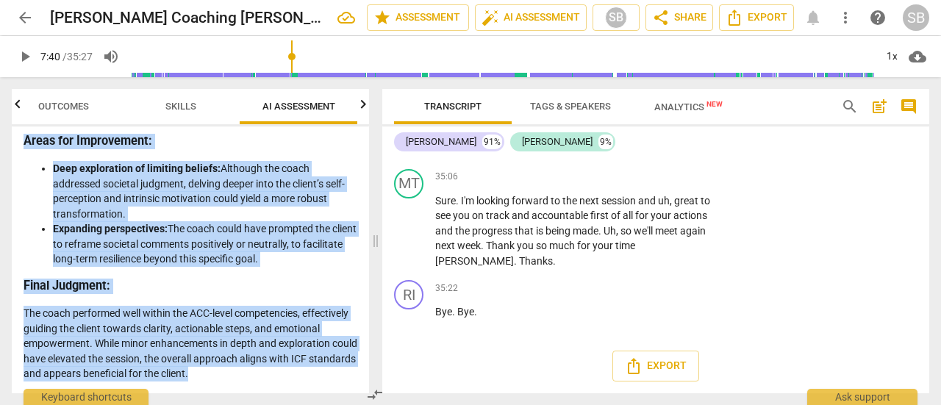
drag, startPoint x: 29, startPoint y: 184, endPoint x: 289, endPoint y: 370, distance: 319.8
copy div "Analysis of the Coaching Session Below is a detailed analysis of the coach's ap…"
click at [882, 104] on span "post_add" at bounding box center [879, 107] width 18 height 18
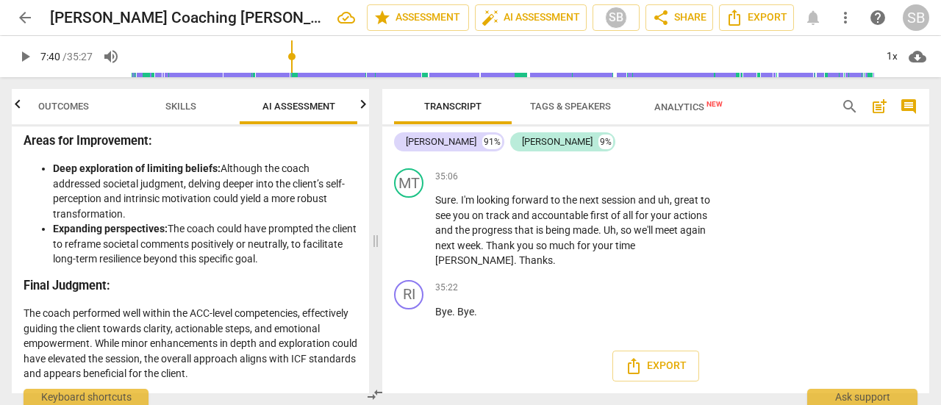
scroll to position [32, 0]
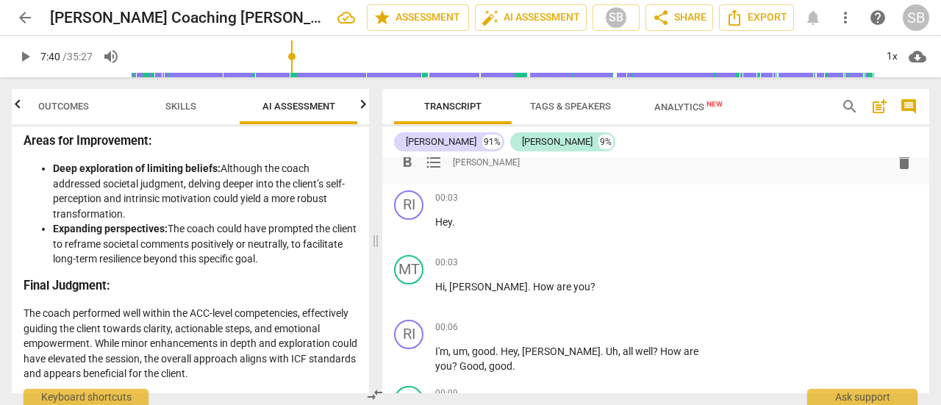
click at [880, 105] on span "post_add" at bounding box center [879, 107] width 18 height 18
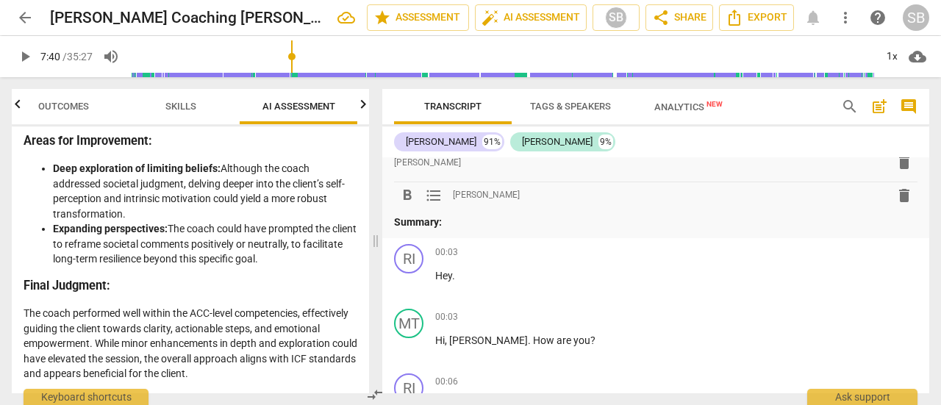
click at [472, 113] on span "Transcript" at bounding box center [452, 107] width 93 height 20
click at [910, 107] on span "comment" at bounding box center [909, 107] width 18 height 18
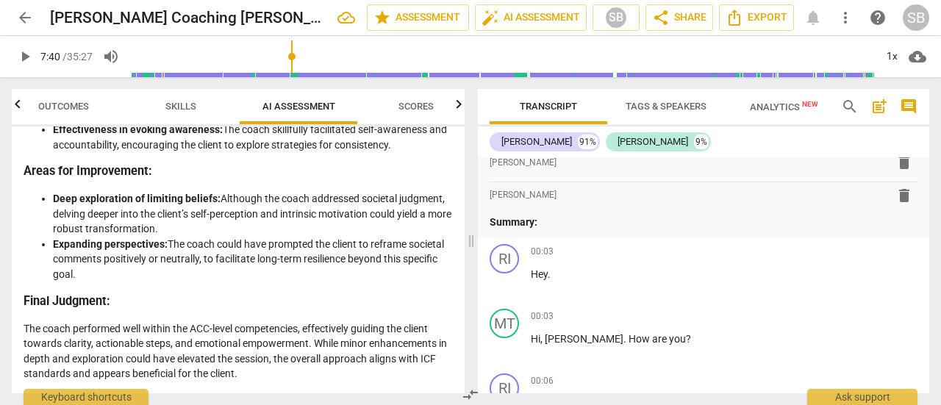
click at [910, 107] on span "comment" at bounding box center [909, 107] width 18 height 18
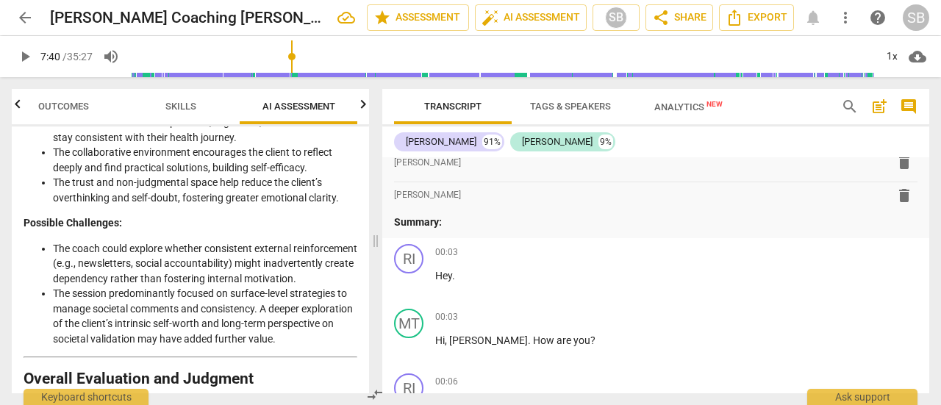
scroll to position [3291, 0]
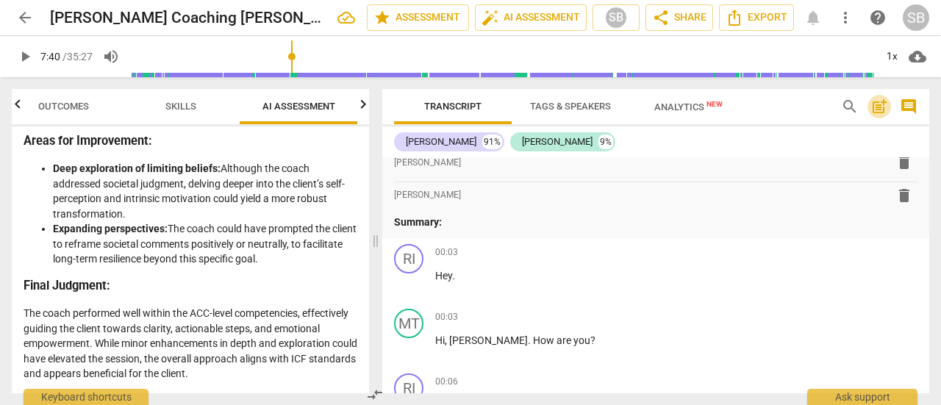
click at [880, 108] on span "post_add" at bounding box center [879, 107] width 18 height 18
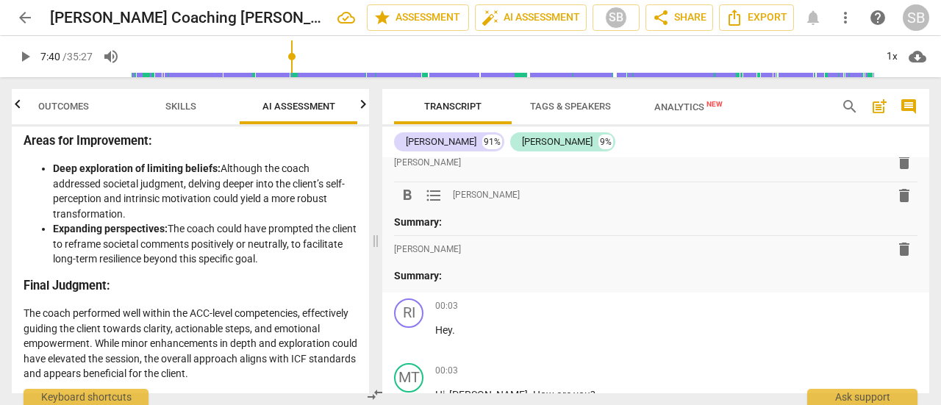
click at [524, 206] on div "format_bold format_list_bulleted [PERSON_NAME] delete" at bounding box center [655, 195] width 523 height 26
click at [900, 193] on span "delete" at bounding box center [904, 196] width 18 height 18
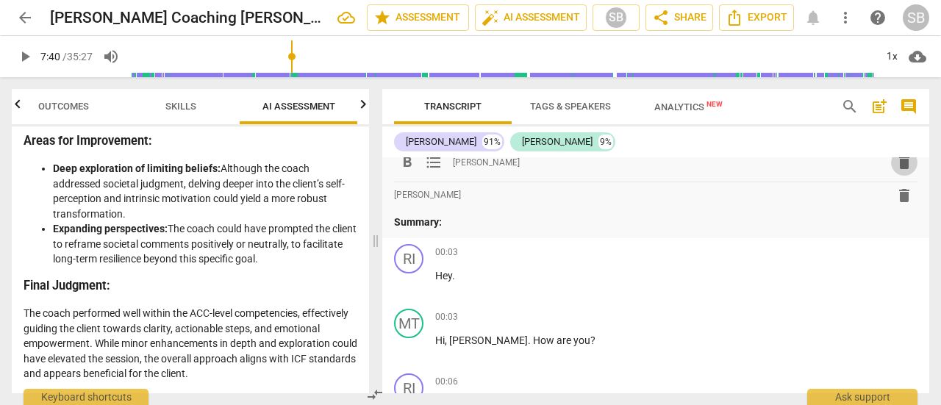
click at [901, 164] on span "delete" at bounding box center [904, 163] width 18 height 18
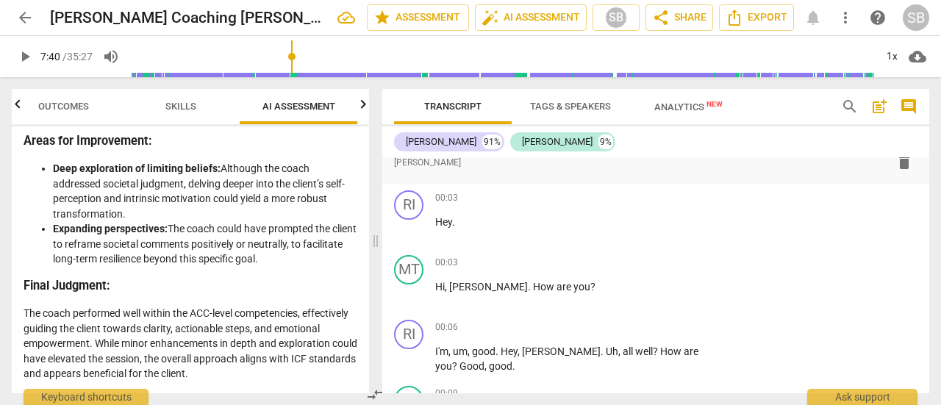
scroll to position [0, 0]
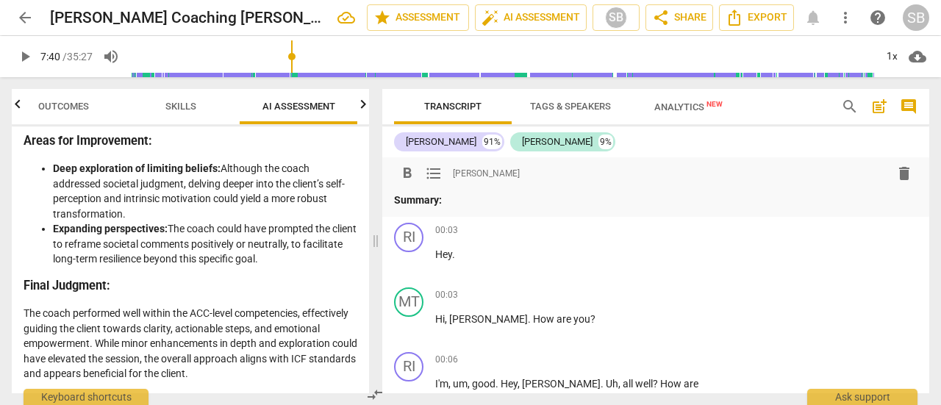
click at [509, 204] on p "Summary:" at bounding box center [655, 200] width 523 height 15
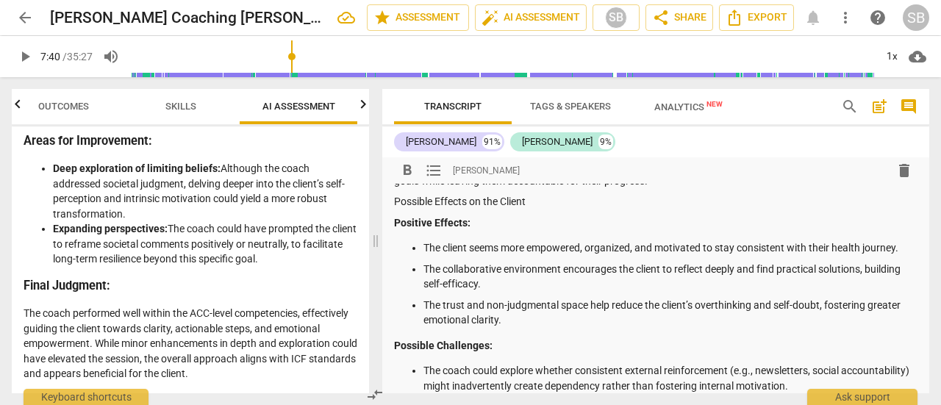
scroll to position [1838, 0]
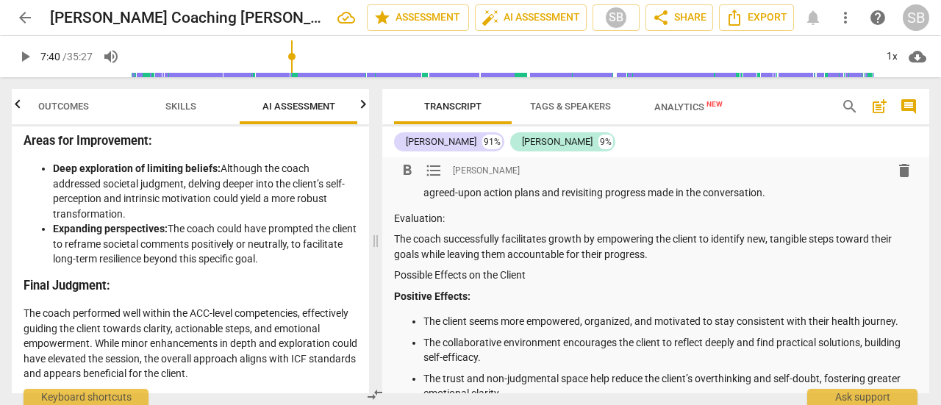
click at [420, 226] on p "Evaluation:" at bounding box center [655, 218] width 523 height 15
click at [423, 226] on p "Evaluation:" at bounding box center [655, 218] width 523 height 15
click at [410, 171] on span "format_bold" at bounding box center [407, 171] width 18 height 18
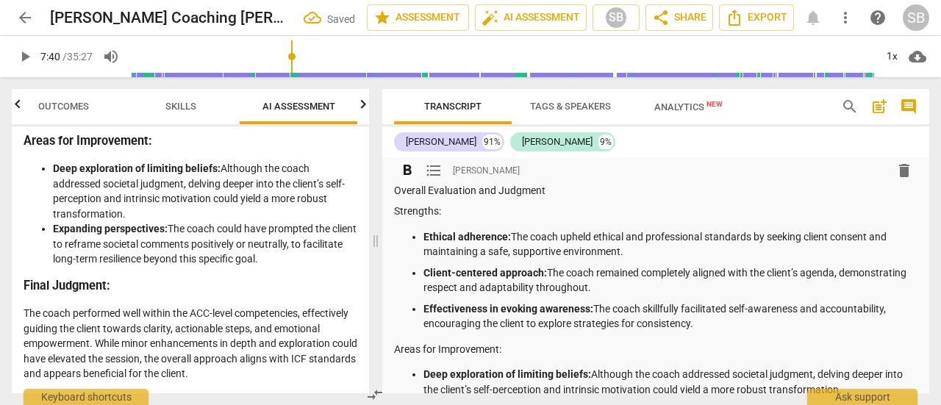
scroll to position [2205, 0]
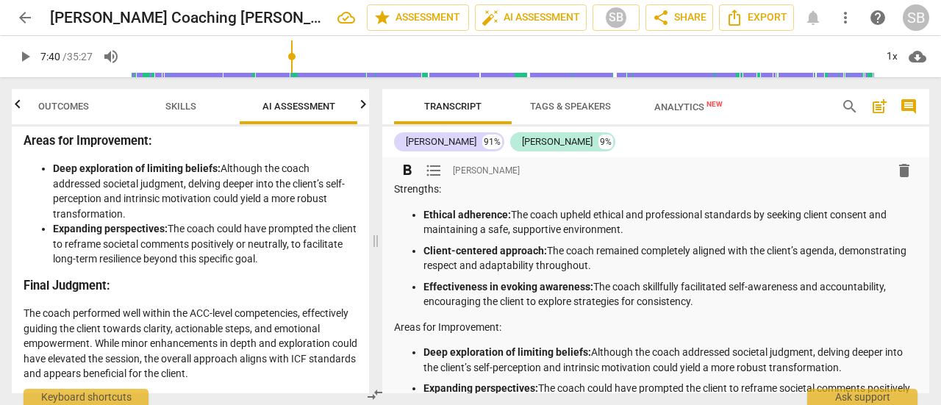
click at [420, 197] on p "Strengths:" at bounding box center [655, 189] width 523 height 15
click at [407, 172] on span "format_bold" at bounding box center [407, 171] width 18 height 18
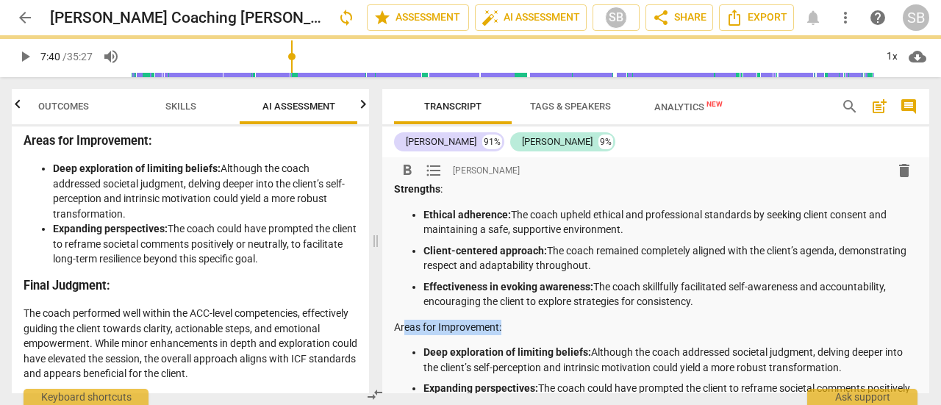
drag, startPoint x: 404, startPoint y: 356, endPoint x: 513, endPoint y: 360, distance: 109.6
click at [513, 335] on p "Areas for Improvement:" at bounding box center [655, 327] width 523 height 15
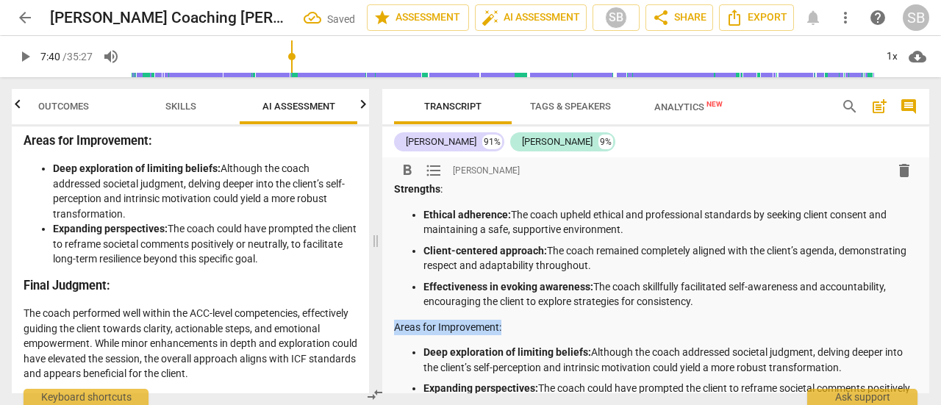
drag, startPoint x: 394, startPoint y: 356, endPoint x: 536, endPoint y: 356, distance: 141.9
click at [536, 335] on p "Areas for Improvement:" at bounding box center [655, 327] width 523 height 15
click at [404, 179] on span "format_bold" at bounding box center [407, 171] width 18 height 18
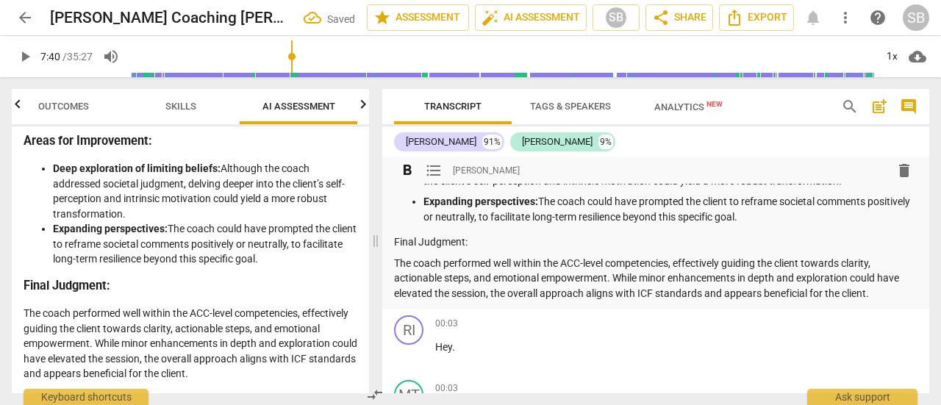
scroll to position [2426, 0]
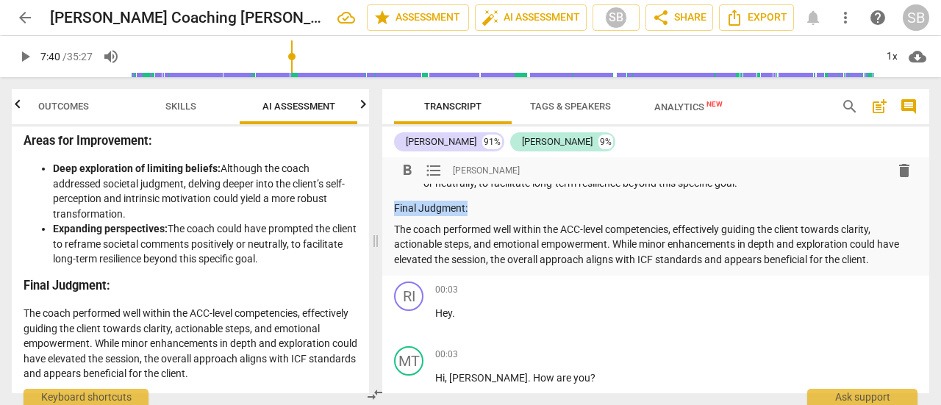
drag, startPoint x: 470, startPoint y: 234, endPoint x: 390, endPoint y: 235, distance: 80.1
click at [404, 172] on span "format_bold" at bounding box center [407, 171] width 18 height 18
click at [539, 268] on p "The coach performed well within the ACC-level competencies, effectively guiding…" at bounding box center [655, 245] width 523 height 46
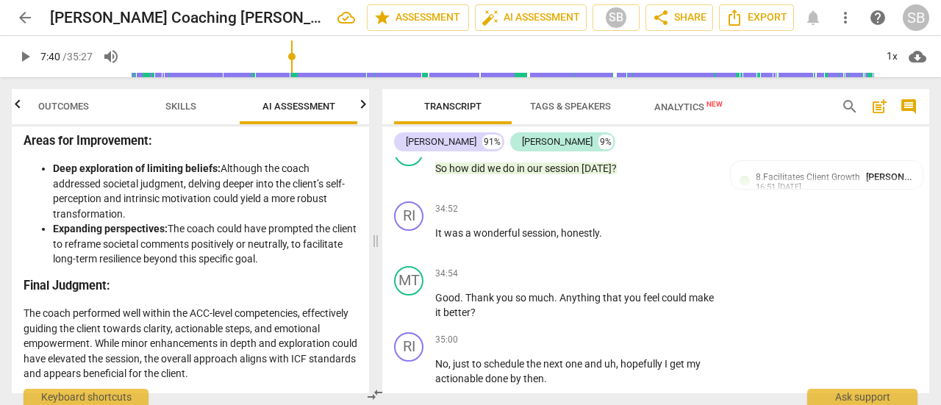
scroll to position [12682, 0]
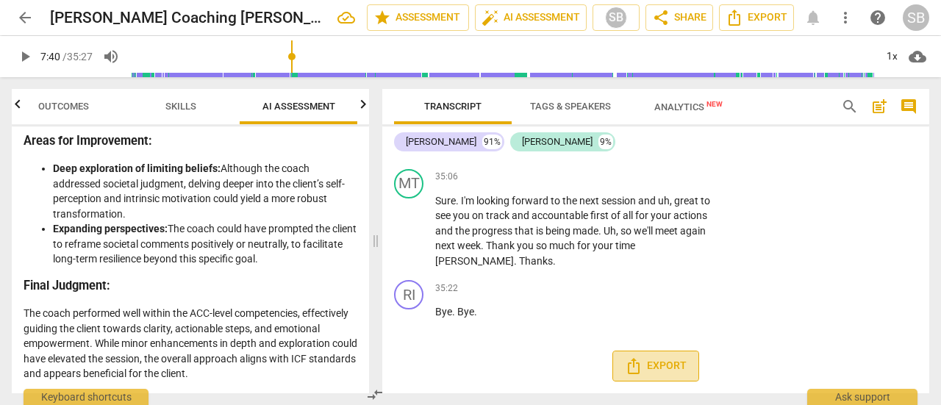
click at [670, 371] on span "Export" at bounding box center [656, 366] width 62 height 18
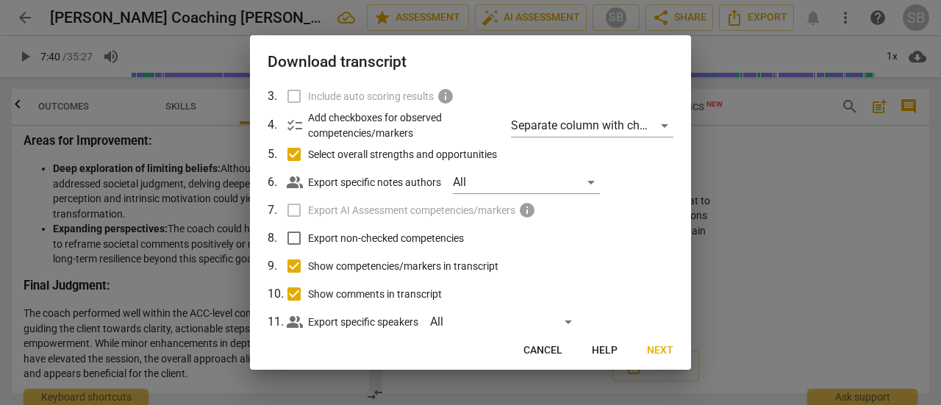
scroll to position [147, 0]
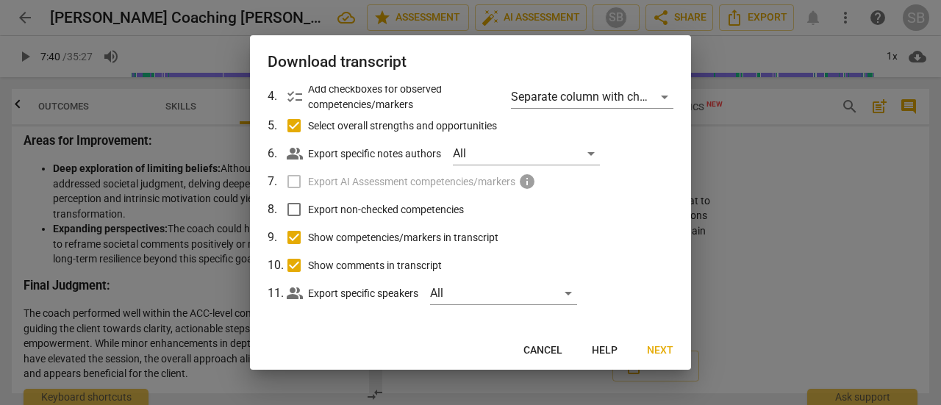
click at [651, 349] on span "Next" at bounding box center [660, 350] width 26 height 15
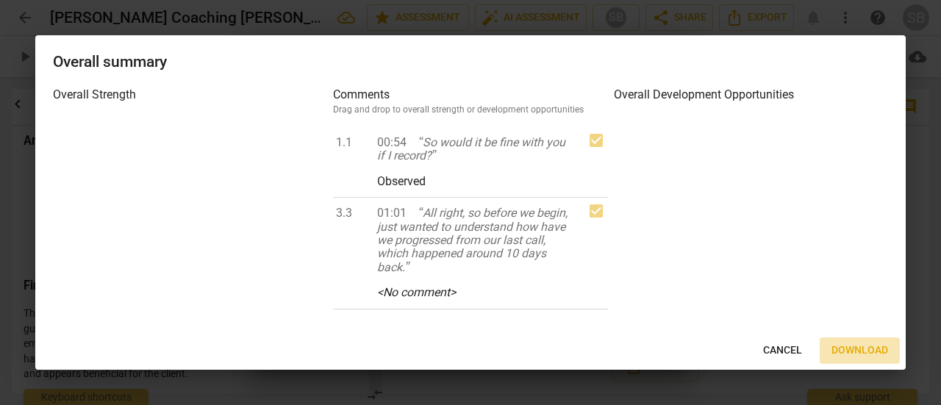
click at [839, 349] on span "Download" at bounding box center [859, 350] width 57 height 15
